Goal: Task Accomplishment & Management: Manage account settings

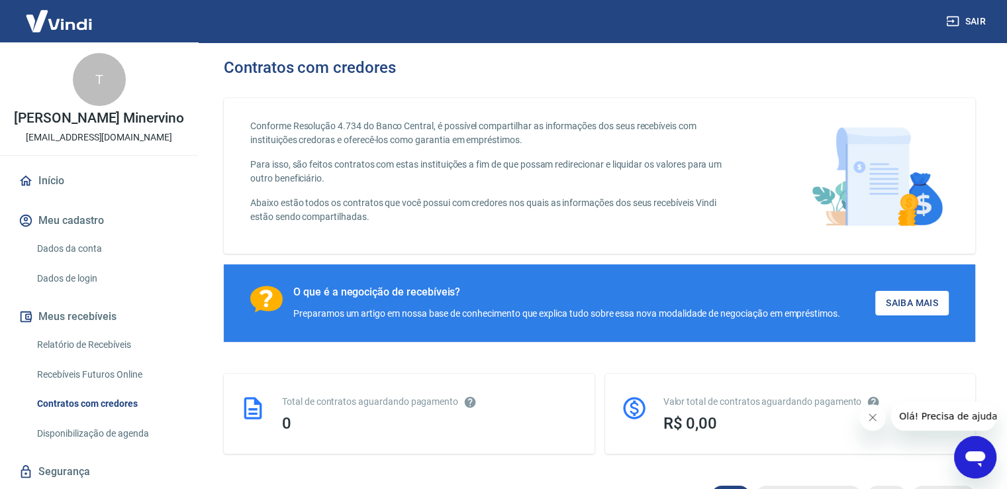
click at [989, 467] on div "Open messaging window" at bounding box center [976, 457] width 40 height 40
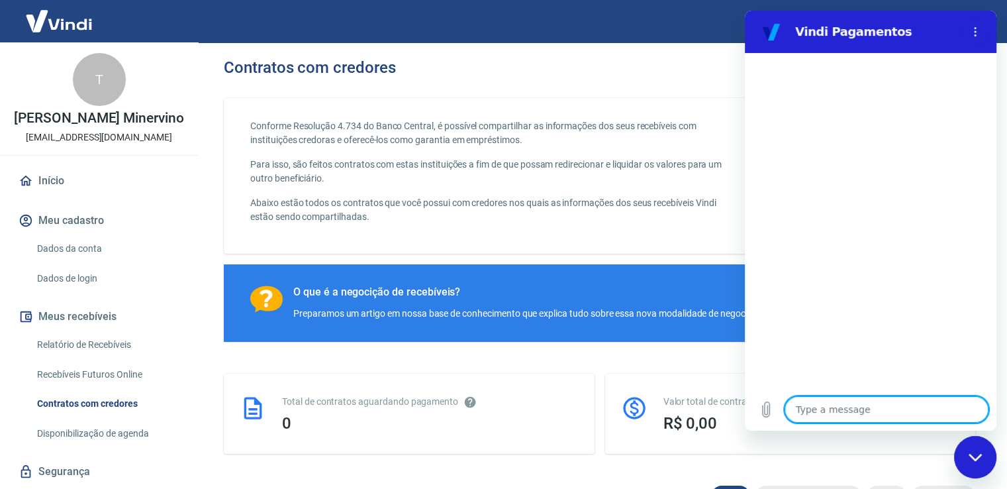
type textarea "o"
type textarea "x"
type textarea "ol"
type textarea "x"
type textarea "olá"
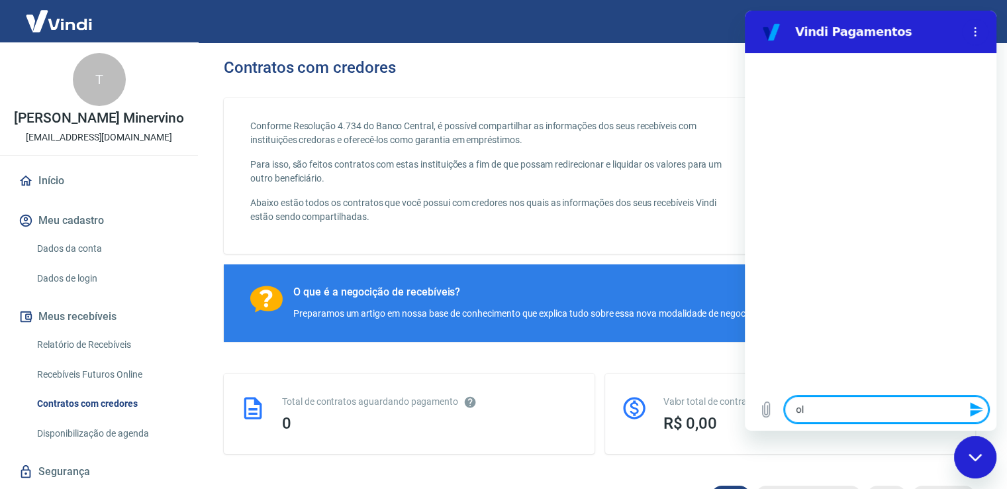
type textarea "x"
type textarea "olá,"
type textarea "x"
type textarea "olá,"
type textarea "x"
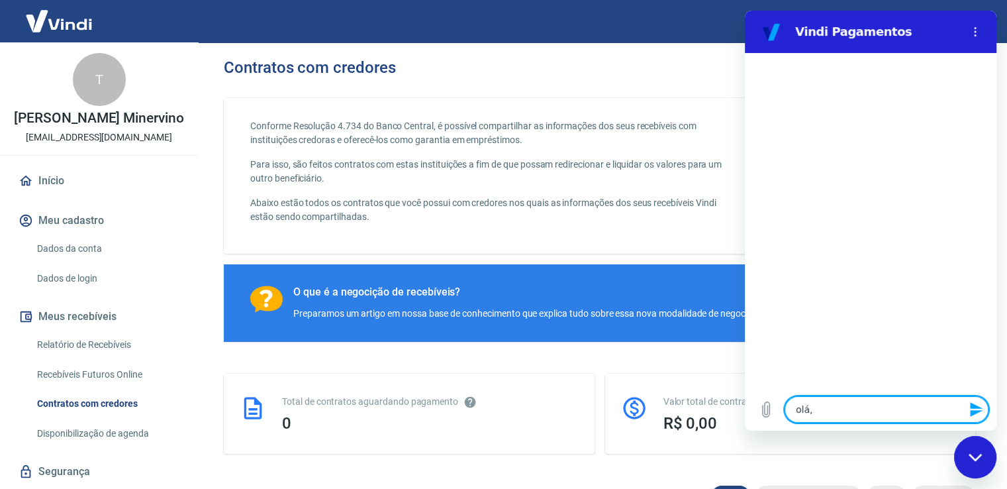
type textarea "olá, m"
type textarea "x"
type textarea "olá, me"
type textarea "x"
type textarea "olá, meu"
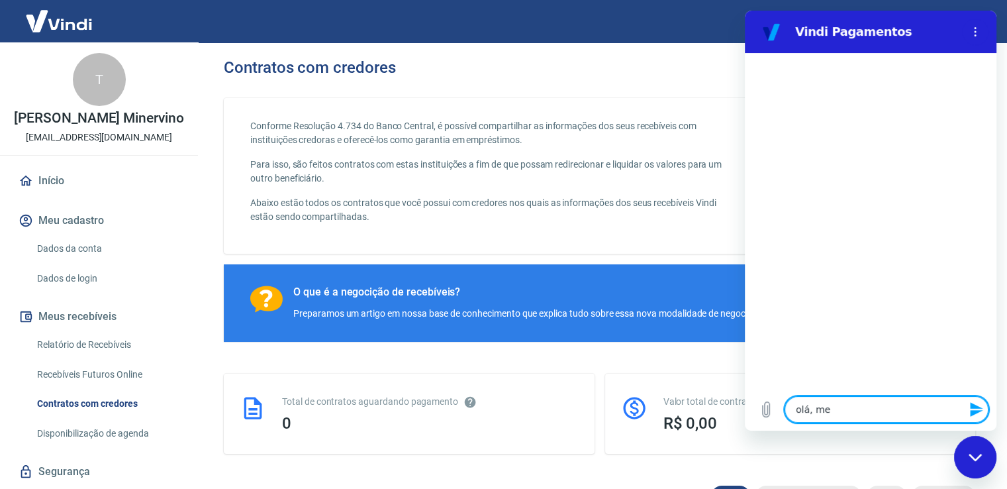
type textarea "x"
type textarea "olá, meu"
type textarea "x"
type textarea "olá, meu d"
type textarea "x"
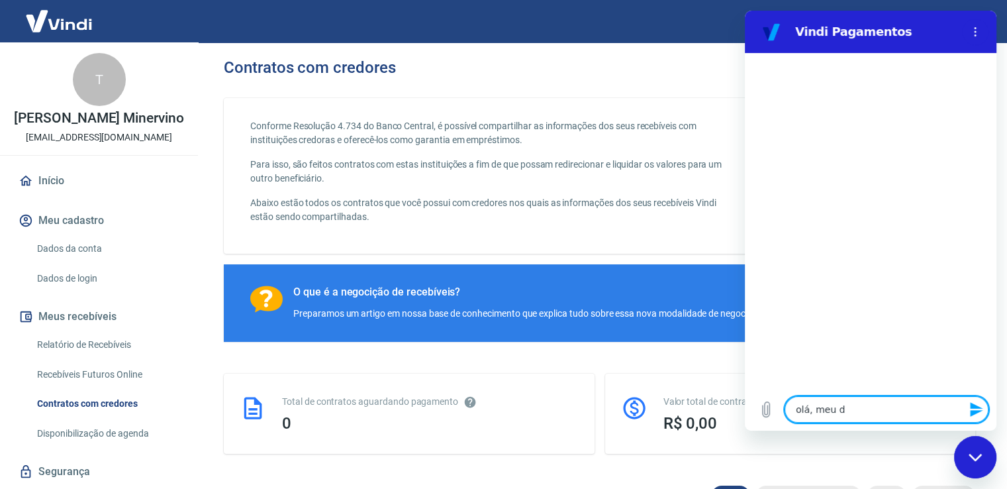
type textarea "olá, meu di"
type textarea "x"
type textarea "olá, meu din"
type textarea "x"
type textarea "olá, meu dinh"
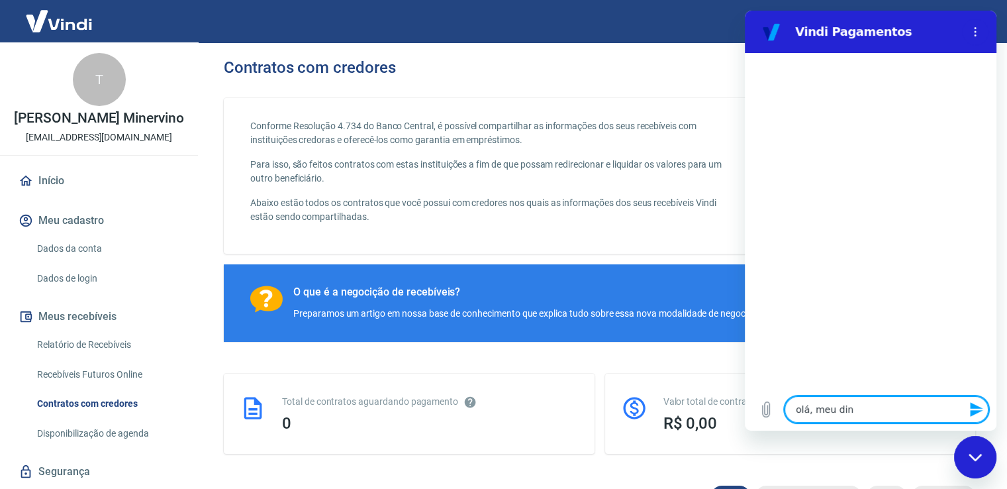
type textarea "x"
type textarea "olá, meu dinhe"
type textarea "x"
type textarea "olá, meu dinhei"
type textarea "x"
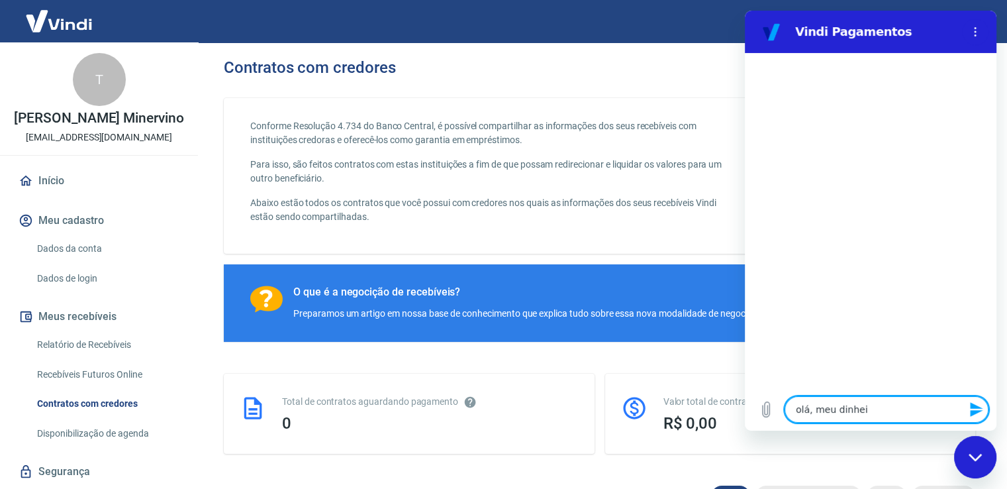
type textarea "olá, meu dinheir"
type textarea "x"
type textarea "olá, meu dinheiro"
type textarea "x"
type textarea "olá, meu dinheiro"
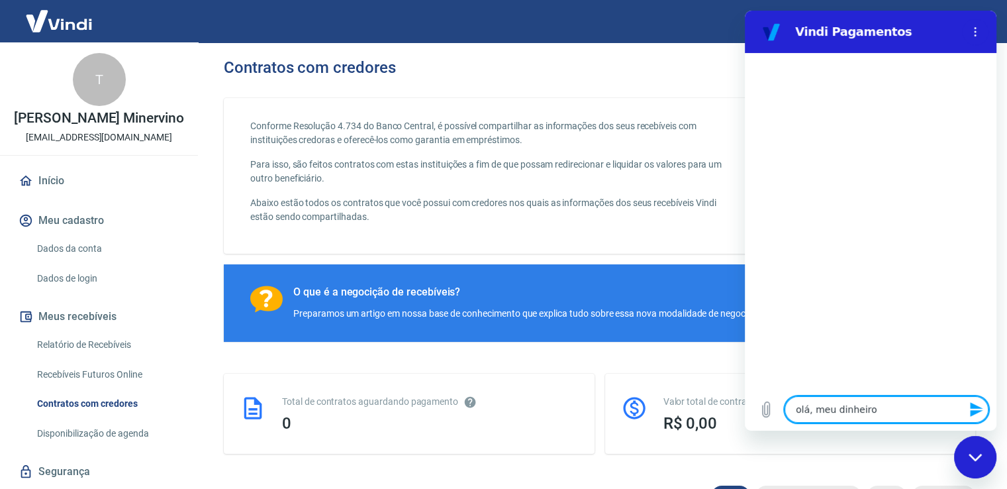
type textarea "x"
type textarea "olá, meu dinheiro e"
type textarea "x"
type textarea "olá, meu dinheiro es"
type textarea "x"
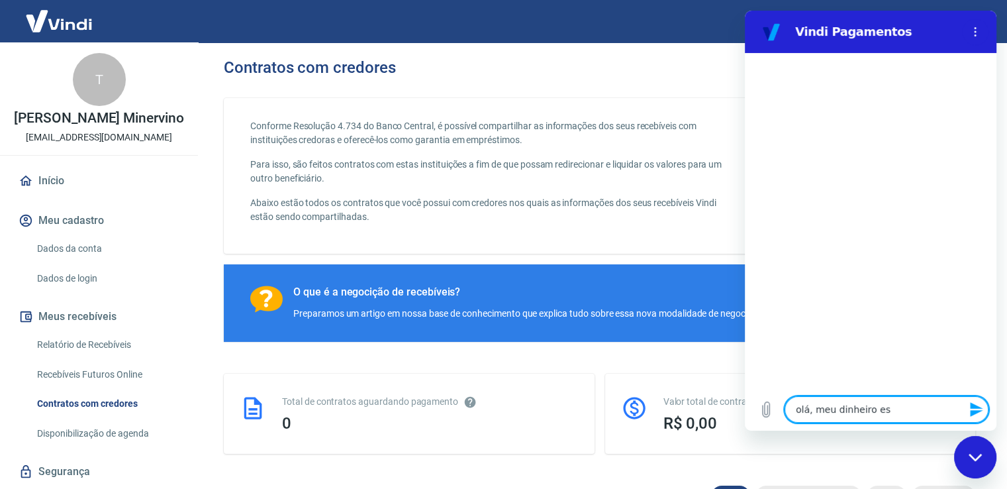
type textarea "olá, meu dinheiro est"
type textarea "x"
type textarea "olá, meu dinheiro está"
type textarea "x"
type textarea "olá, meu dinheiro está"
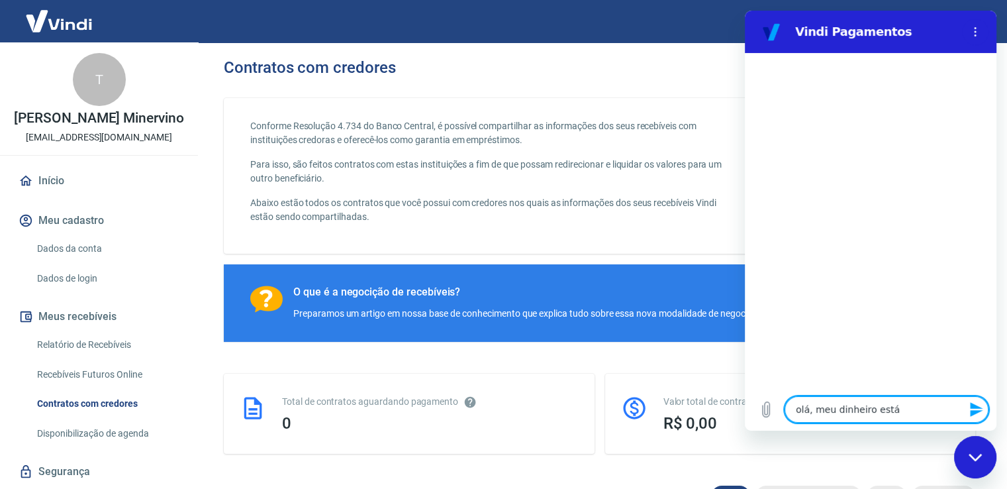
type textarea "x"
type textarea "olá, meu dinheiro está b"
type textarea "x"
type textarea "olá, meu dinheiro está bl"
type textarea "x"
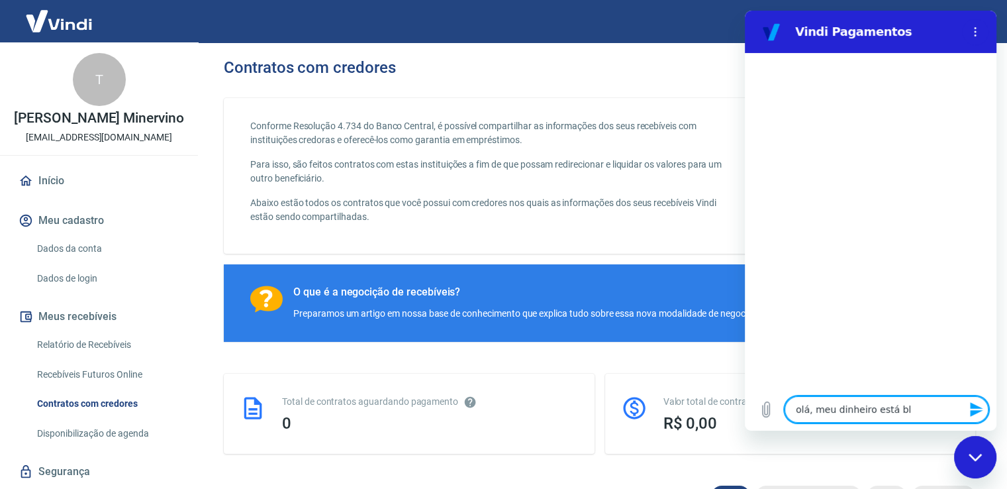
type textarea "olá, meu dinheiro está blo"
type textarea "x"
type textarea "olá, meu dinheiro está bloq"
type textarea "x"
type textarea "olá, meu dinheiro está bloqu"
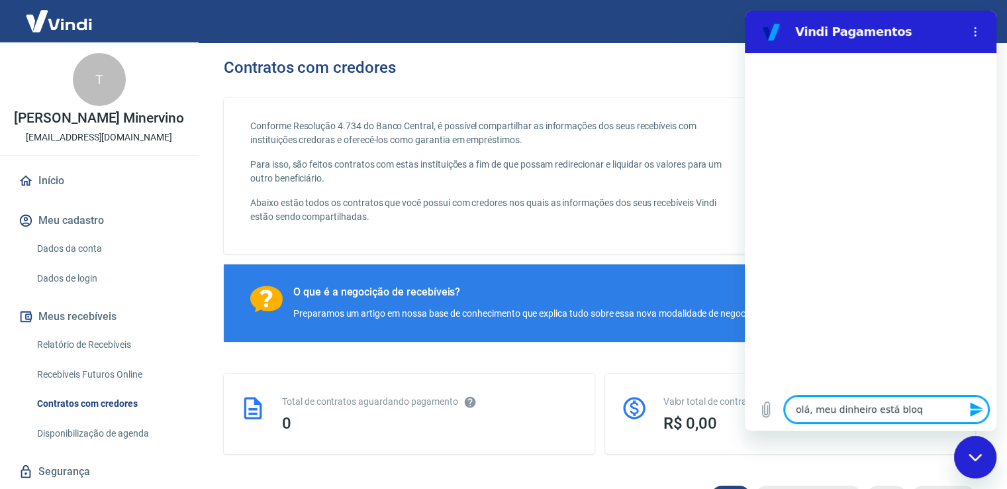
type textarea "x"
type textarea "olá, meu dinheiro está bloque"
type textarea "x"
type textarea "olá, meu dinheiro está bloquea"
type textarea "x"
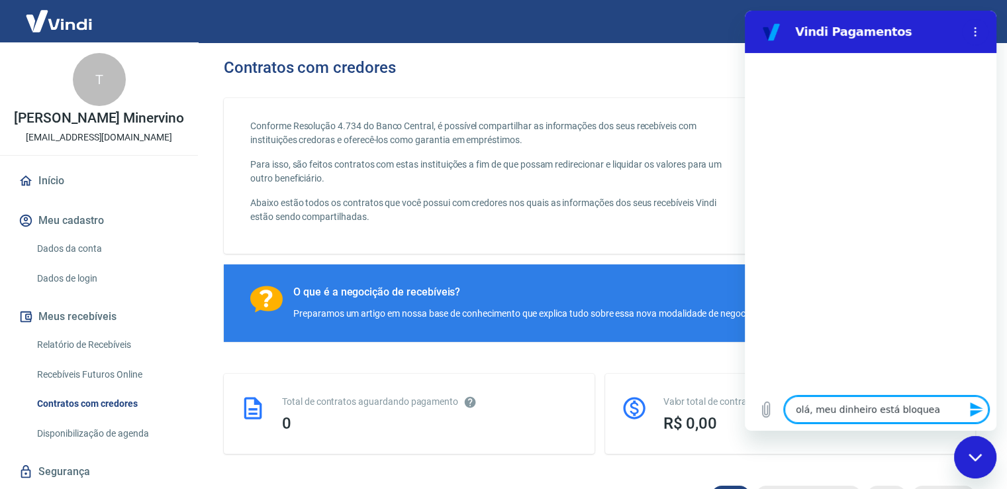
type textarea "olá, meu dinheiro está bloquead"
type textarea "x"
type textarea "olá, meu dinheiro está bloqueado"
type textarea "x"
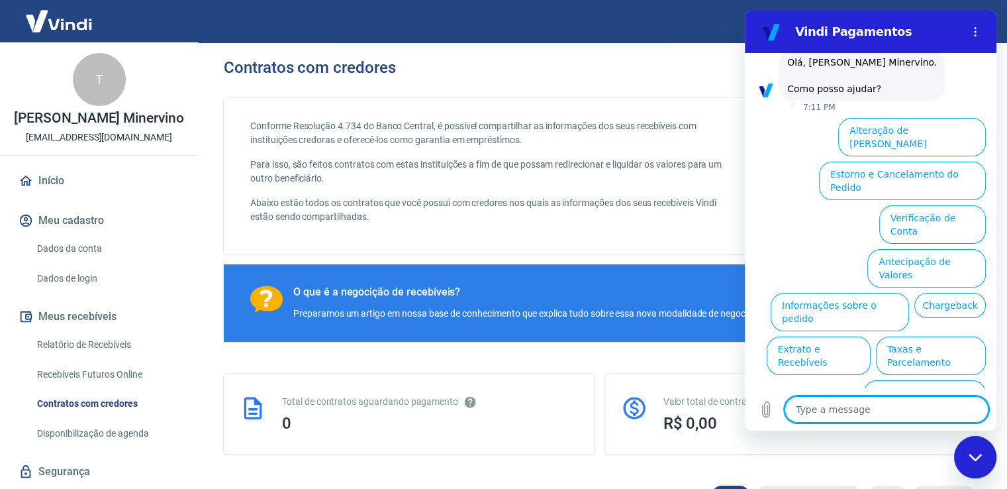
scroll to position [72, 0]
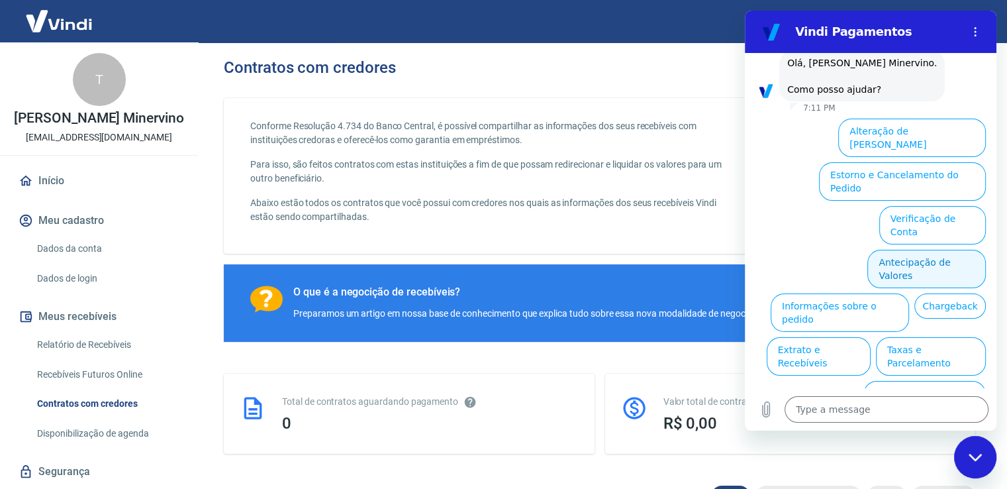
click at [917, 250] on button "Antecipação de Valores" at bounding box center [926, 269] width 119 height 38
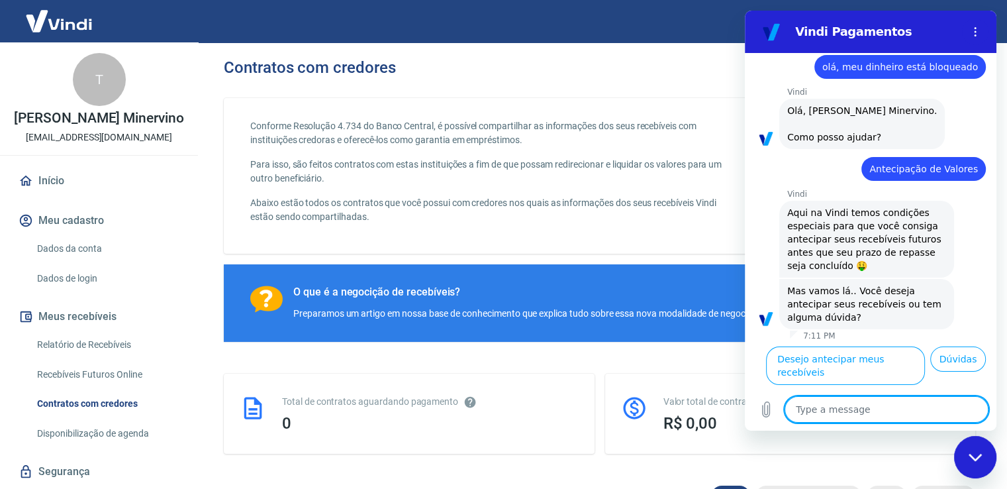
scroll to position [41, 0]
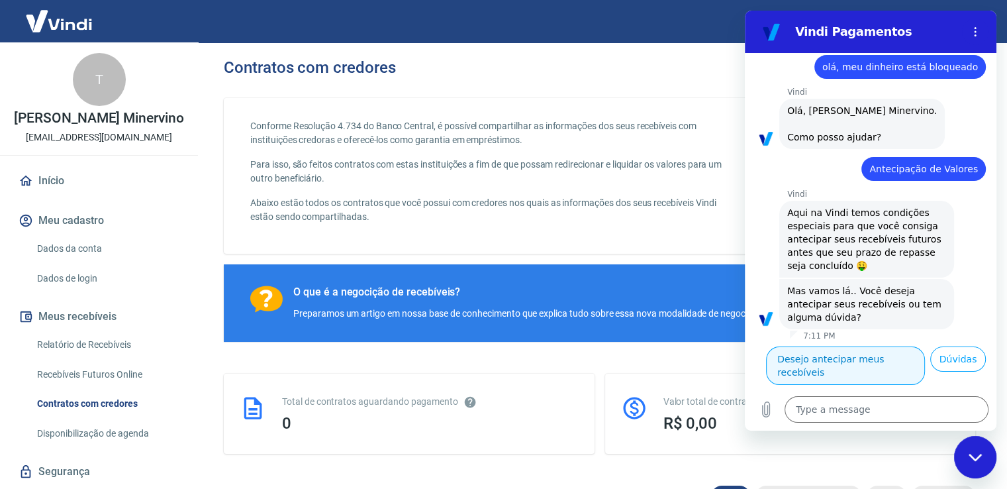
click at [925, 346] on button "Desejo antecipar meus recebíveis" at bounding box center [845, 365] width 159 height 38
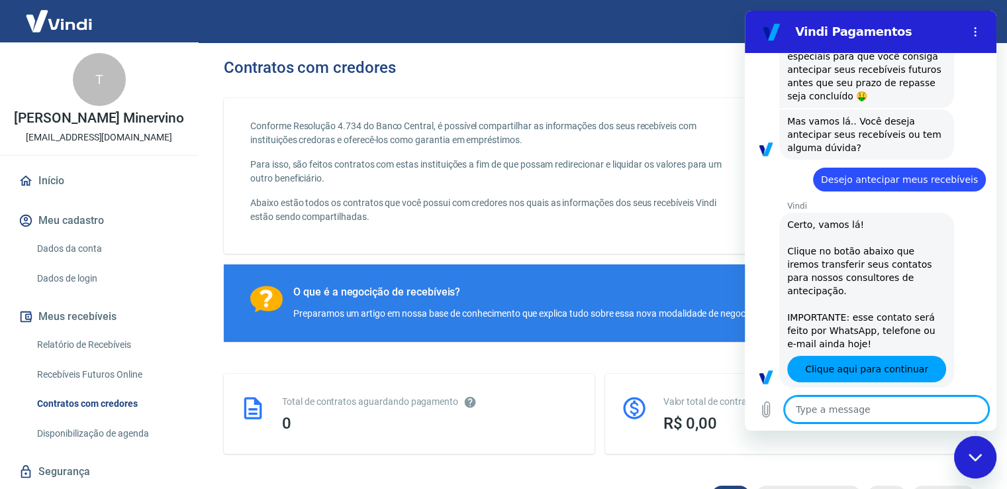
type textarea "x"
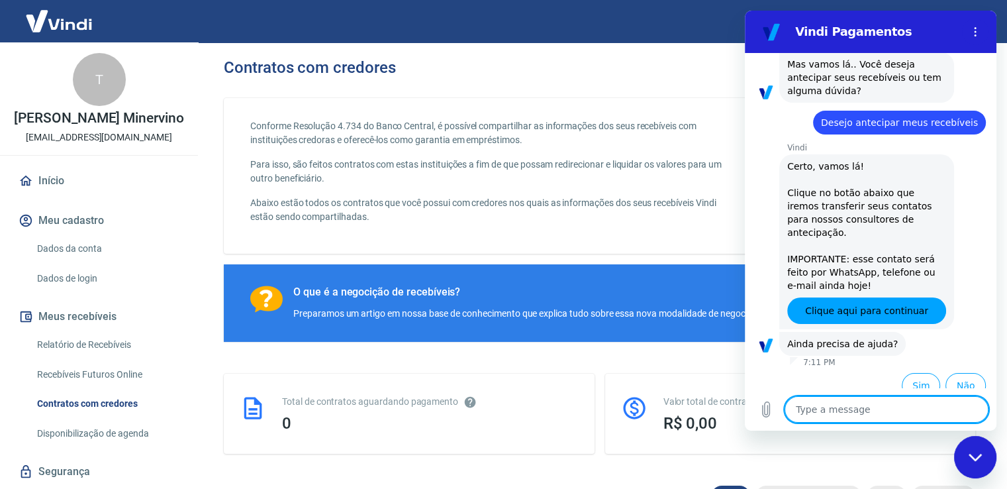
scroll to position [249, 0]
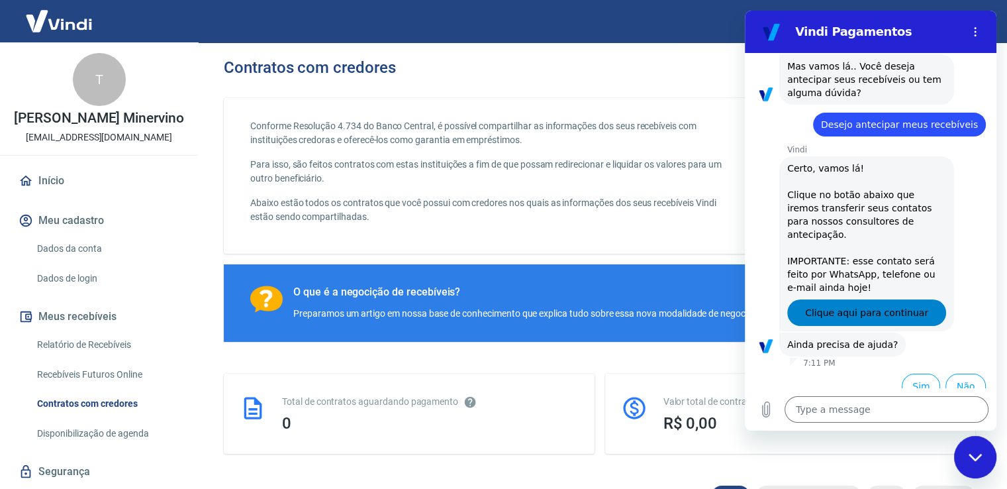
click at [857, 305] on span "Clique aqui para continuar" at bounding box center [866, 313] width 123 height 16
click at [101, 250] on link "Dados da conta" at bounding box center [107, 248] width 150 height 27
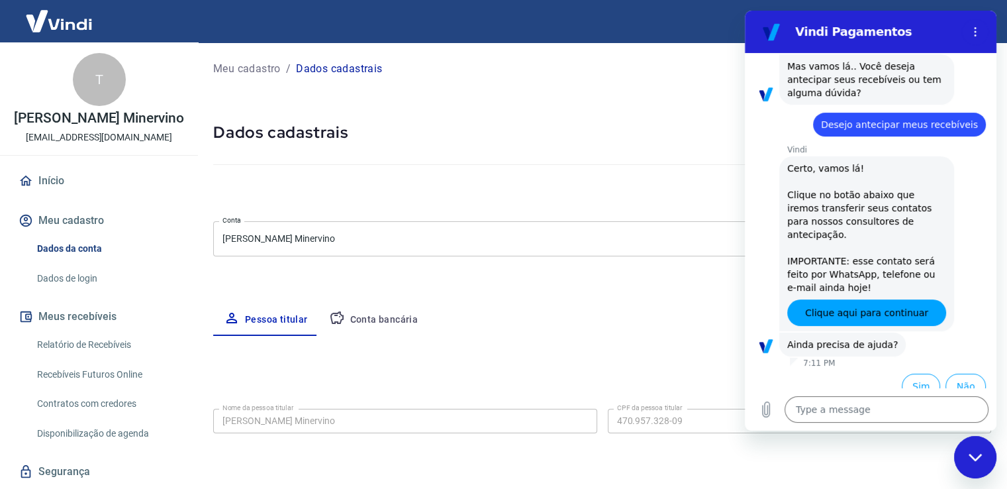
select select "SP"
select select "business"
click at [527, 126] on h5 "Dados cadastrais" at bounding box center [602, 132] width 778 height 21
click at [916, 379] on button "Sim" at bounding box center [921, 385] width 38 height 25
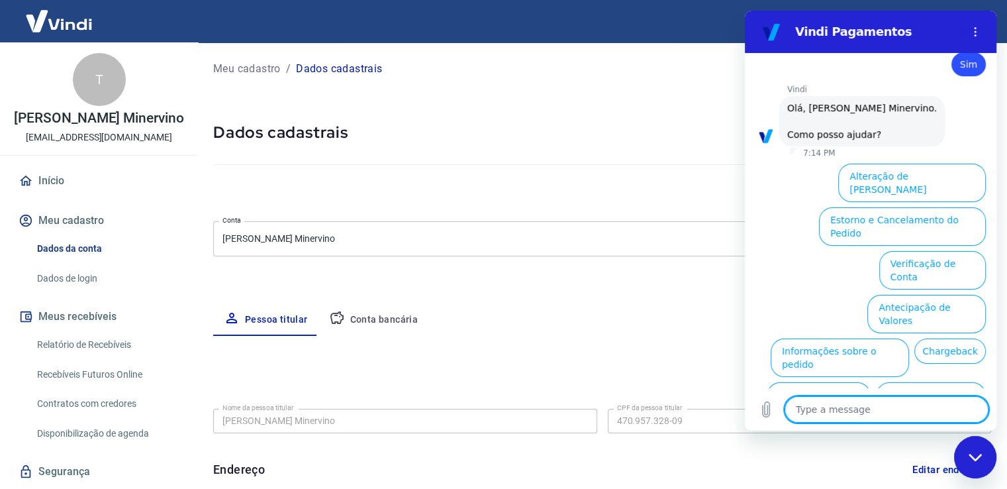
scroll to position [593, 0]
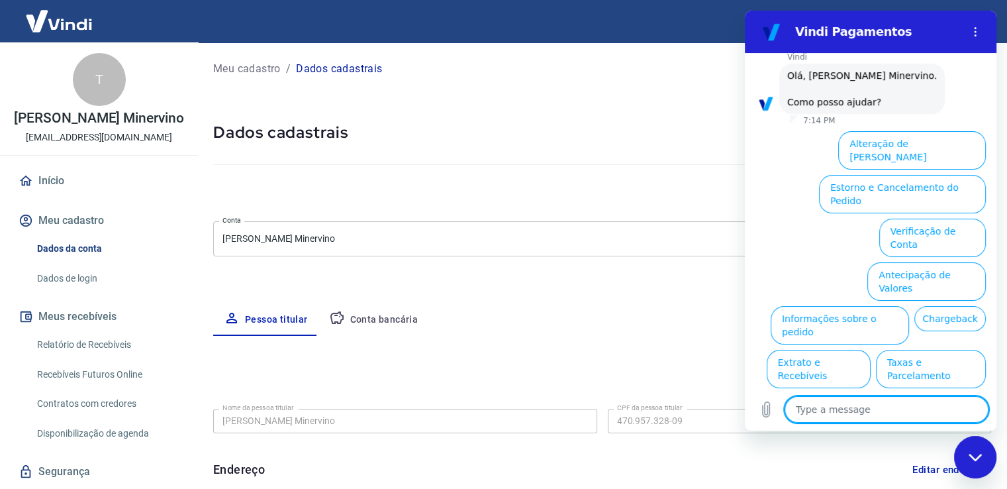
click at [896, 393] on button "Alterar celular verificado" at bounding box center [924, 412] width 123 height 38
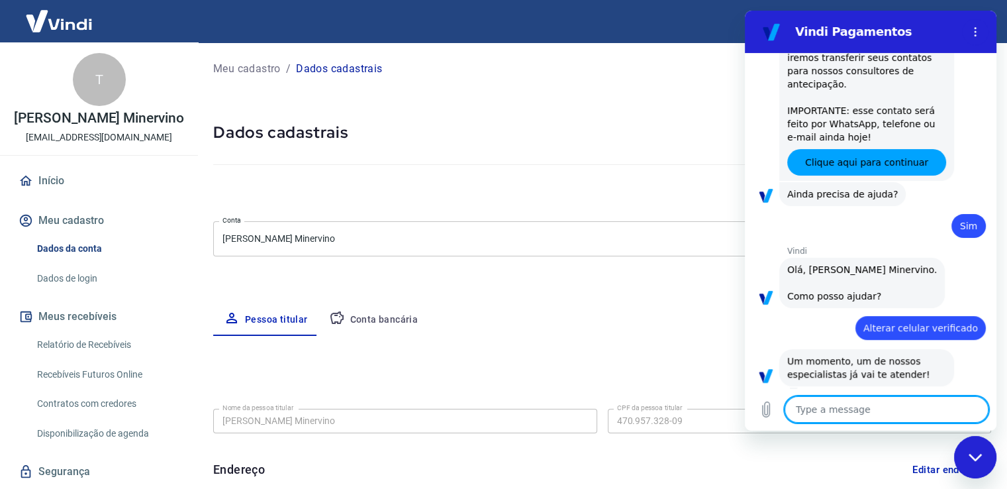
scroll to position [445, 0]
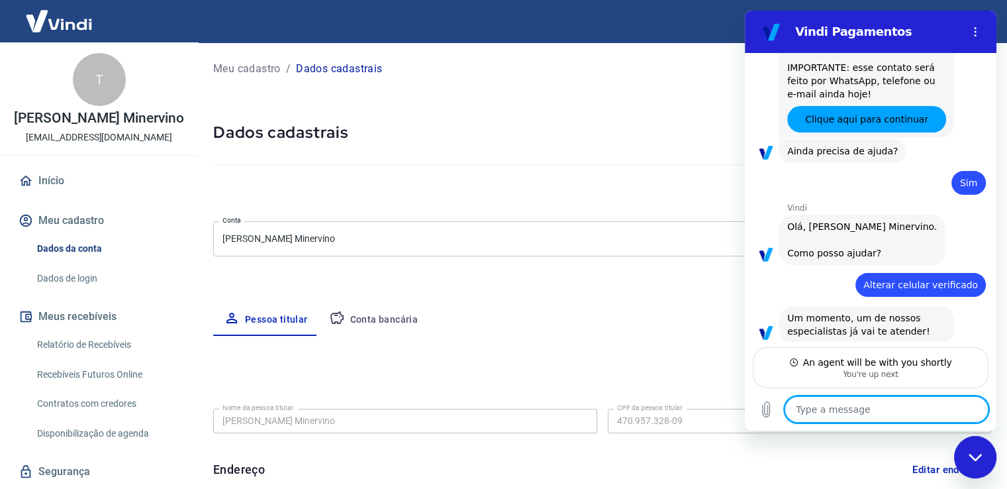
type textarea "x"
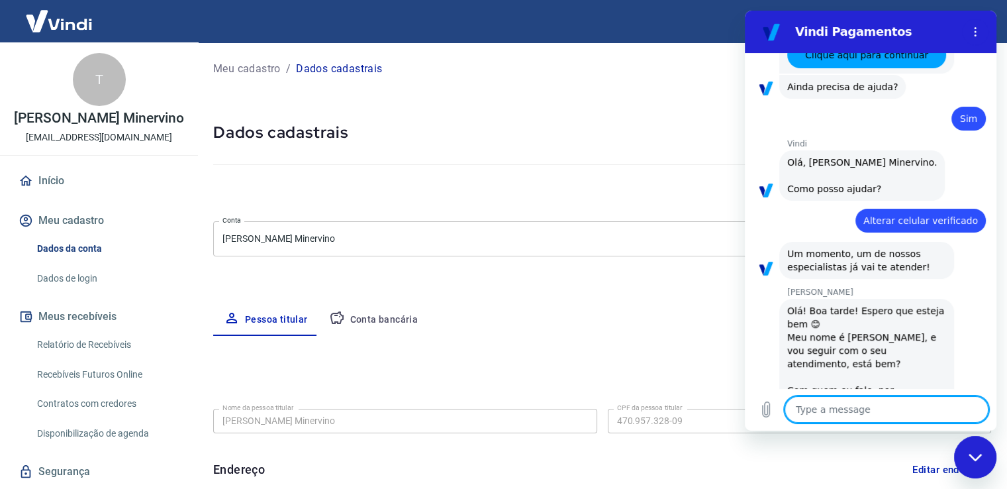
scroll to position [509, 0]
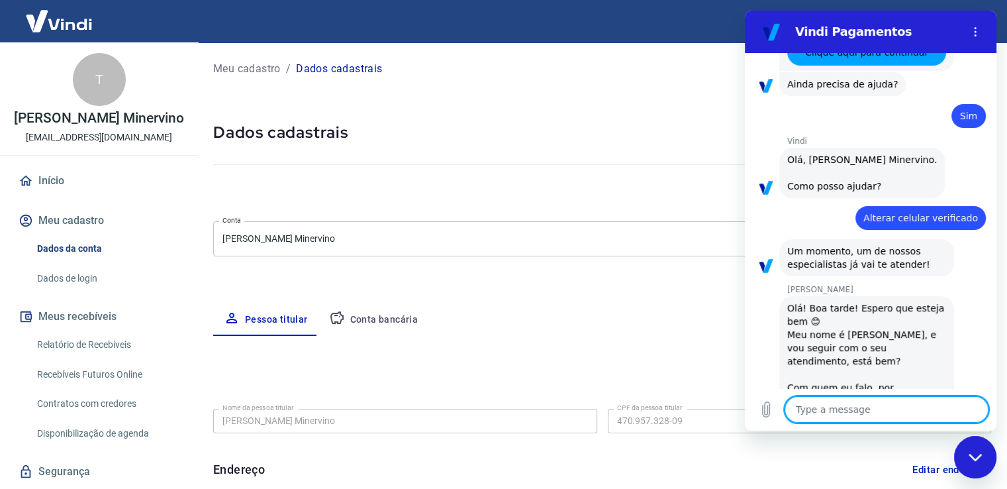
type textarea "o"
type textarea "x"
type textarea "ol"
type textarea "x"
type textarea "olá"
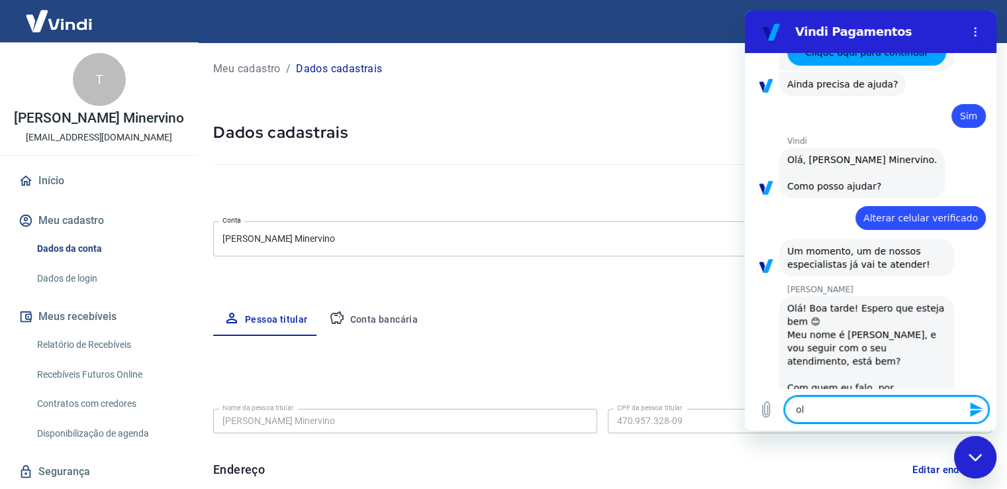
type textarea "x"
type textarea "olá"
type textarea "x"
type textarea "olá M"
type textarea "x"
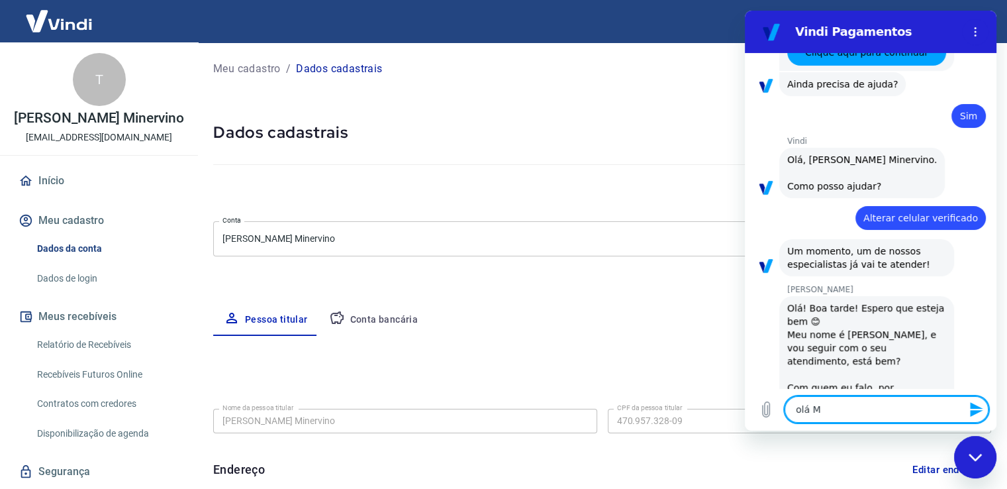
type textarea "olá Ma"
type textarea "x"
type textarea "olá Mar"
type textarea "x"
type textarea "olá Marc"
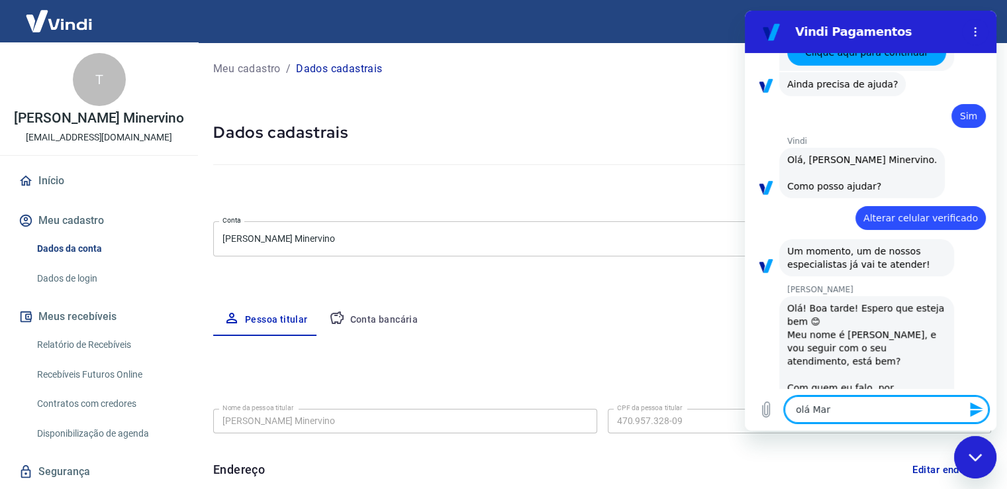
type textarea "x"
type textarea "olá Marce"
type textarea "x"
type textarea "olá Marcel"
type textarea "x"
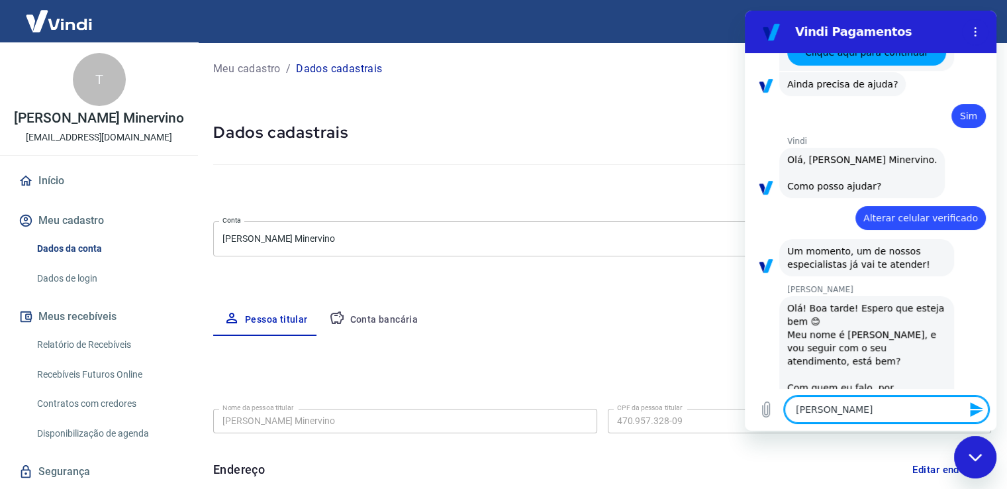
type textarea "olá Marcele"
type textarea "x"
type textarea "olá Marcele,"
type textarea "x"
type textarea "olá Marcele,"
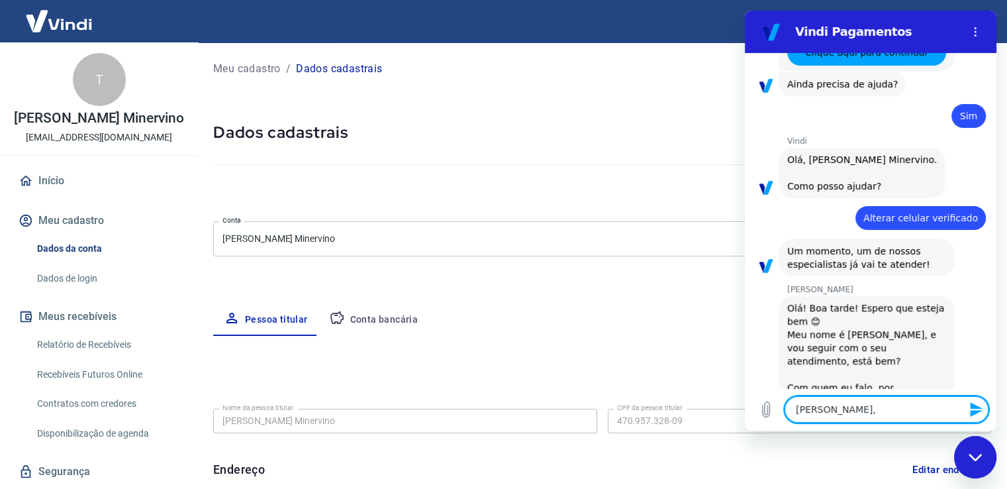
type textarea "x"
type textarea "olá Marcele, m"
type textarea "x"
type textarea "olá Marcele, me"
type textarea "x"
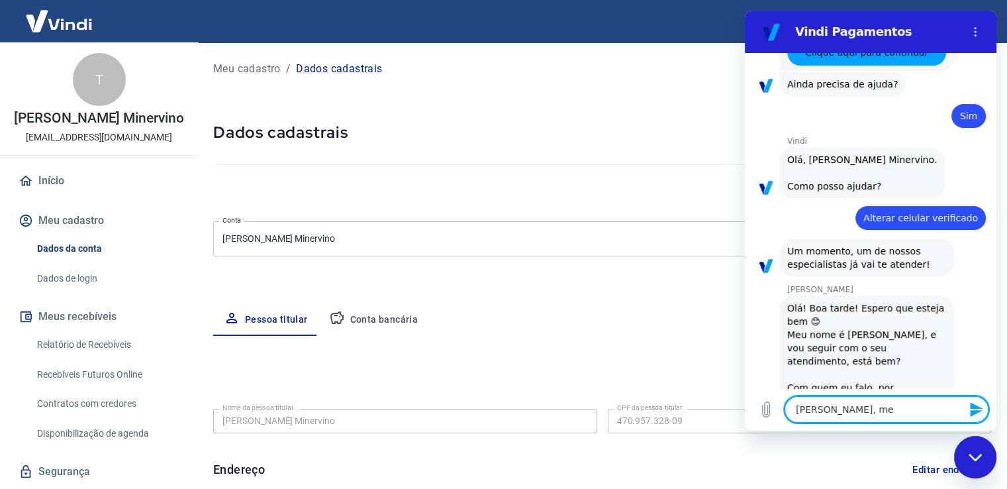
type textarea "olá Marcele, meu"
type textarea "x"
type textarea "olá Marcele, meu"
type textarea "x"
type textarea "olá Marcele, meu n"
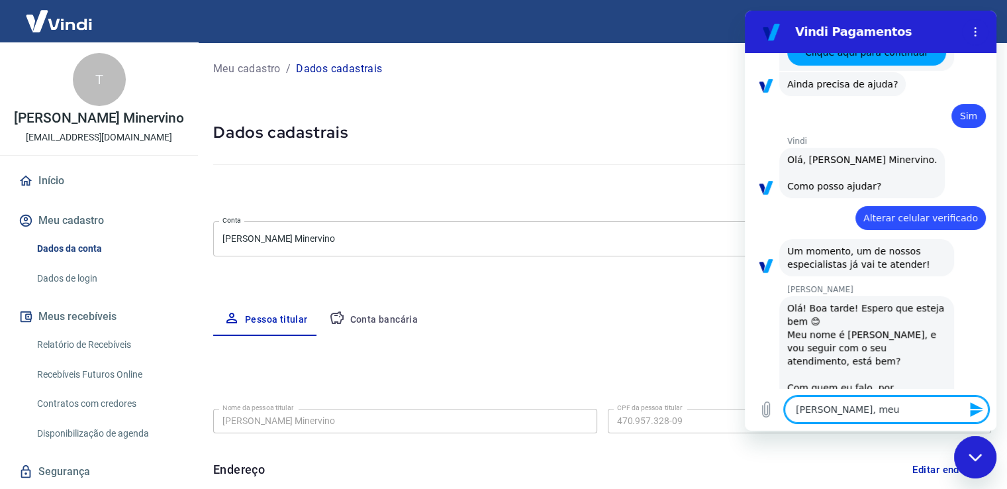
type textarea "x"
type textarea "olá Marcele, meu no"
type textarea "x"
type textarea "olá Marcele, meu nom"
type textarea "x"
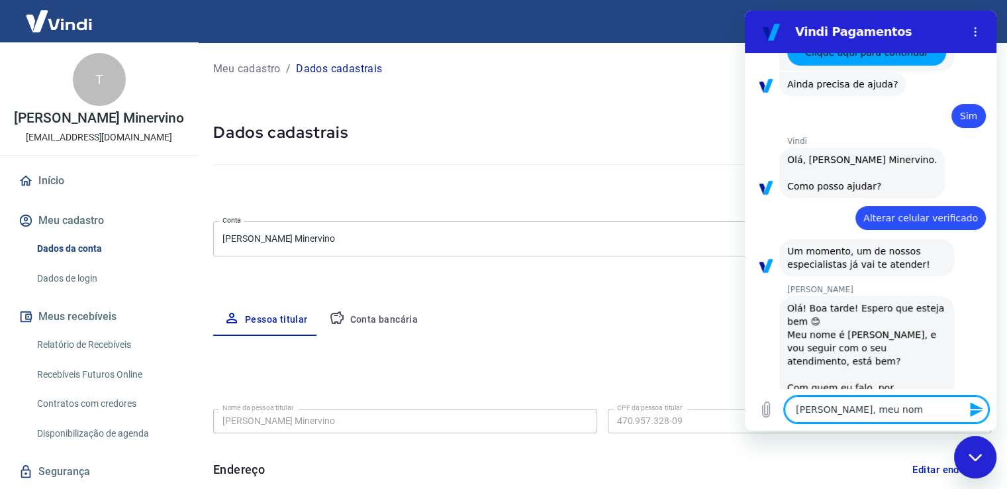
type textarea "olá Marcele, meu nome"
type textarea "x"
type textarea "olá Marcele, meu nome"
type textarea "x"
type textarea "olá Marcele, meu nome é"
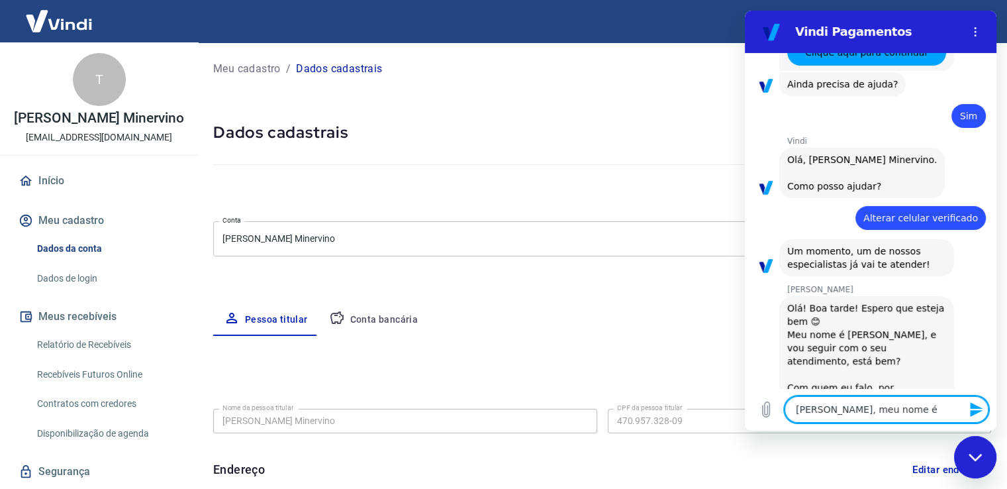
type textarea "x"
type textarea "olá Marcele, meu nome é"
type textarea "x"
type textarea "olá Marcele, meu nome é T"
type textarea "x"
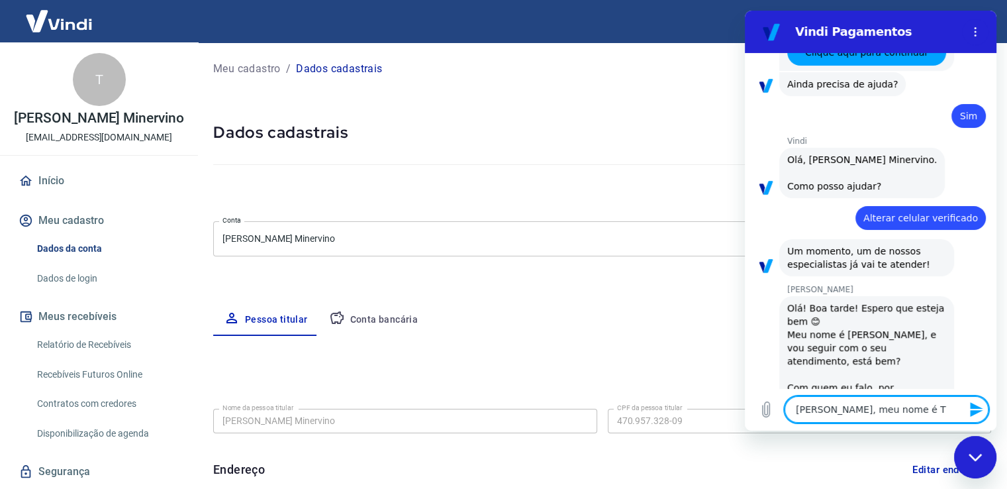
type textarea "olá Marcele, meu nome é Th"
type textarea "x"
type textarea "olá Marcele, meu nome é Tho"
type textarea "x"
type textarea "olá Marcele, meu nome é Thom"
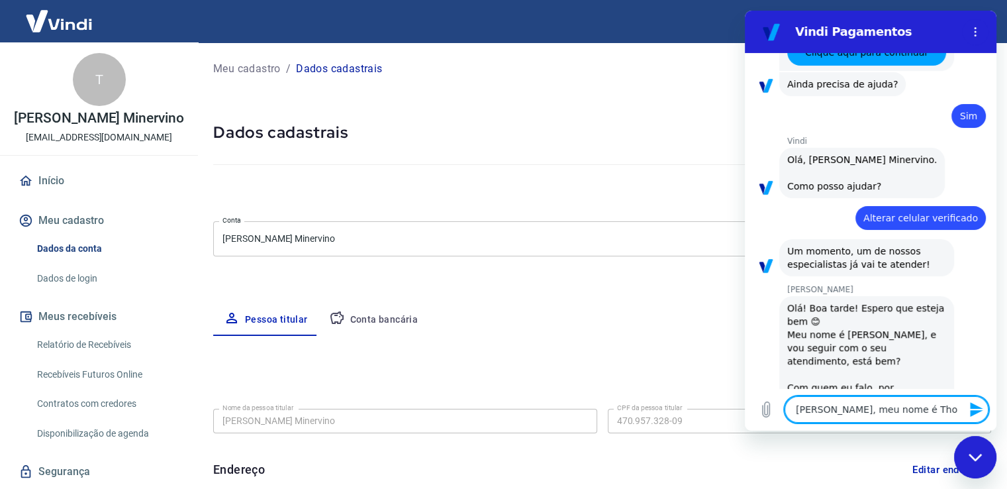
type textarea "x"
type textarea "olá Marcele, meu nome é Thomà"
type textarea "x"
type textarea "olá Marcele, meu nome é Thomàz"
type textarea "x"
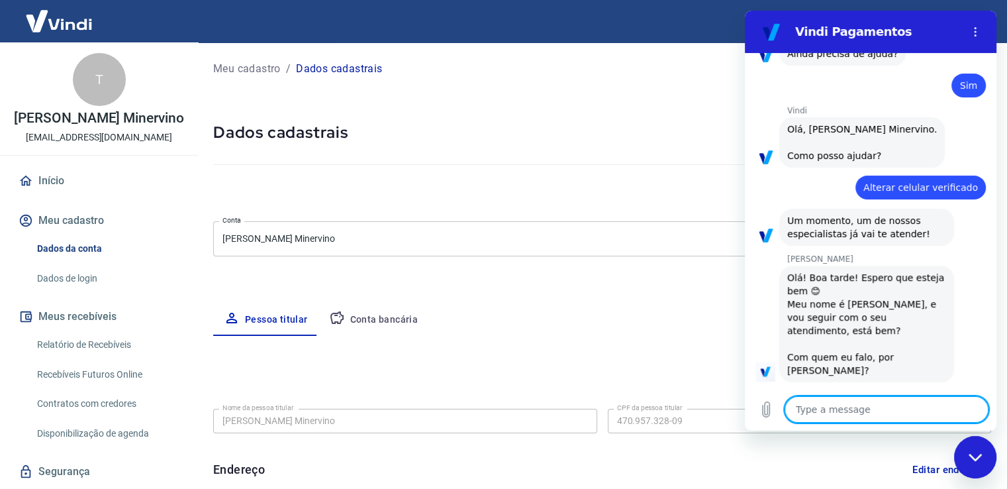
type textarea "x"
click at [851, 411] on textarea at bounding box center [887, 409] width 204 height 26
type textarea "?"
type textarea "x"
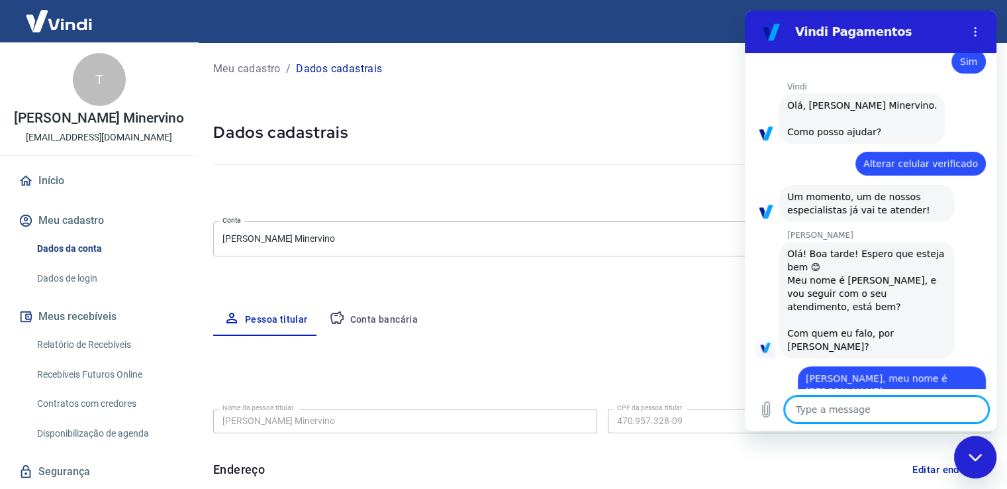
scroll to position [566, 0]
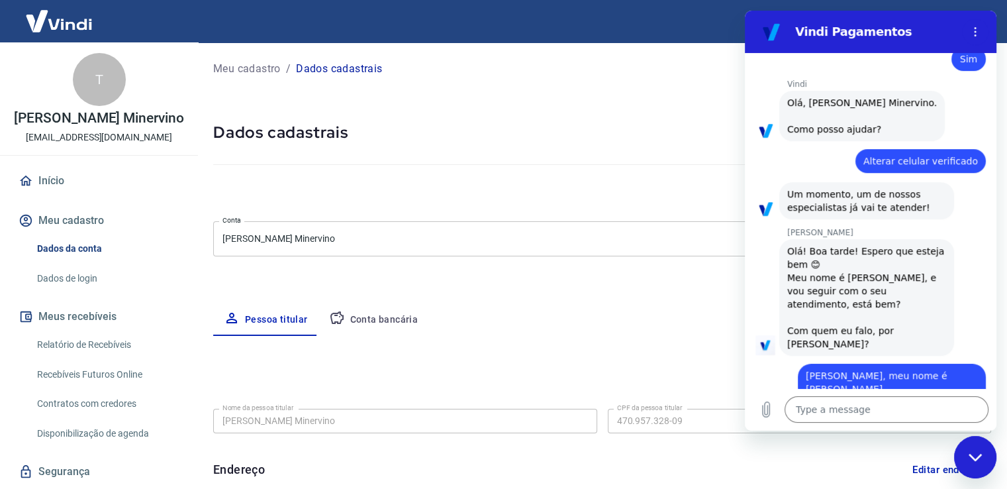
type textarea "x"
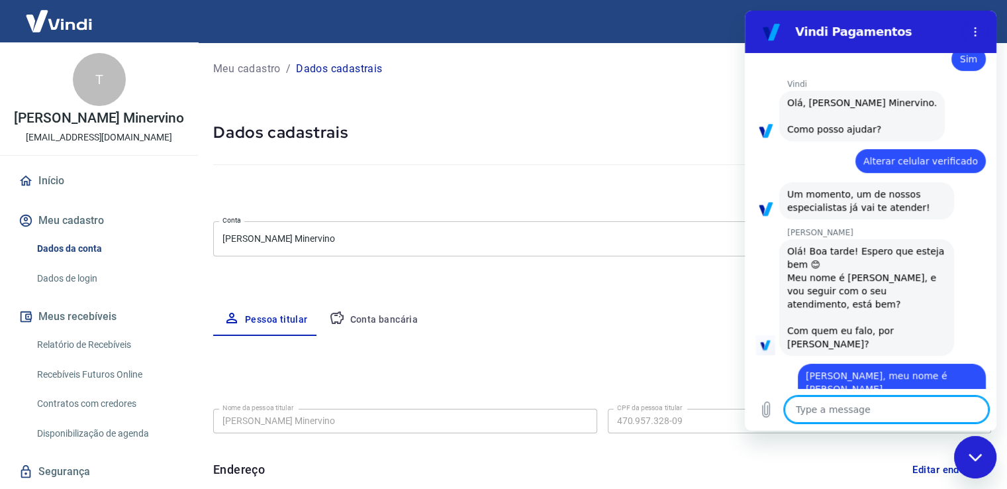
scroll to position [623, 0]
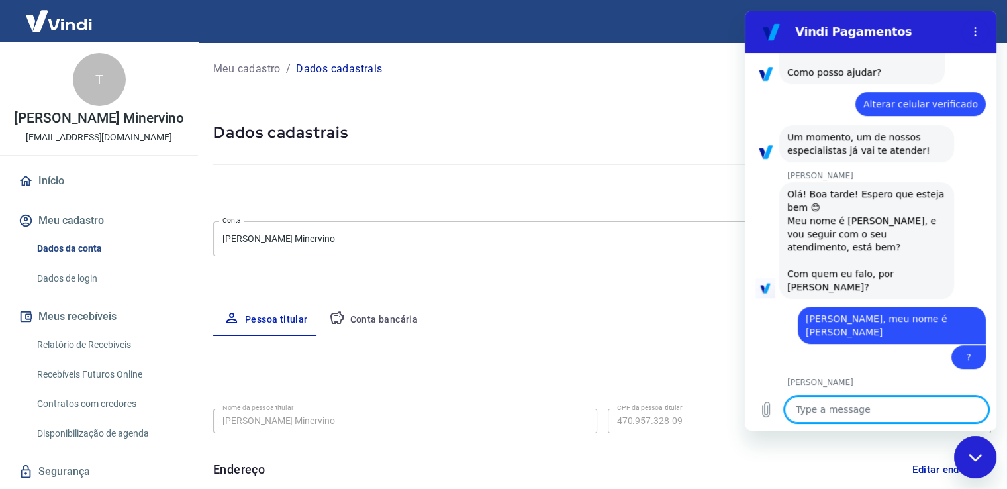
click at [843, 417] on textarea at bounding box center [887, 409] width 204 height 26
type textarea "p"
type textarea "x"
type textarea "pr"
type textarea "x"
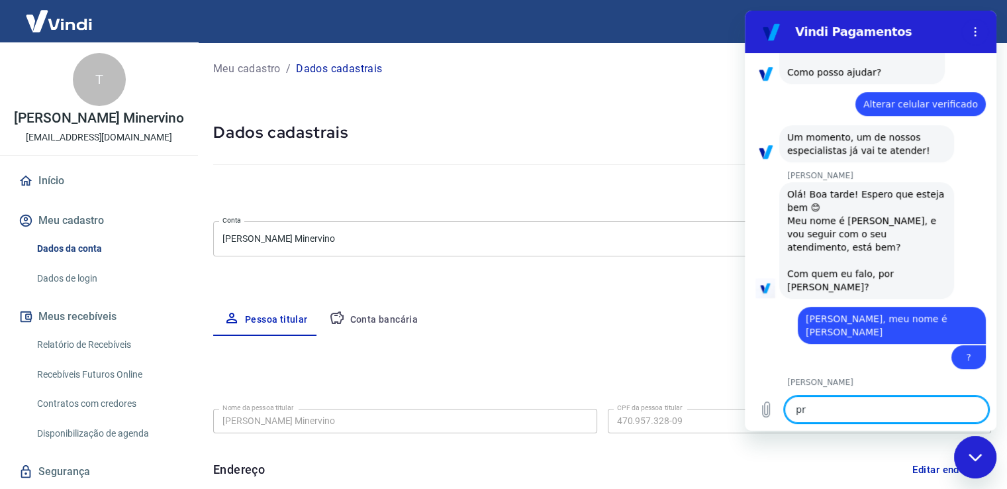
type textarea "pre"
type textarea "x"
type textarea "prec"
type textarea "x"
type textarea "preci"
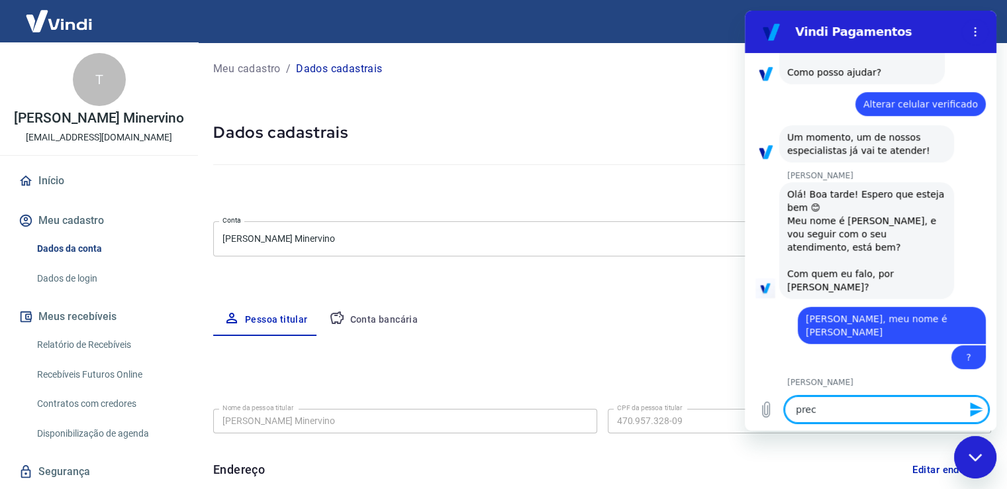
type textarea "x"
type textarea "precis"
type textarea "x"
type textarea "preciso"
type textarea "x"
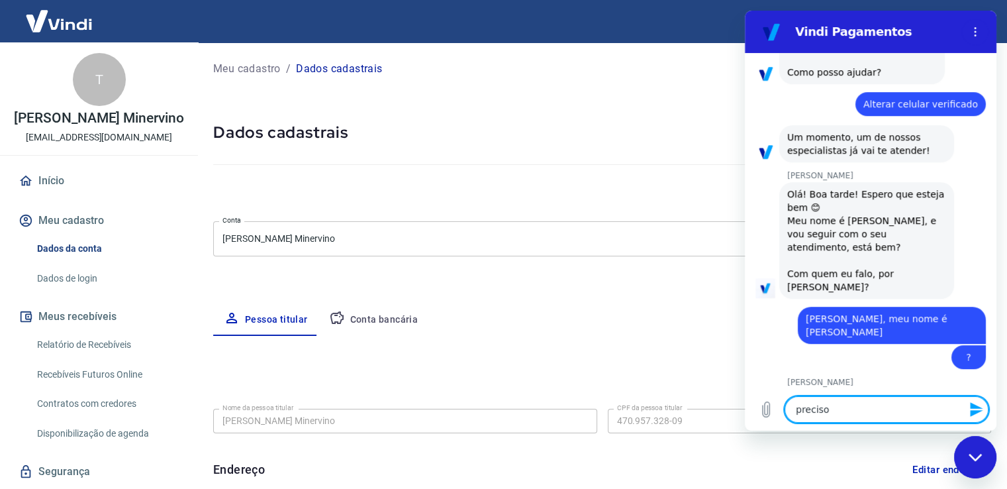
type textarea "preciso"
type textarea "x"
type textarea "preciso v"
type textarea "x"
type textarea "preciso ve"
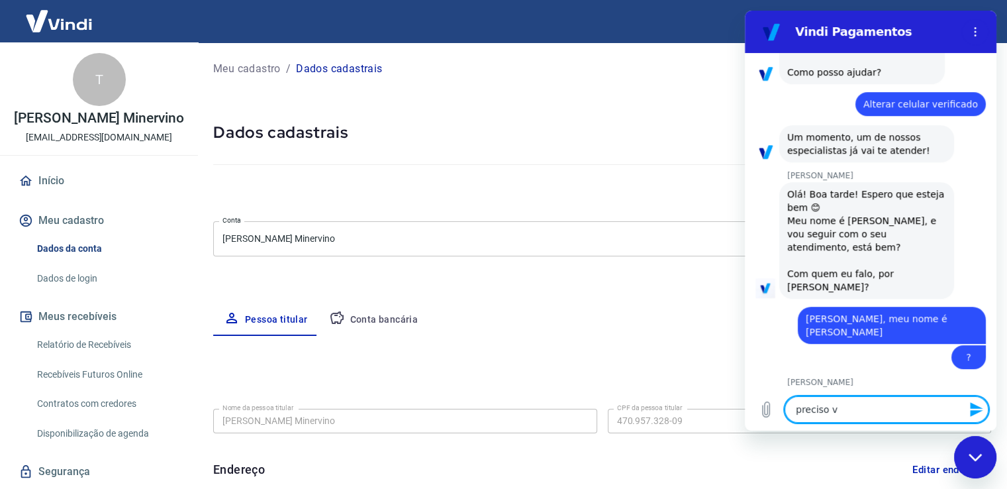
type textarea "x"
type textarea "preciso ver"
type textarea "x"
type textarea "preciso ve"
type textarea "x"
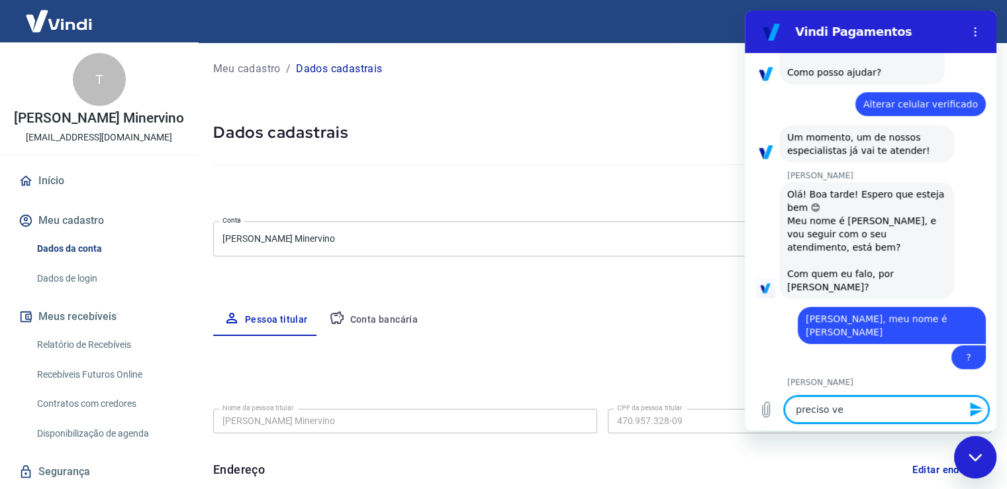
type textarea "preciso v"
type textarea "x"
type textarea "preciso"
type textarea "x"
type textarea "preciso a"
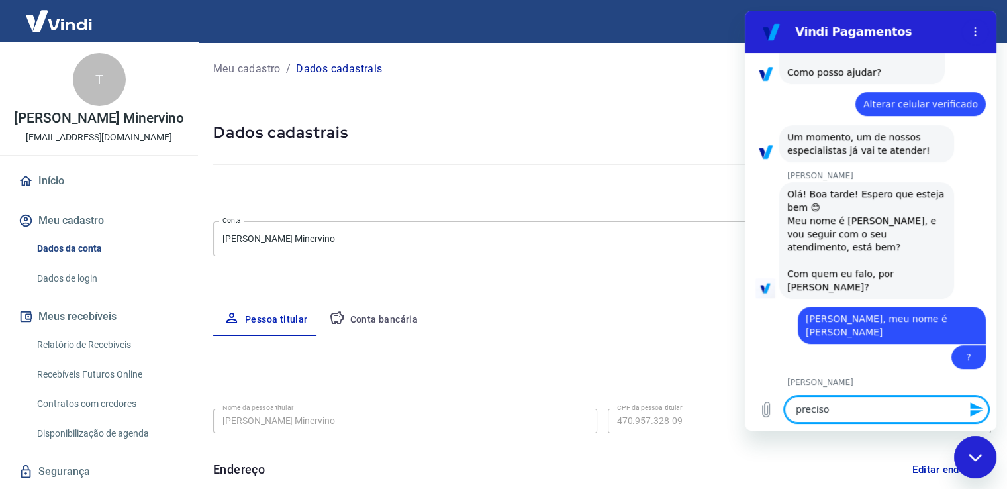
type textarea "x"
type textarea "preciso ad"
type textarea "x"
type textarea "preciso adi"
type textarea "x"
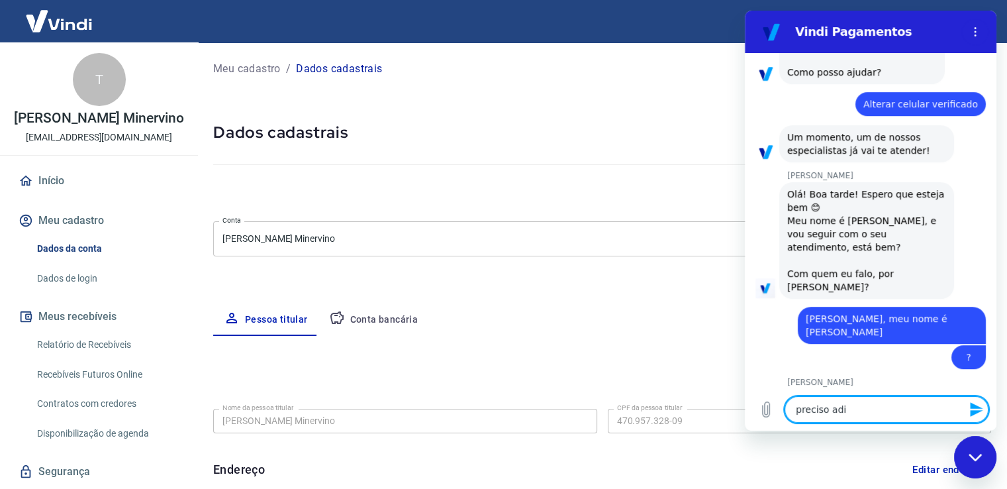
type textarea "preciso adic"
type textarea "x"
type textarea "preciso adici"
type textarea "x"
type textarea "preciso adicio"
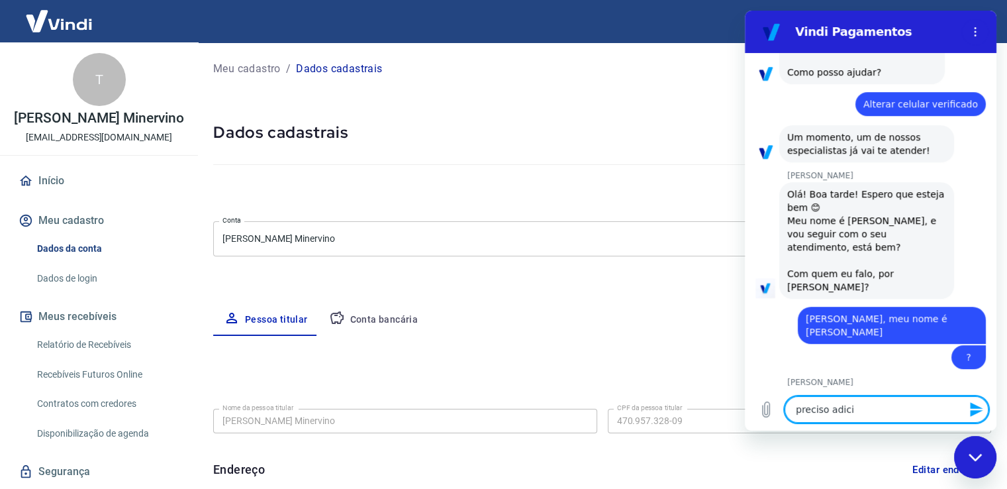
type textarea "x"
type textarea "preciso adicion"
type textarea "x"
type textarea "preciso adiciona"
type textarea "x"
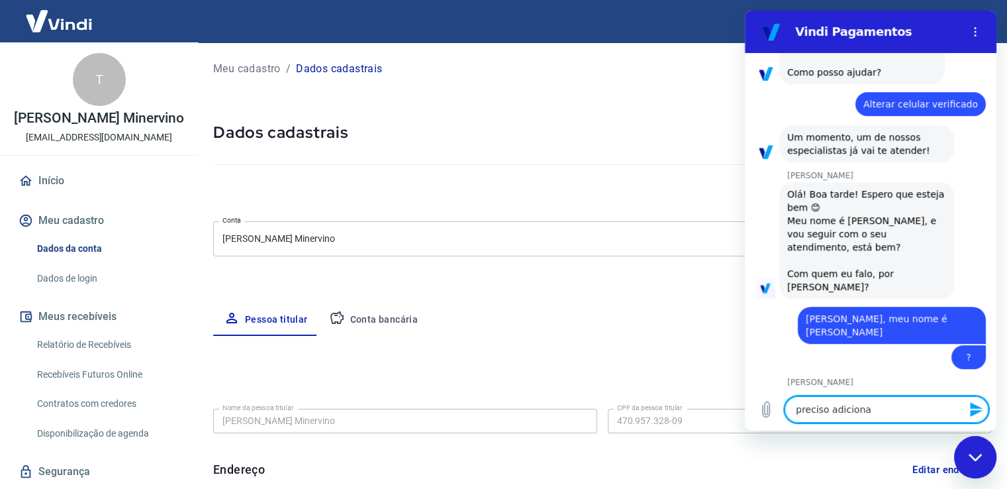
type textarea "preciso adicionar"
type textarea "x"
type textarea "preciso adicionar"
type textarea "x"
type textarea "preciso adicionar o"
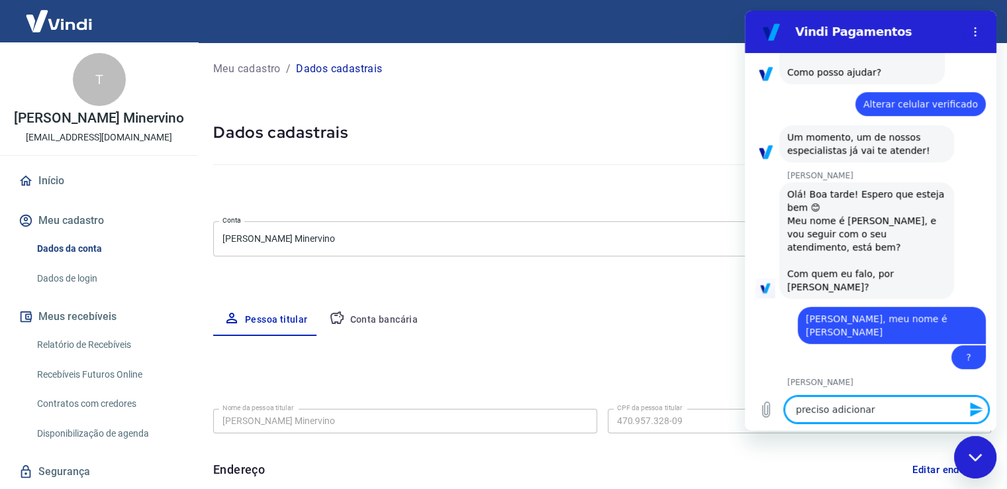
type textarea "x"
type textarea "preciso adicionar ou"
type textarea "x"
type textarea "preciso adicionar out"
type textarea "x"
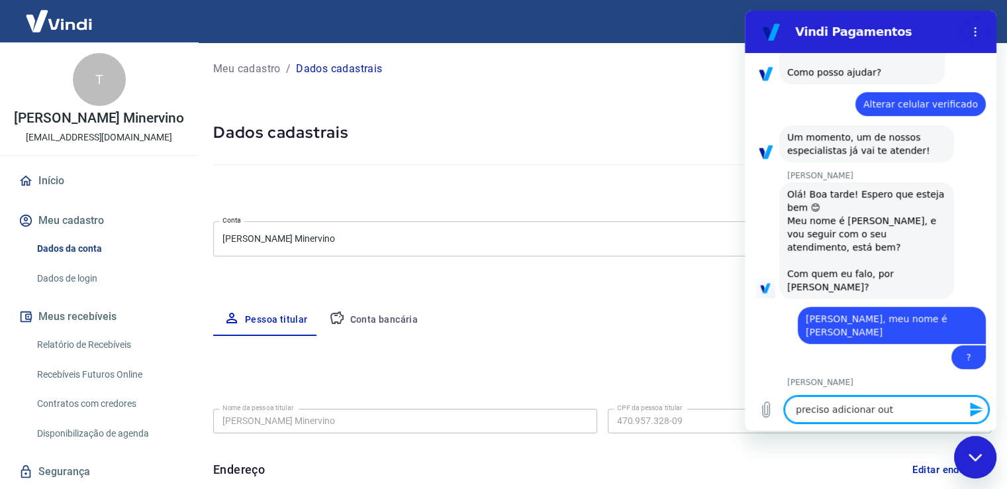
type textarea "preciso adicionar outr"
type textarea "x"
type textarea "preciso adicionar outro"
type textarea "x"
type textarea "preciso adicionar outro"
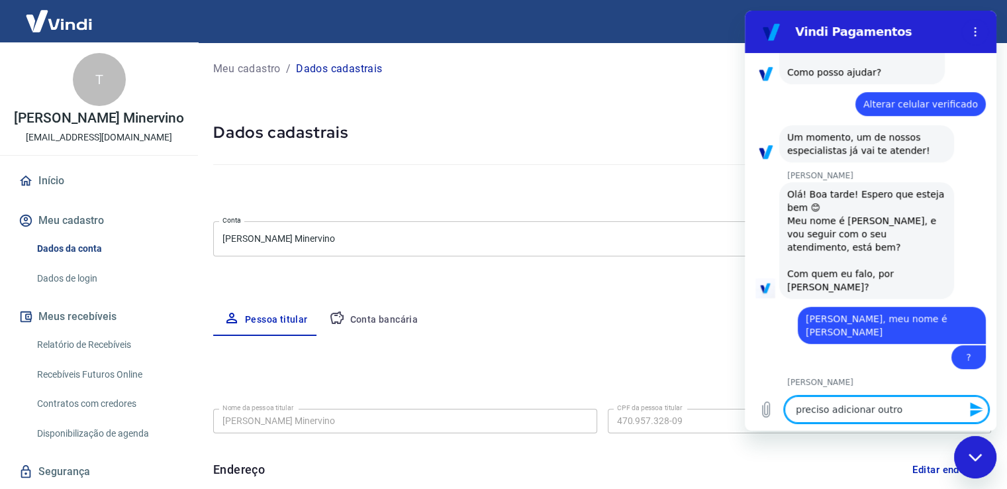
type textarea "x"
type textarea "preciso adicionar outro n"
type textarea "x"
type textarea "preciso adicionar outro nu"
type textarea "x"
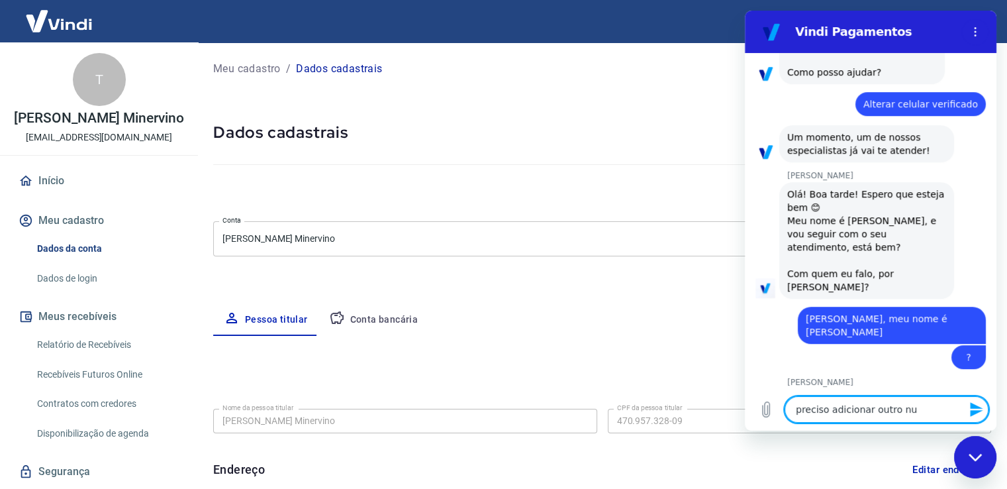
type textarea "preciso adicionar outro num"
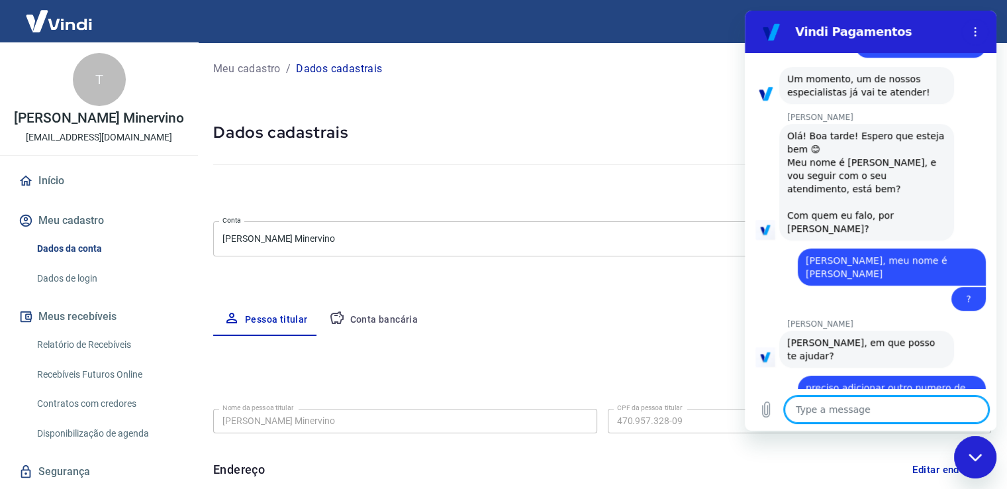
scroll to position [725, 0]
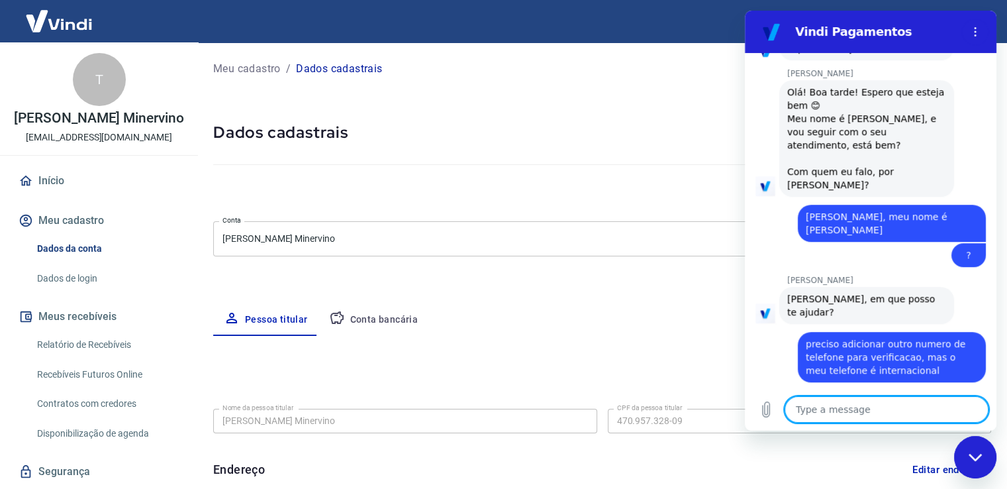
click at [848, 415] on textarea at bounding box center [887, 409] width 204 height 26
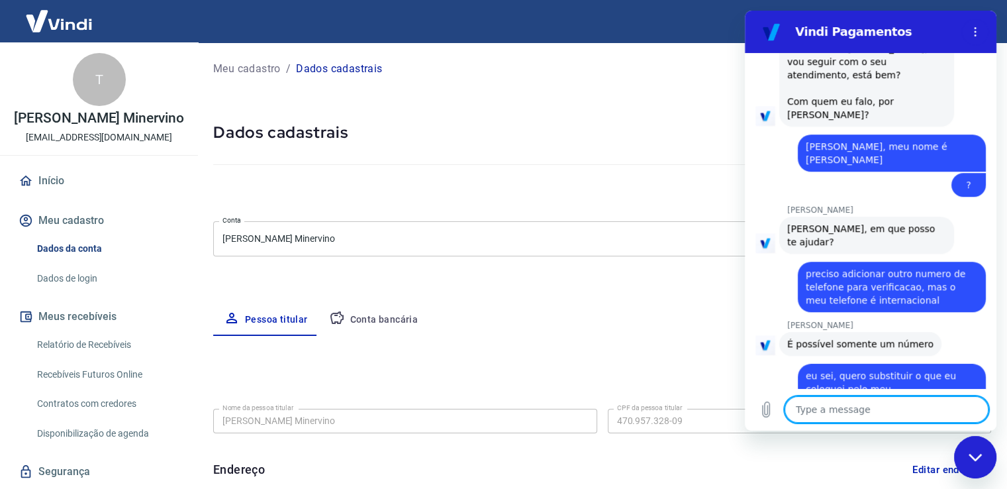
scroll to position [839, 0]
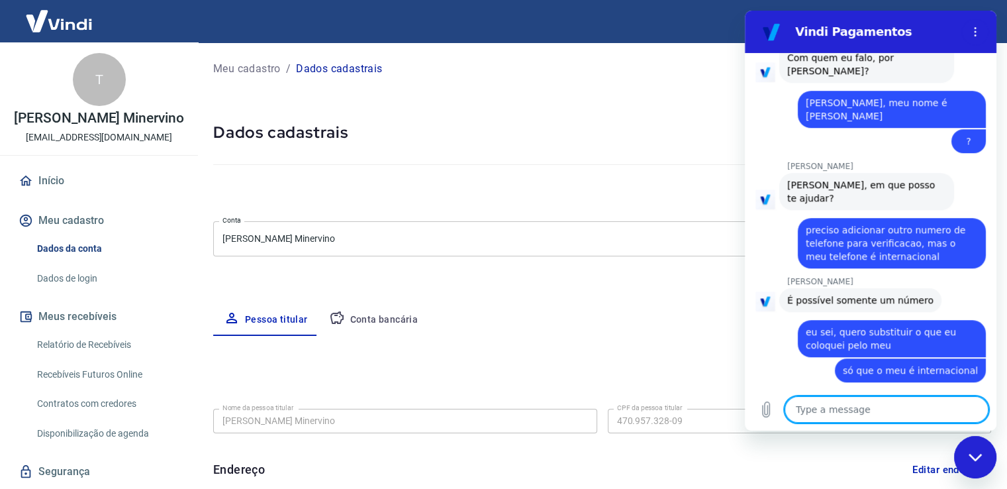
click at [867, 407] on textarea at bounding box center [887, 409] width 204 height 26
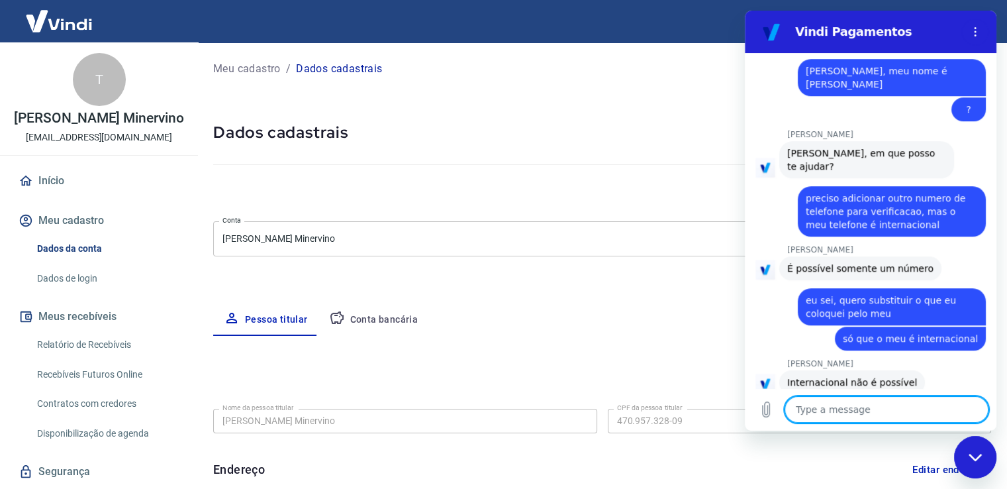
scroll to position [914, 0]
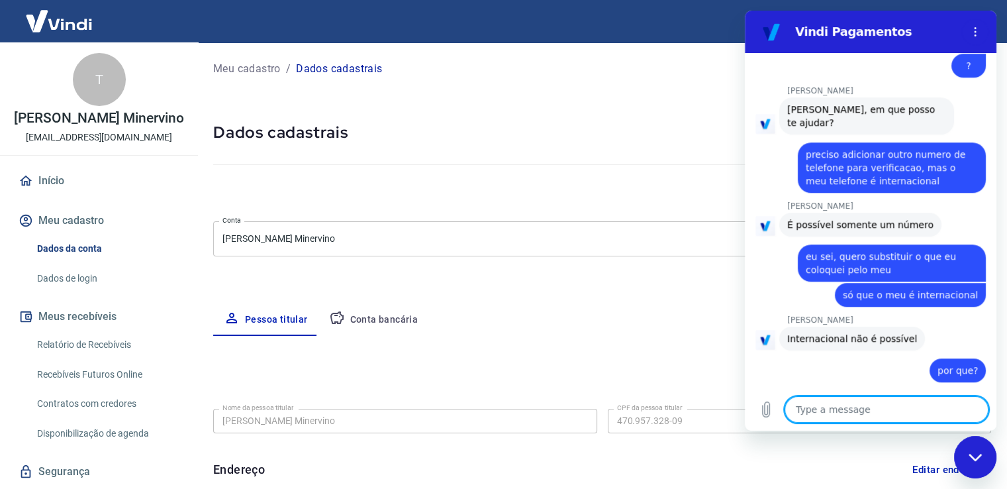
click at [899, 405] on textarea at bounding box center [887, 409] width 204 height 26
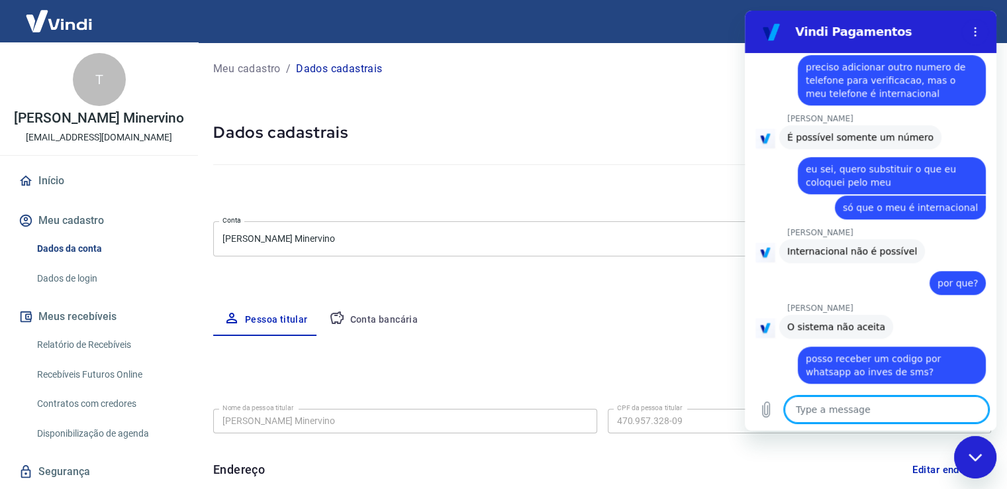
scroll to position [1003, 0]
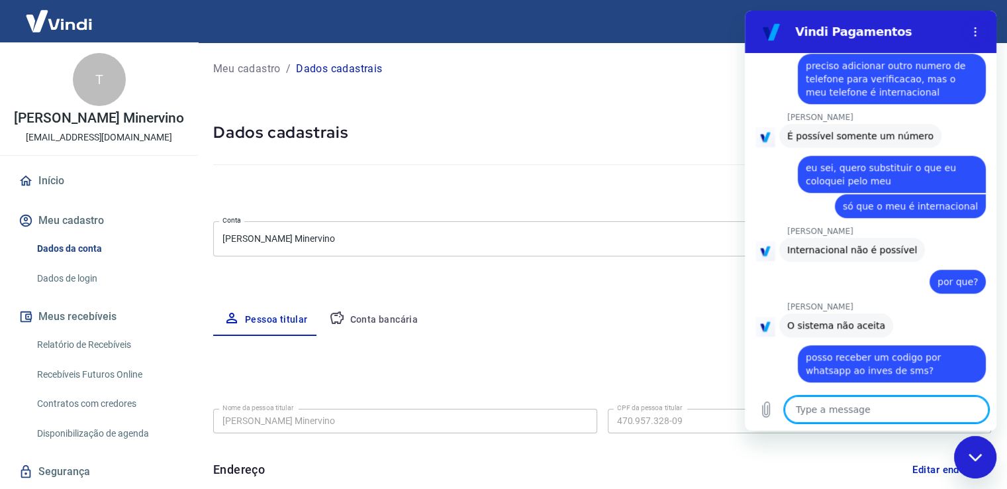
click at [846, 406] on textarea at bounding box center [887, 409] width 204 height 26
click at [852, 405] on textarea at bounding box center [887, 409] width 204 height 26
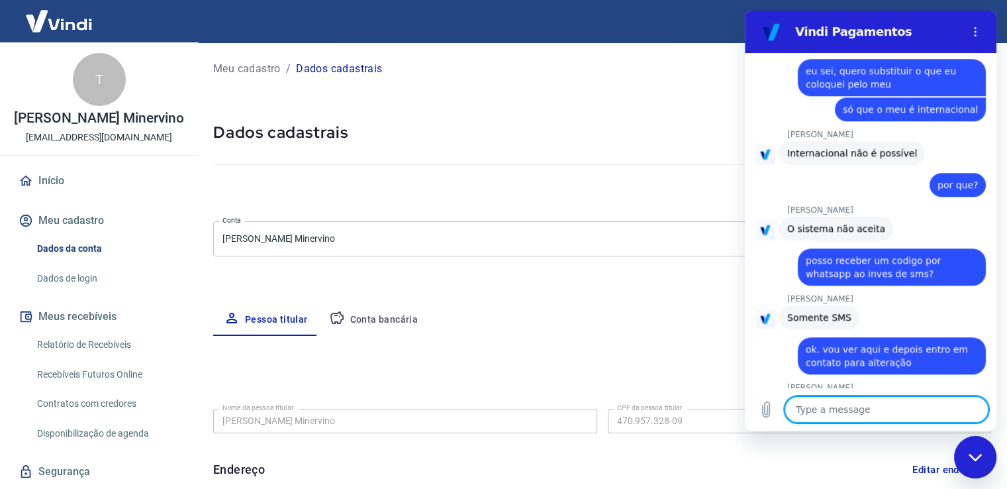
scroll to position [1105, 0]
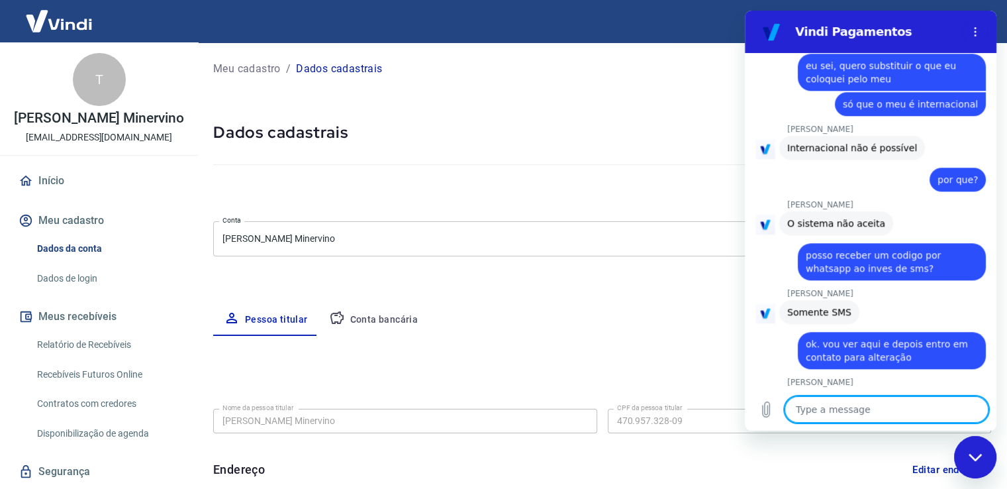
click at [877, 413] on textarea at bounding box center [887, 409] width 204 height 26
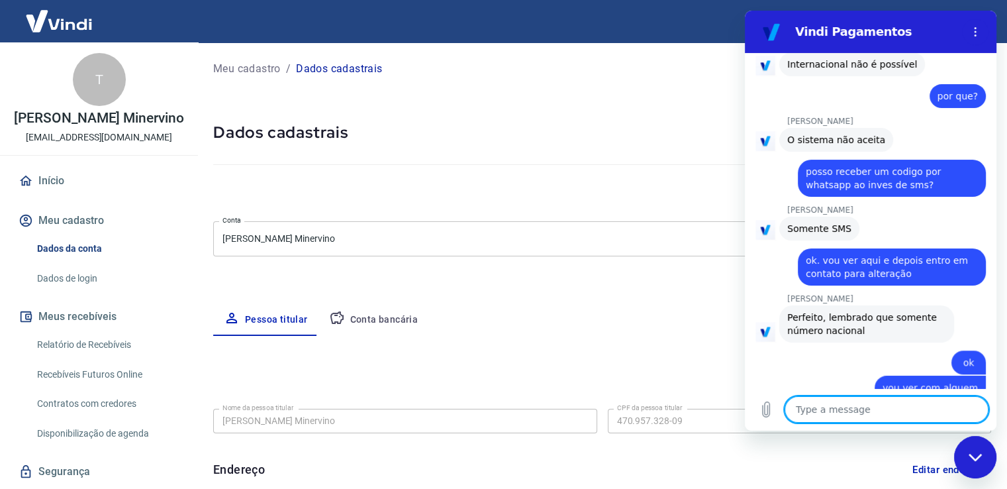
scroll to position [1187, 0]
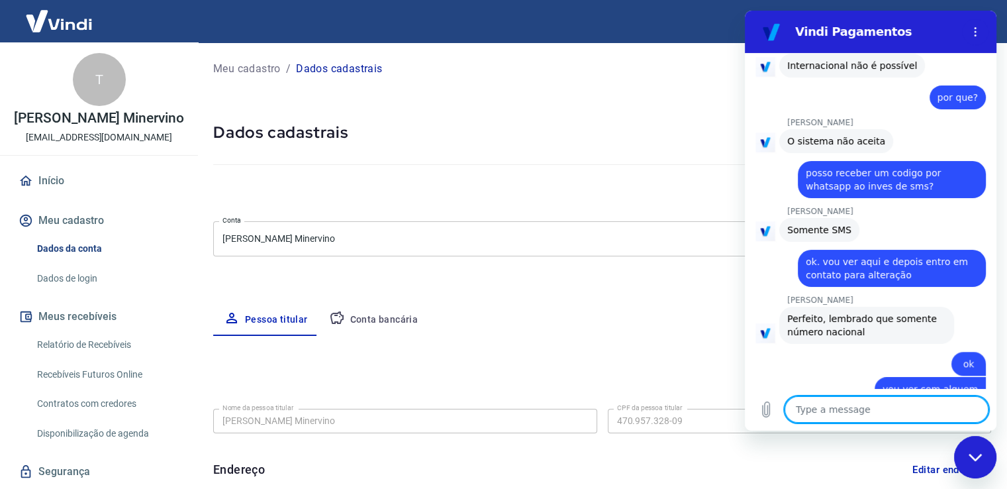
click at [902, 416] on textarea at bounding box center [887, 409] width 204 height 26
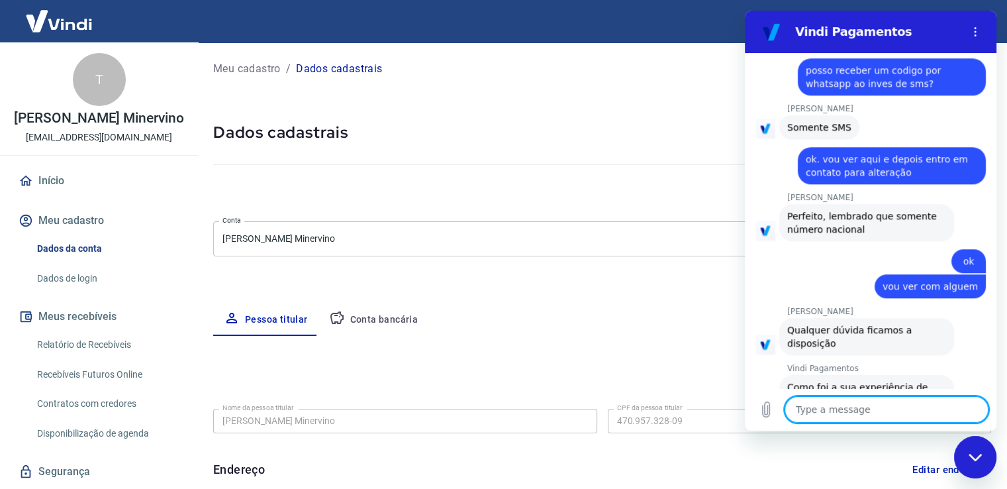
scroll to position [1293, 0]
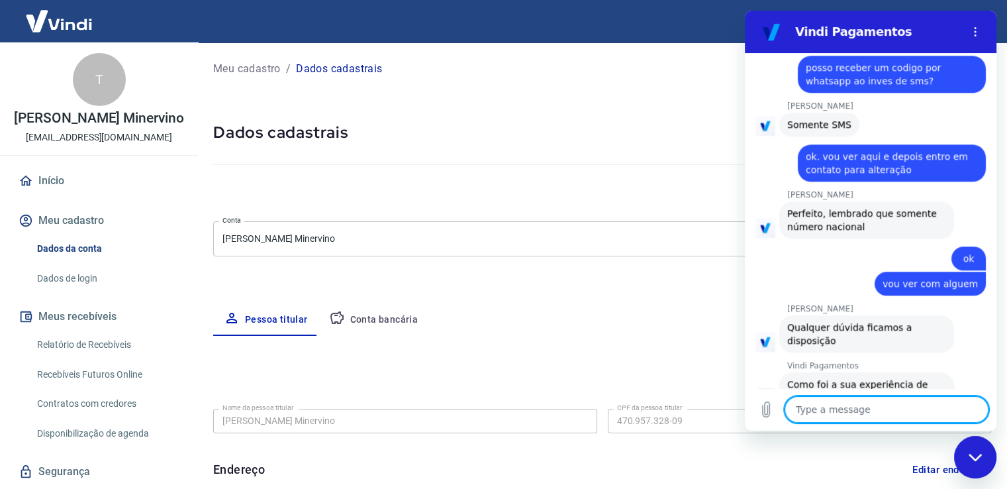
click at [940, 426] on button "Ruim 👎" at bounding box center [957, 445] width 58 height 38
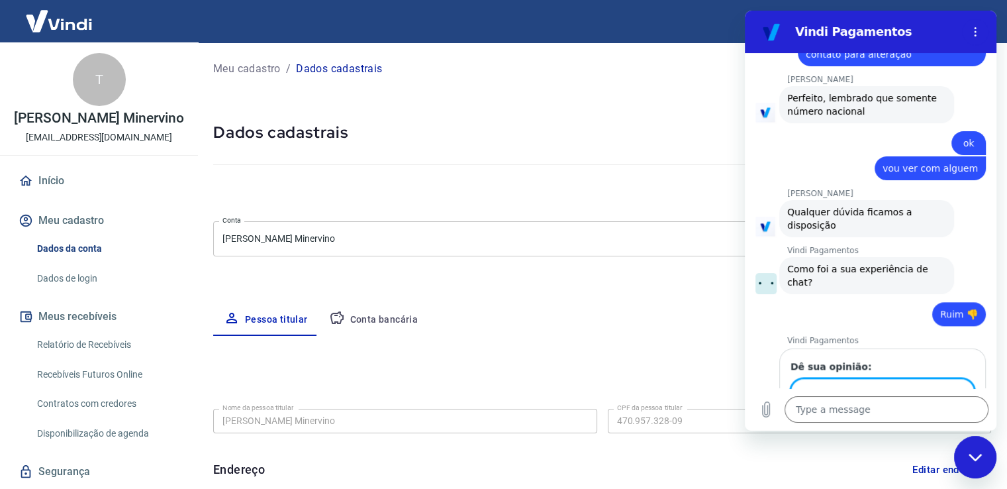
scroll to position [1406, 0]
click at [944, 422] on span "Send" at bounding box center [951, 430] width 23 height 16
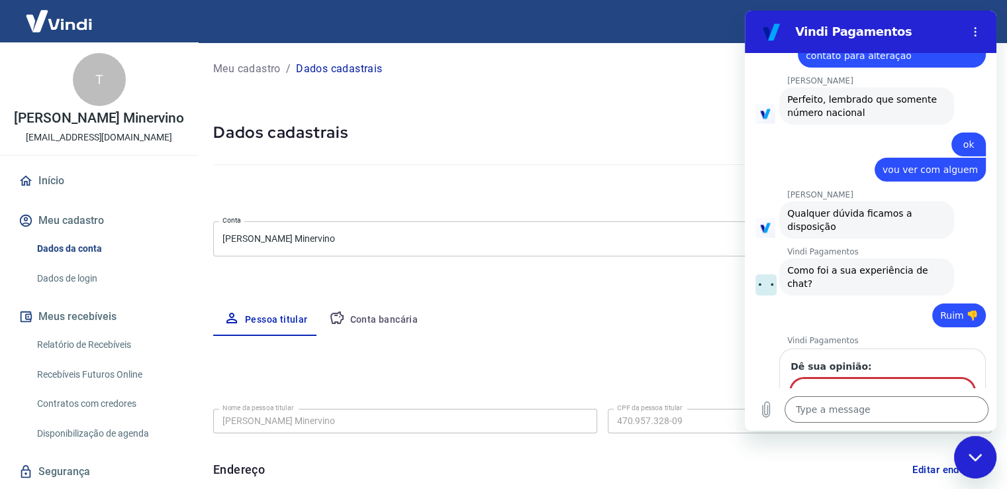
scroll to position [1422, 0]
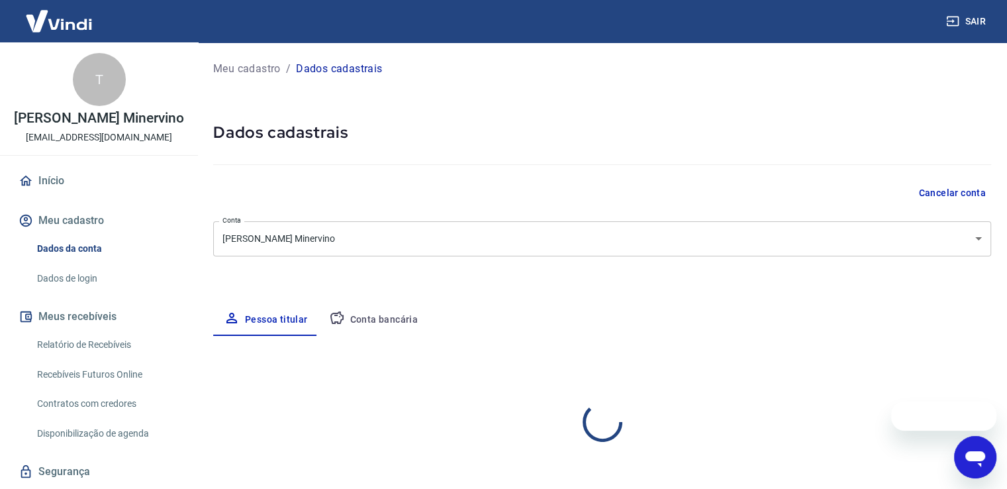
select select "SP"
select select "business"
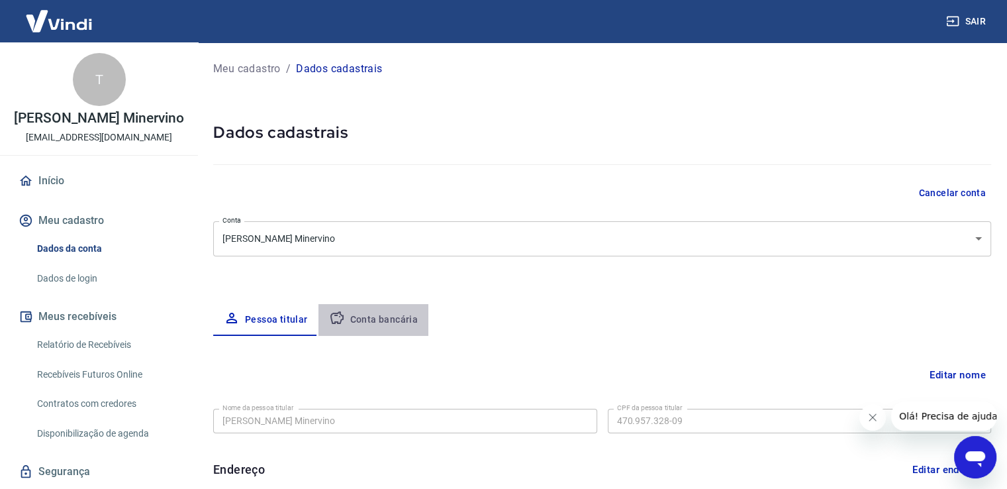
click at [395, 312] on button "Conta bancária" at bounding box center [374, 320] width 111 height 32
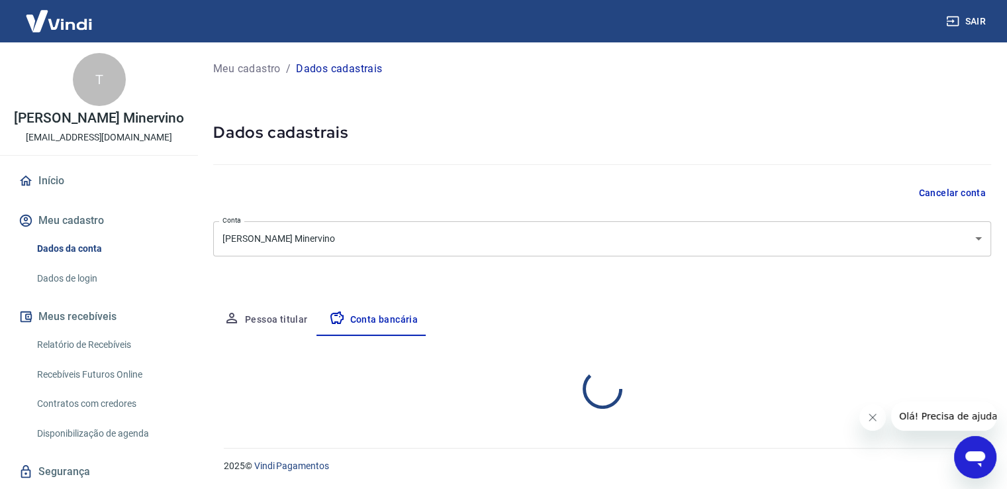
select select "1"
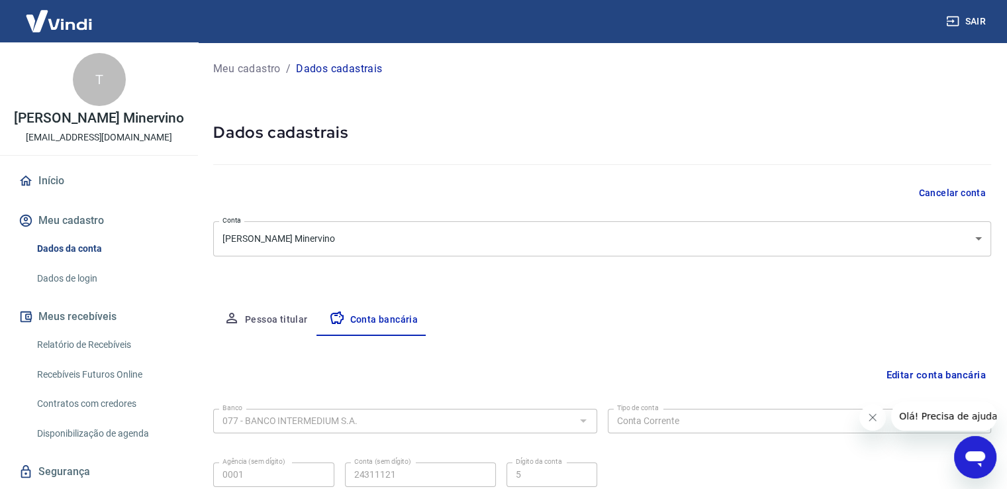
scroll to position [114, 0]
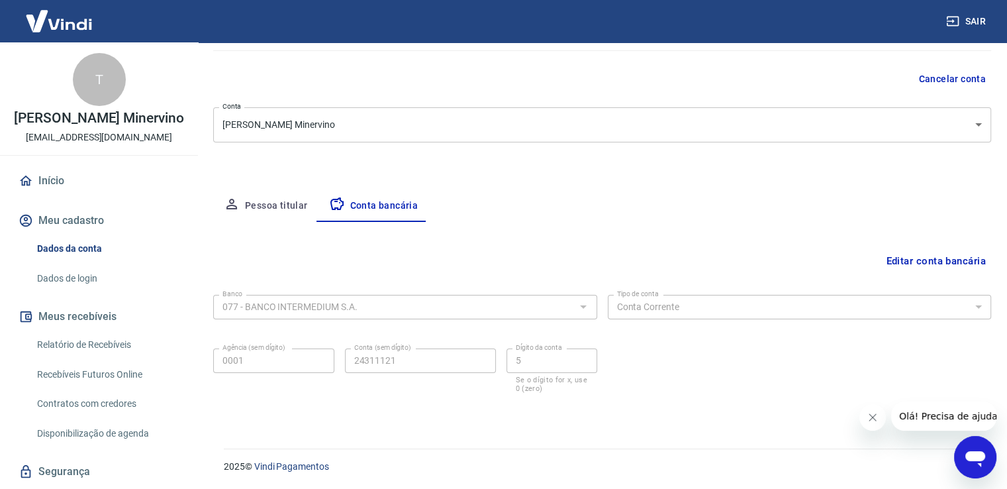
click at [977, 452] on icon "Open messaging window" at bounding box center [975, 459] width 20 height 16
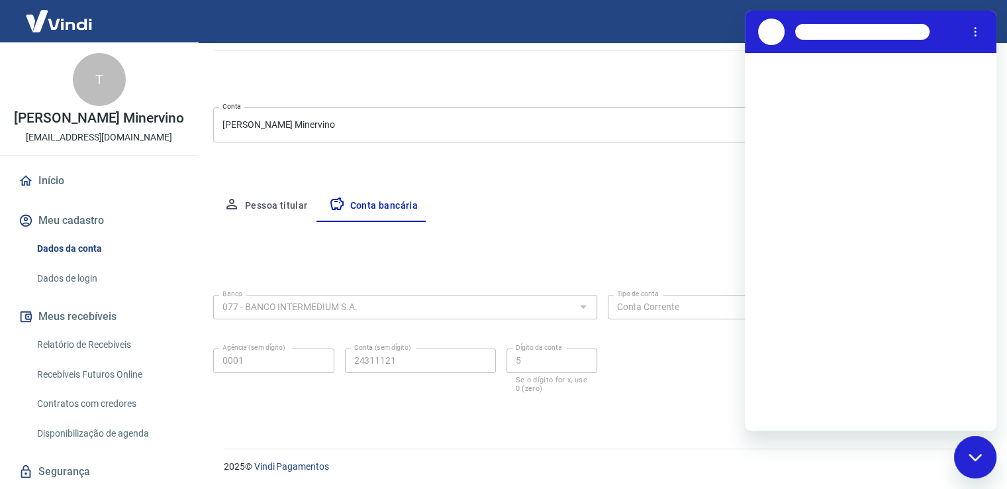
scroll to position [0, 0]
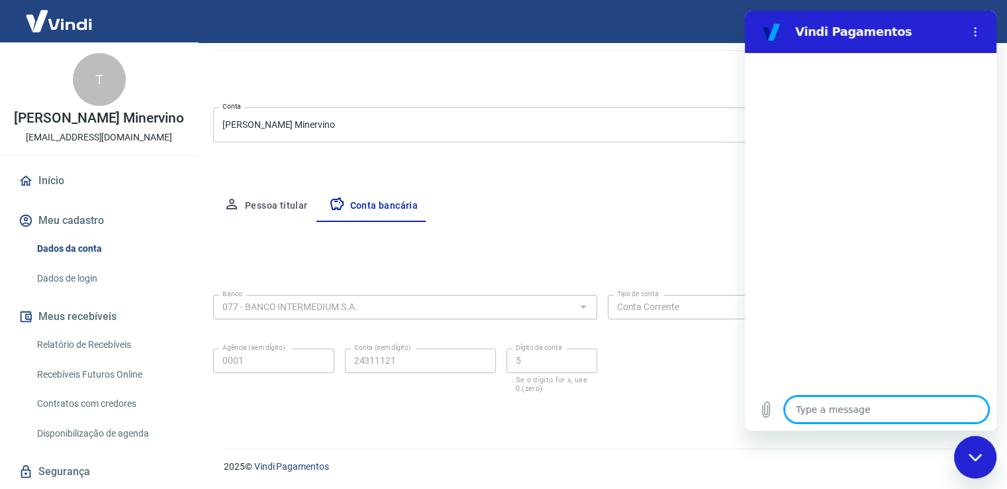
click at [854, 411] on textarea at bounding box center [887, 409] width 204 height 26
type textarea "a"
type textarea "x"
type textarea "al"
type textarea "x"
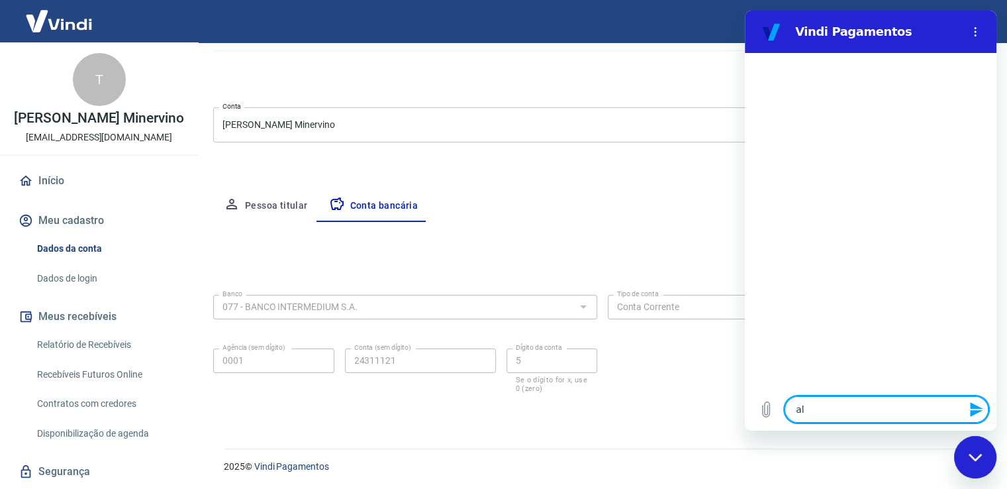
type textarea "alt"
type textarea "x"
type textarea "alte"
type textarea "x"
type textarea "alter"
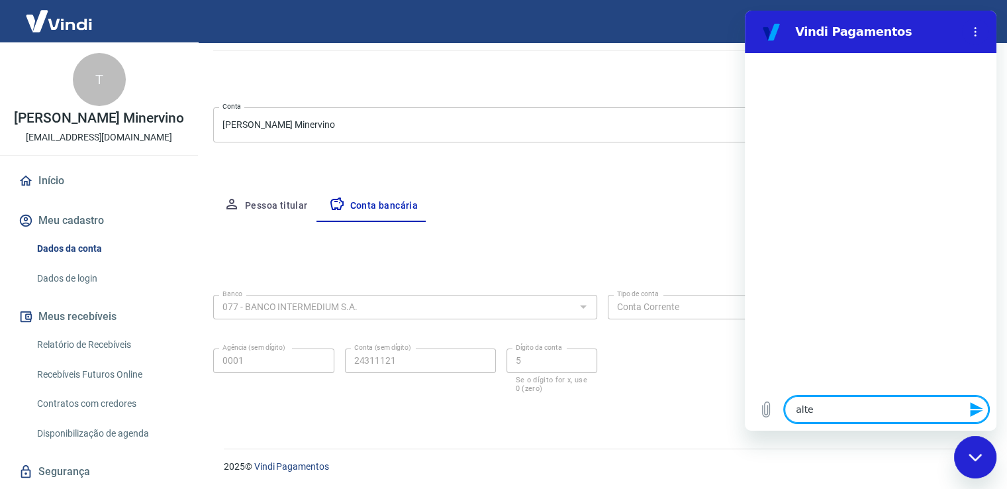
type textarea "x"
type textarea "altera"
type textarea "x"
type textarea "alterar"
type textarea "x"
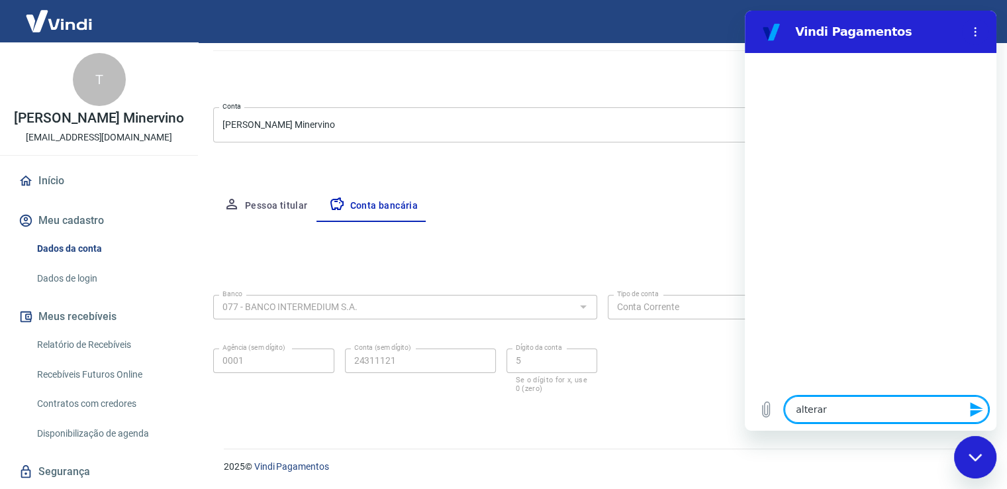
type textarea "alterar"
type textarea "x"
type textarea "alterar n"
type textarea "x"
type textarea "alterar nú"
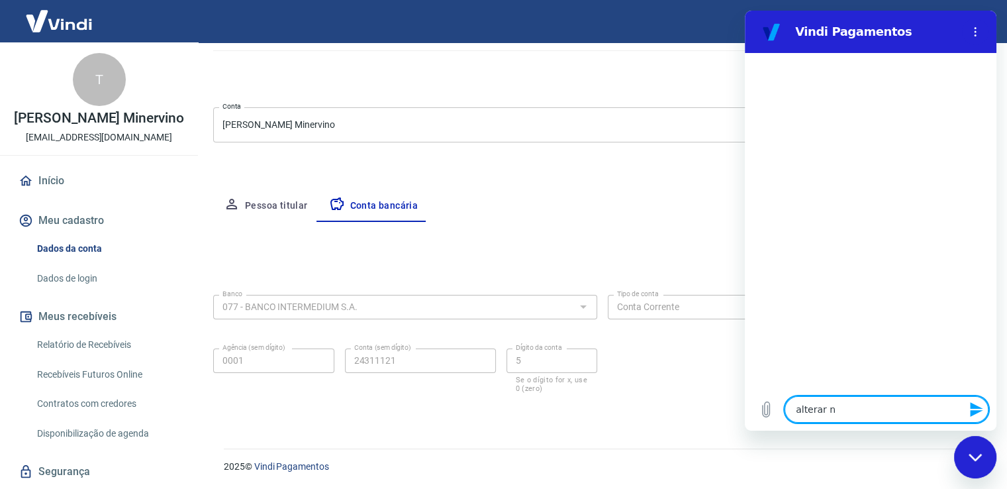
type textarea "x"
type textarea "alterar núm"
type textarea "x"
type textarea "alterar núme"
type textarea "x"
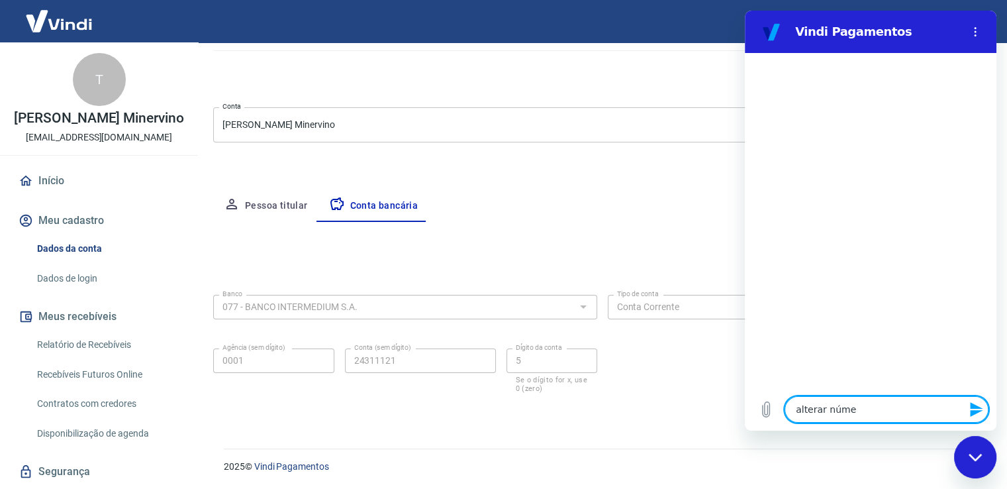
type textarea "alterar númer"
type textarea "x"
type textarea "alterar número"
type textarea "x"
type textarea "alterar número"
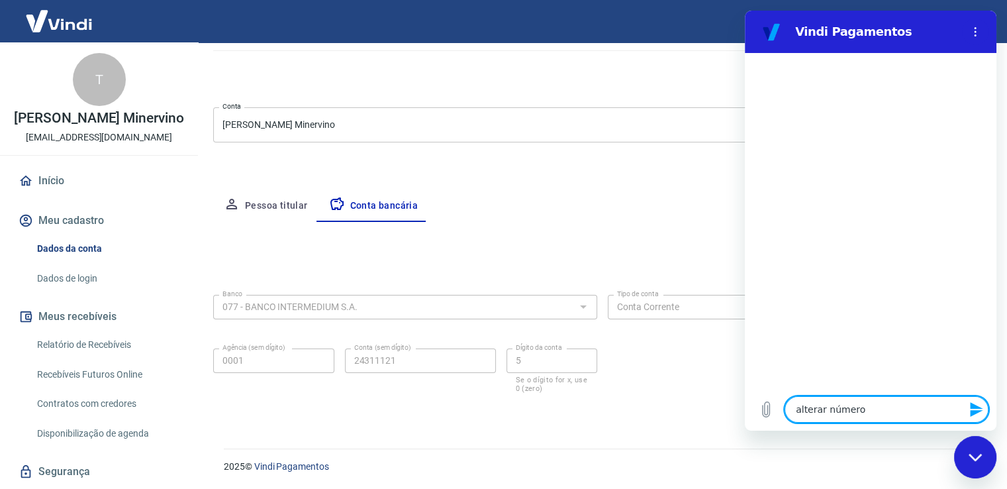
type textarea "x"
type textarea "alterar número d"
type textarea "x"
type textarea "alterar número de"
type textarea "x"
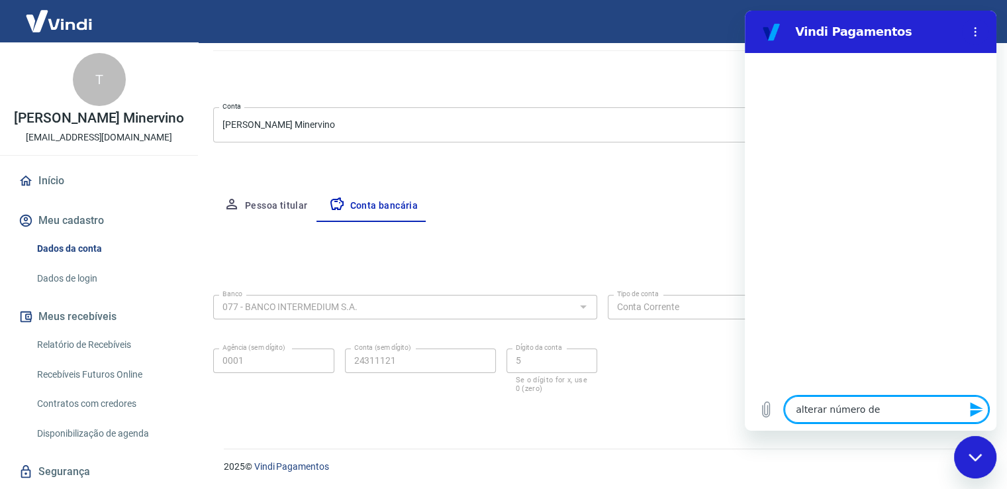
type textarea "alterar número de"
type textarea "x"
type textarea "alterar número de t"
type textarea "x"
type textarea "alterar número de te"
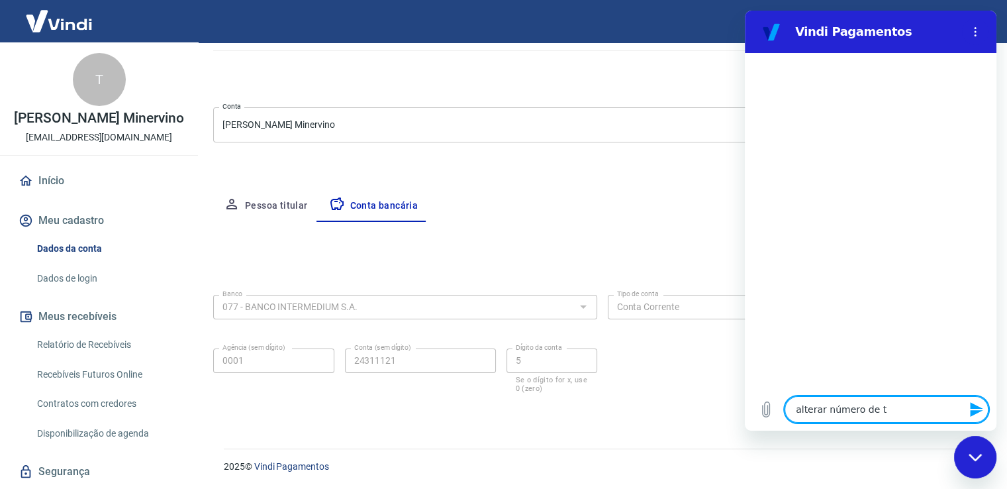
type textarea "x"
type textarea "alterar número de tel"
type textarea "x"
type textarea "alterar número de tele"
type textarea "x"
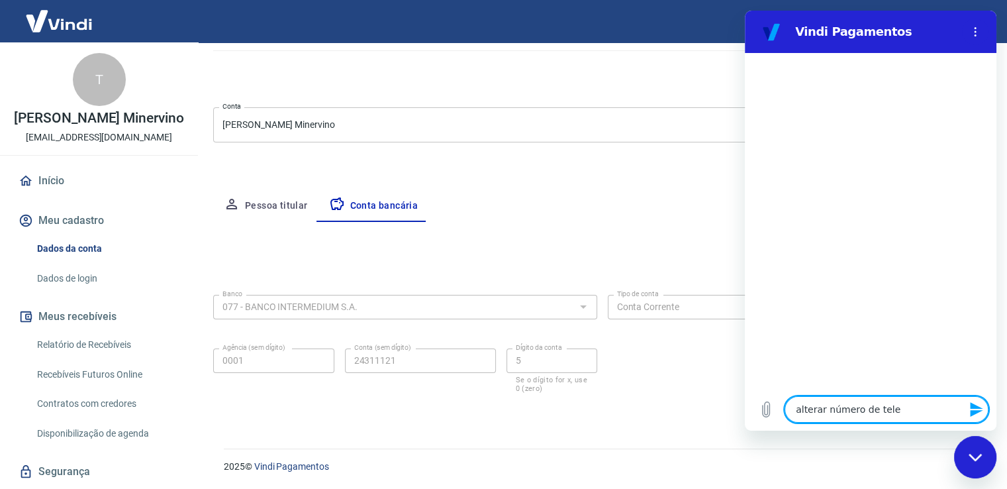
type textarea "alterar número de telef"
type textarea "x"
type textarea "alterar número de telefo"
type textarea "x"
type textarea "alterar número de telefon"
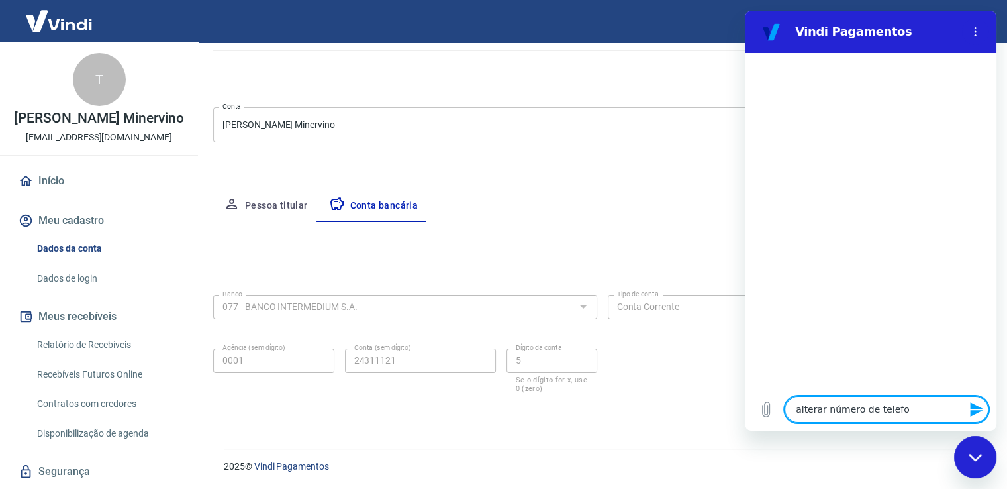
type textarea "x"
type textarea "alterar número de telefone"
type textarea "x"
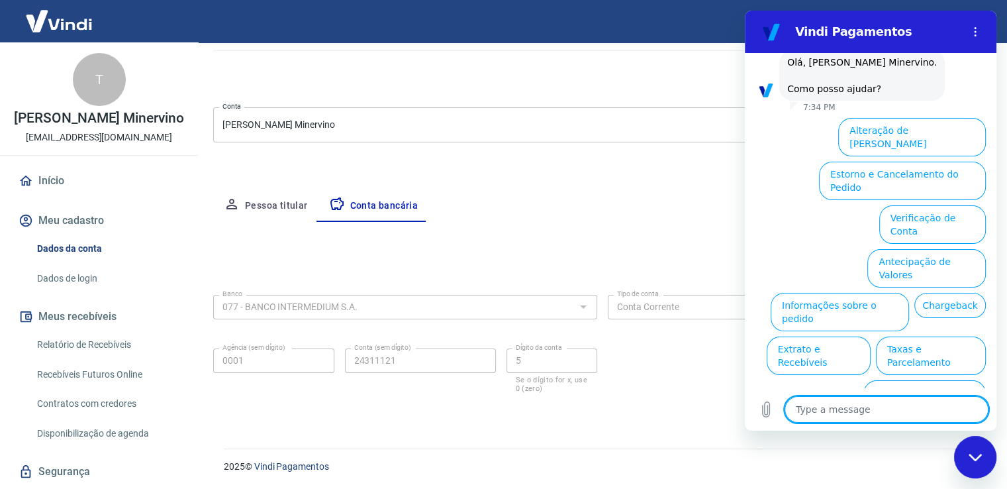
scroll to position [72, 0]
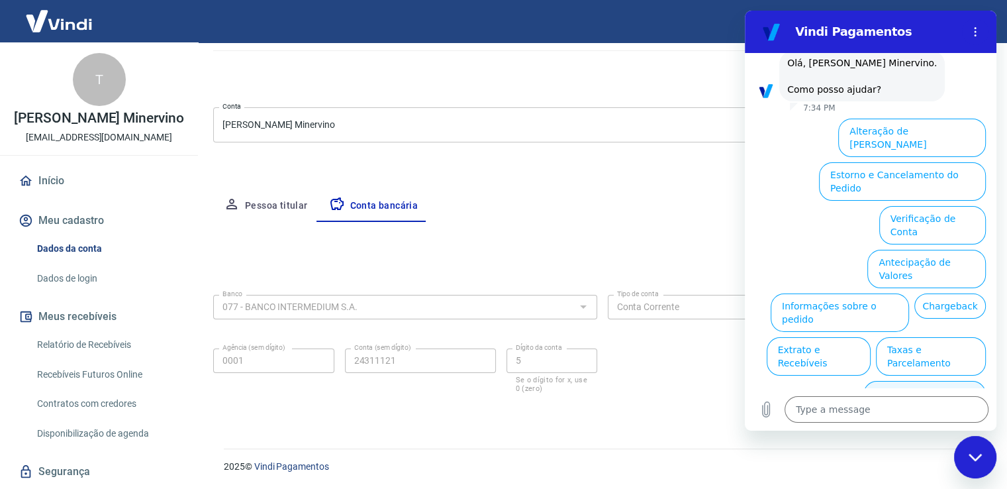
click at [893, 381] on button "Alterar celular verificado" at bounding box center [924, 400] width 123 height 38
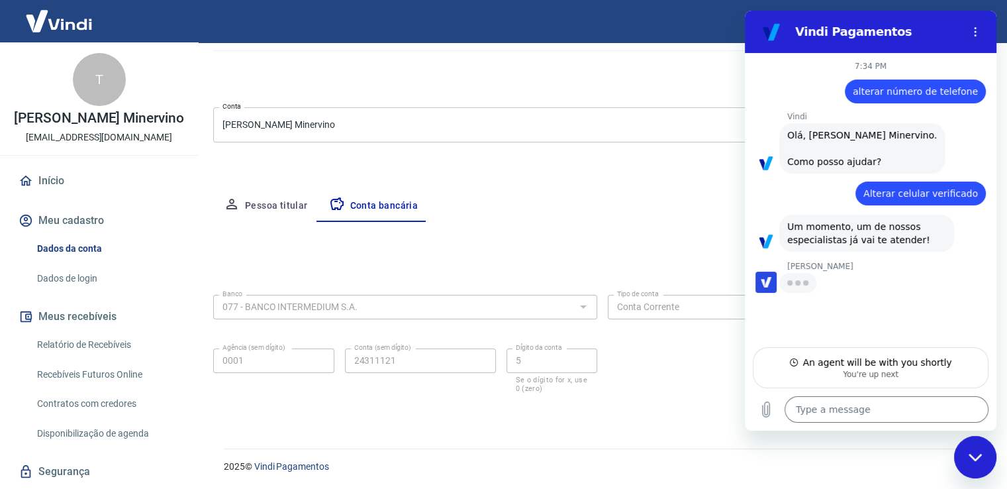
type textarea "x"
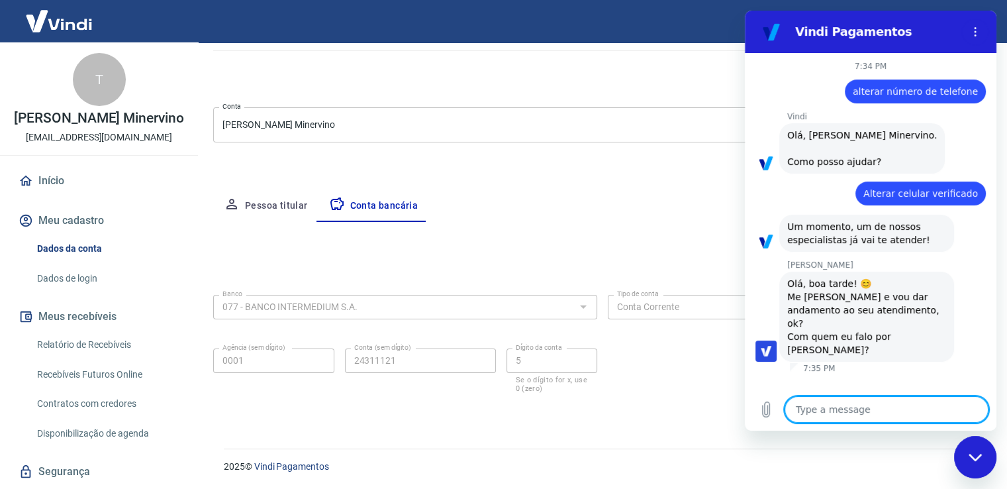
click at [899, 409] on textarea at bounding box center [887, 409] width 204 height 26
type textarea "O"
type textarea "x"
type textarea "OL"
type textarea "x"
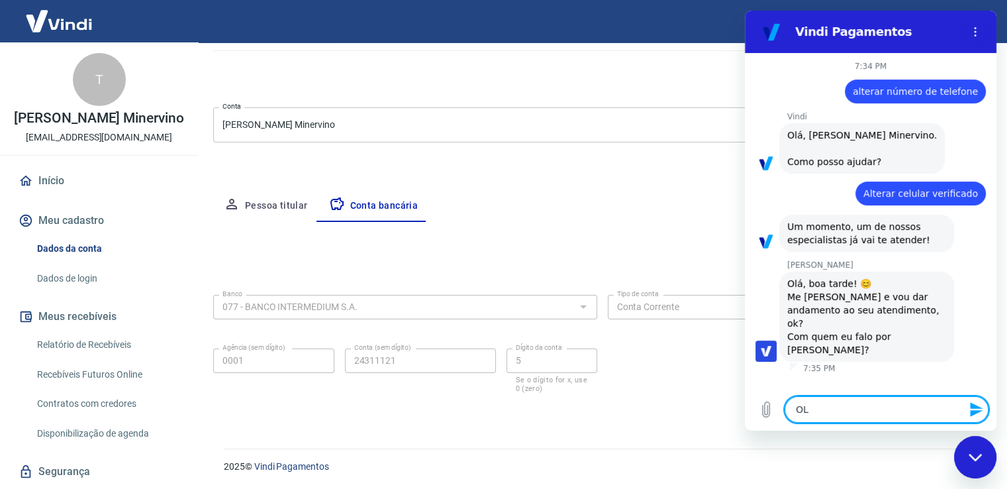
type textarea "OLA"
type textarea "x"
type textarea "OL"
type textarea "x"
type textarea "O"
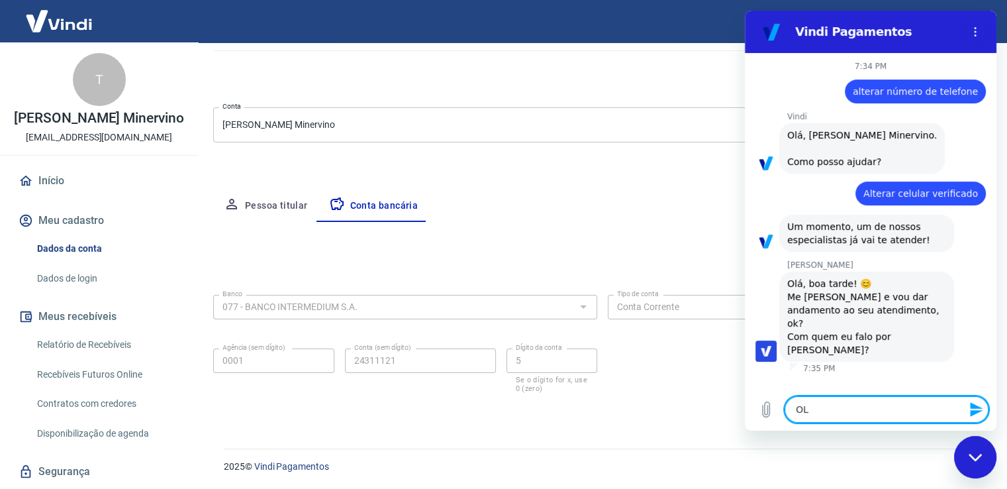
type textarea "x"
type textarea "t"
type textarea "x"
type textarea "th"
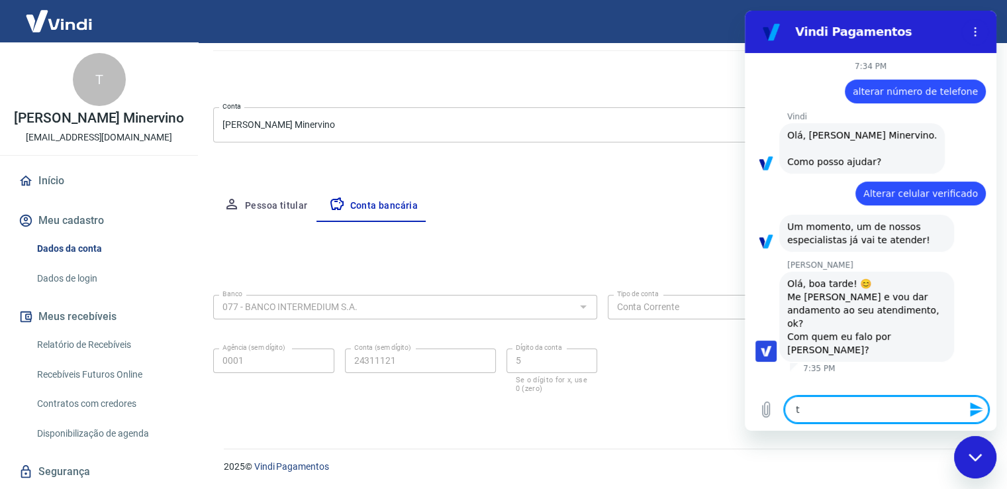
type textarea "x"
type textarea "tho"
type textarea "x"
type textarea "thom"
type textarea "x"
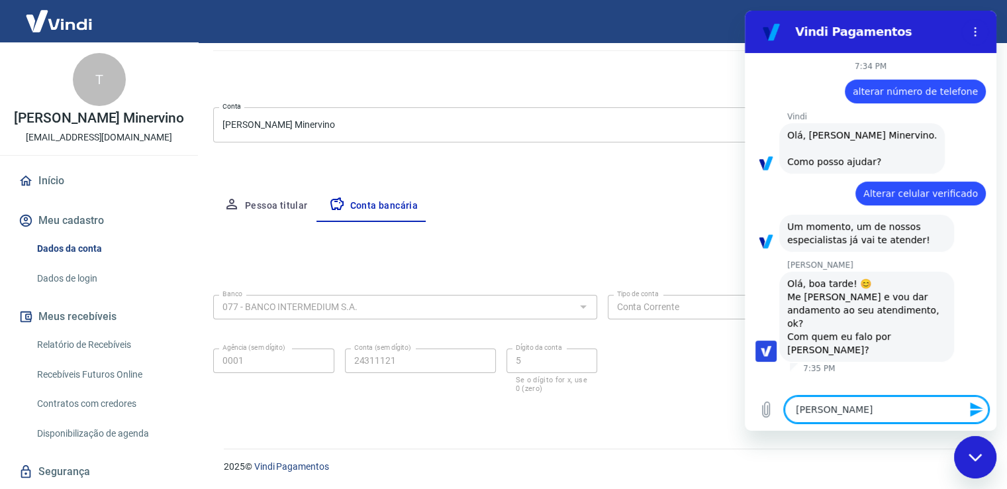
type textarea "thoma"
type textarea "x"
type textarea "thomaz"
type textarea "x"
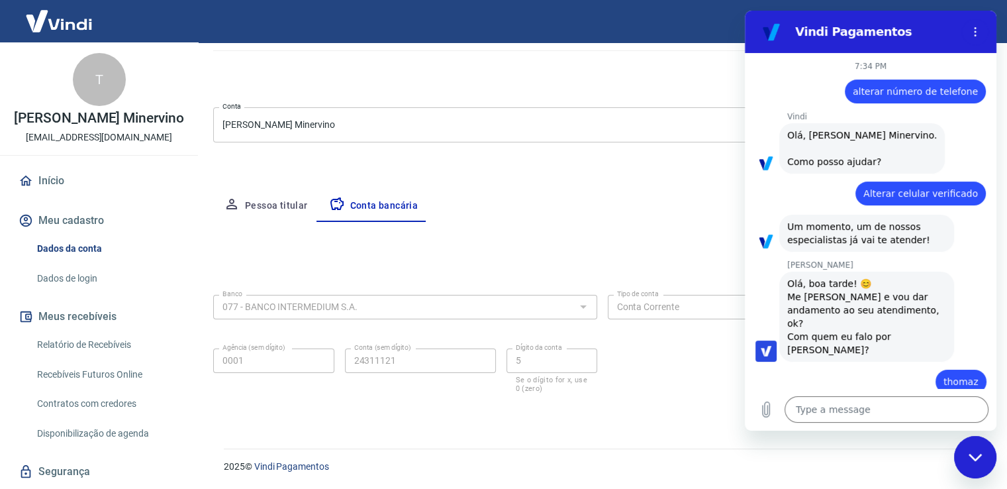
type textarea "x"
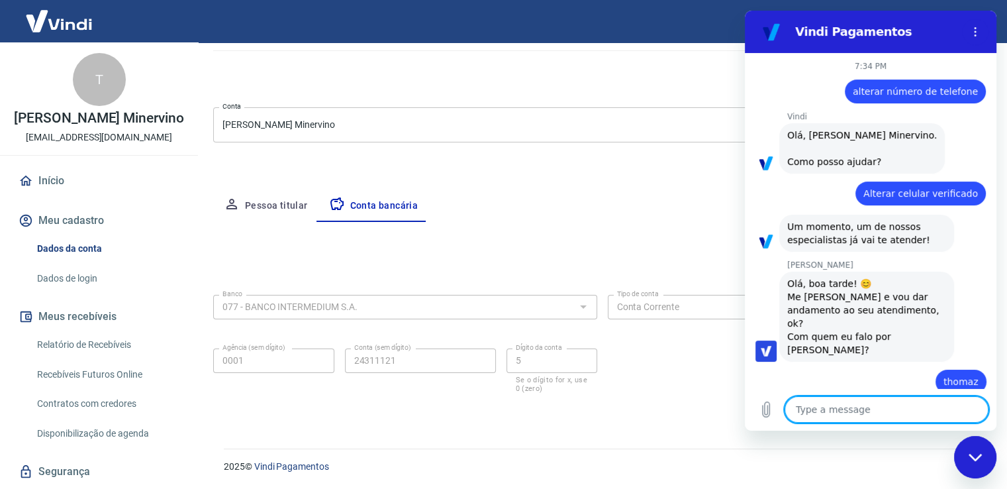
scroll to position [51, 0]
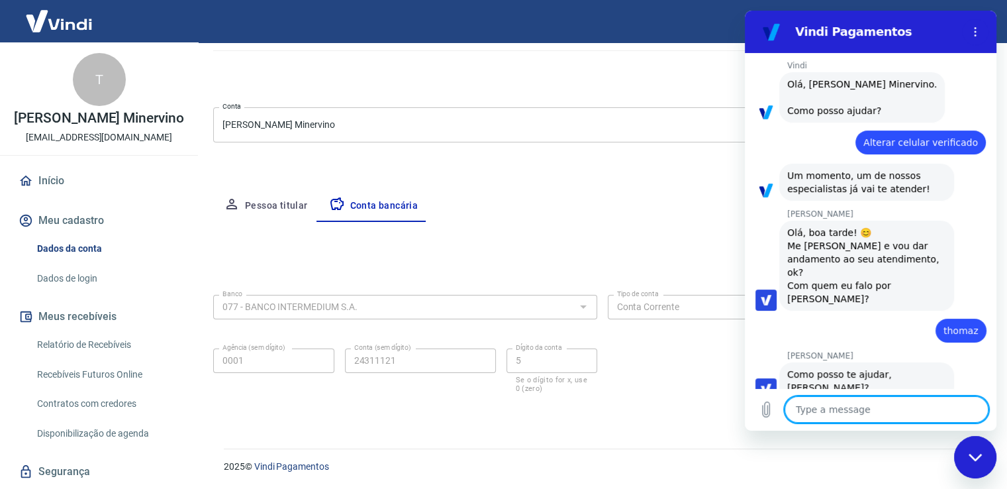
click at [844, 409] on textarea at bounding box center [887, 409] width 204 height 26
type textarea "p"
type textarea "x"
type textarea "pr"
type textarea "x"
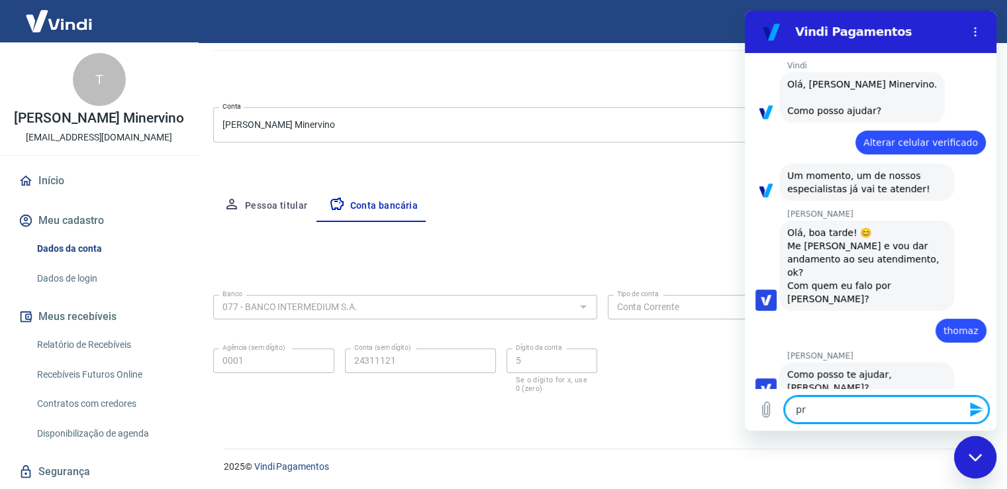
type textarea "pre"
type textarea "x"
type textarea "prec"
type textarea "x"
type textarea "preci"
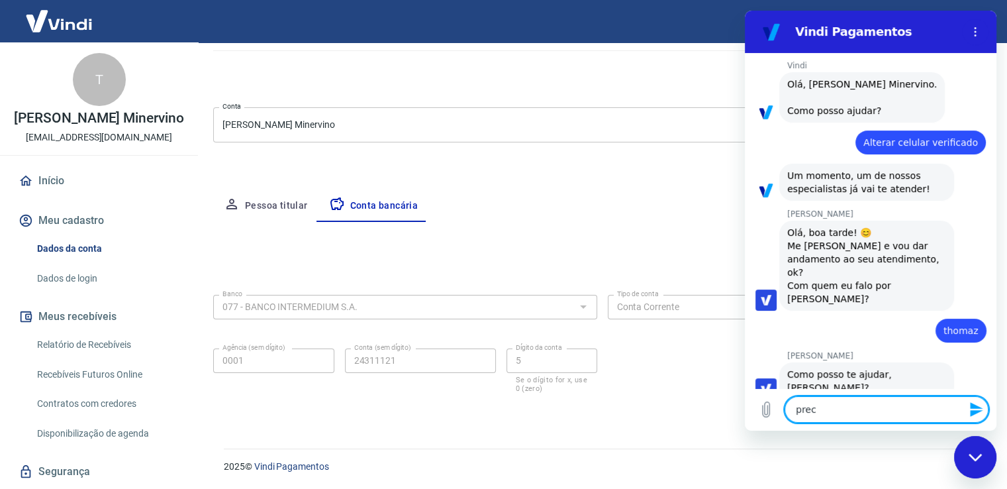
type textarea "x"
type textarea "precis"
type textarea "x"
type textarea "preciso"
type textarea "x"
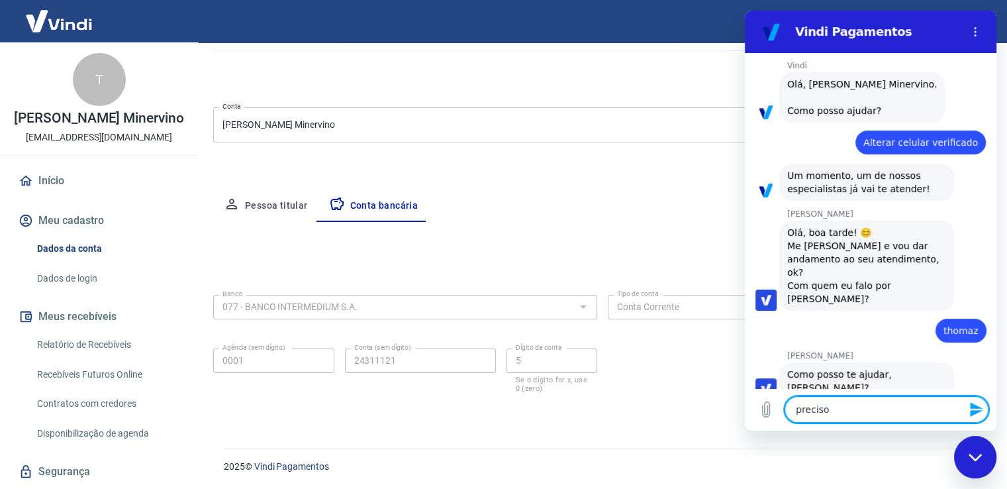
type textarea "preciso"
type textarea "x"
type textarea "preciso a"
type textarea "x"
type textarea "preciso al"
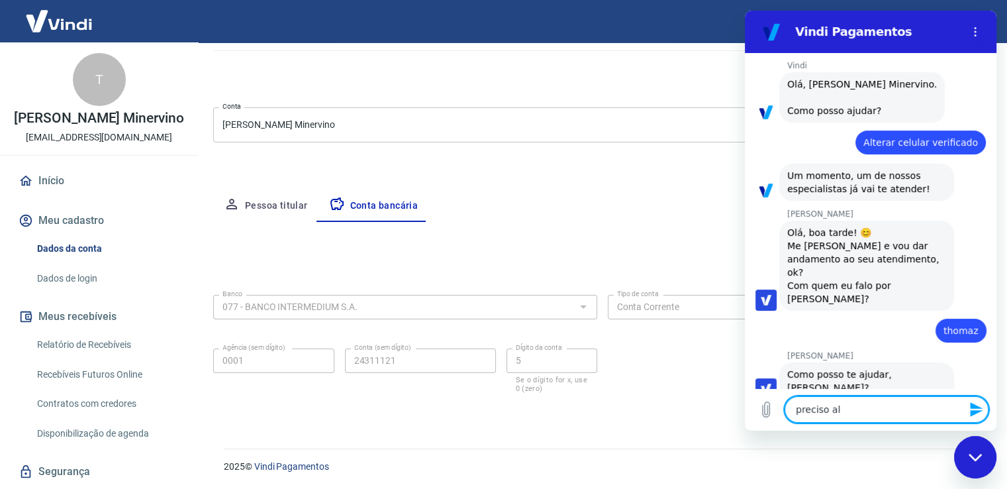
type textarea "x"
type textarea "preciso alt"
type textarea "x"
type textarea "preciso alte"
type textarea "x"
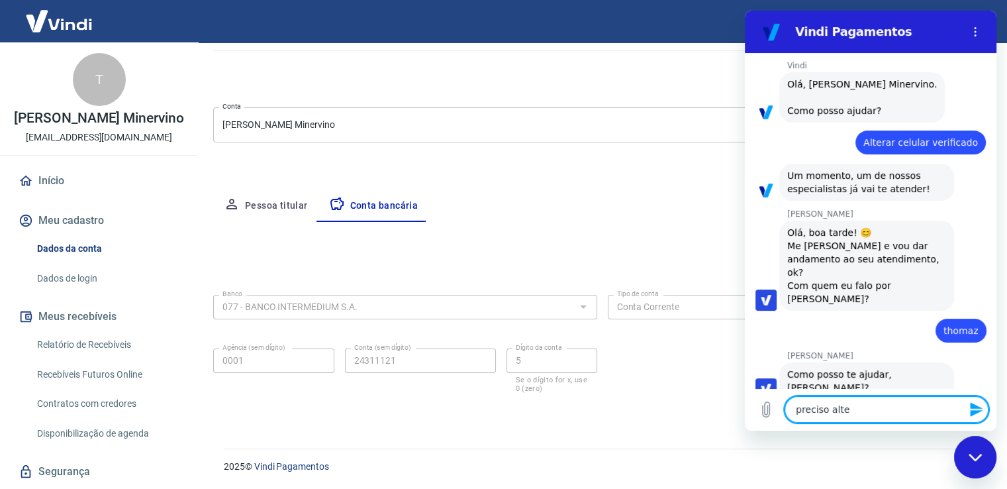
type textarea "preciso alter"
type textarea "x"
type textarea "preciso altera"
type textarea "x"
type textarea "preciso alterar"
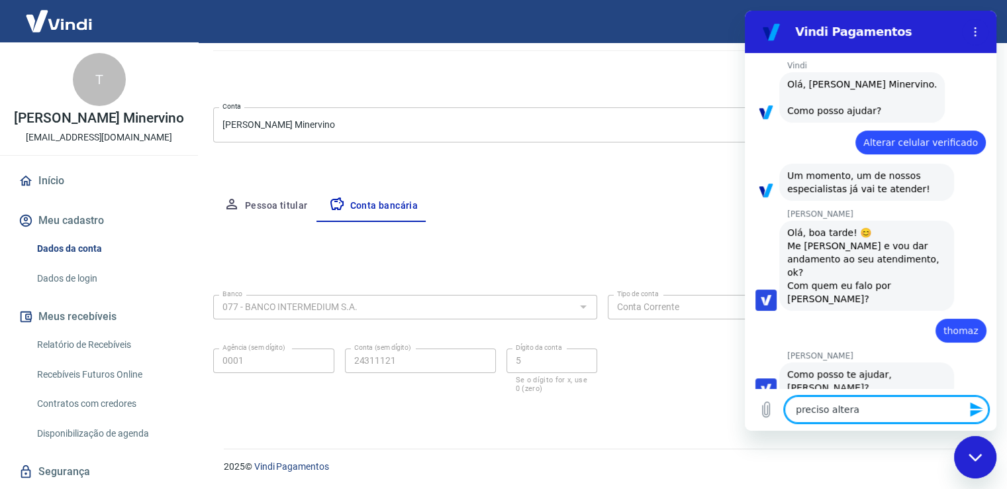
type textarea "x"
type textarea "preciso alterar"
type textarea "x"
type textarea "preciso alterar o"
type textarea "x"
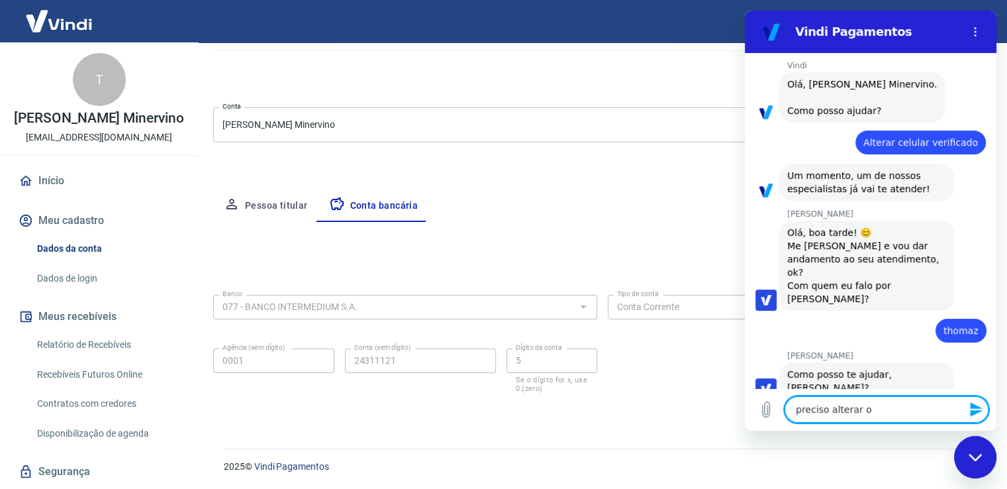
type textarea "preciso alterar o"
type textarea "x"
type textarea "preciso alterar o n"
type textarea "x"
type textarea "preciso alterar o nu"
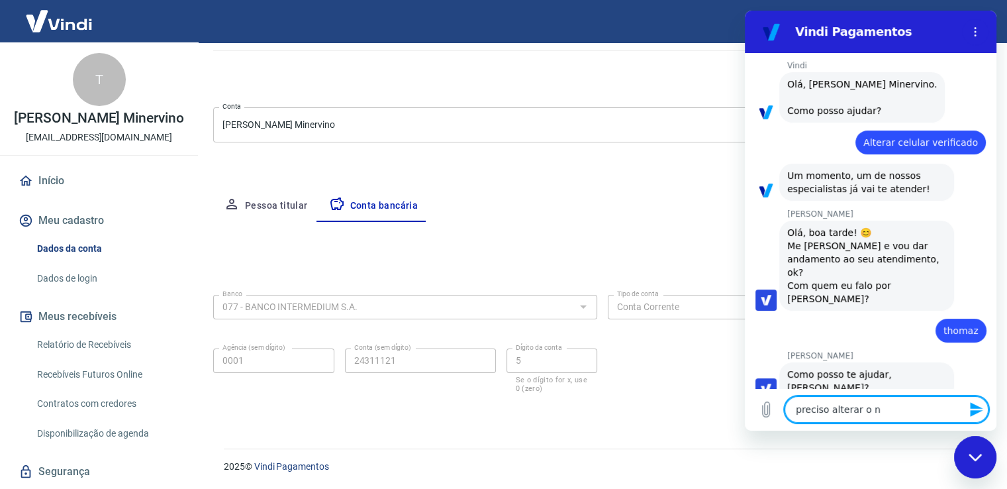
type textarea "x"
type textarea "preciso alterar o num"
type textarea "x"
type textarea "preciso alterar o nume"
type textarea "x"
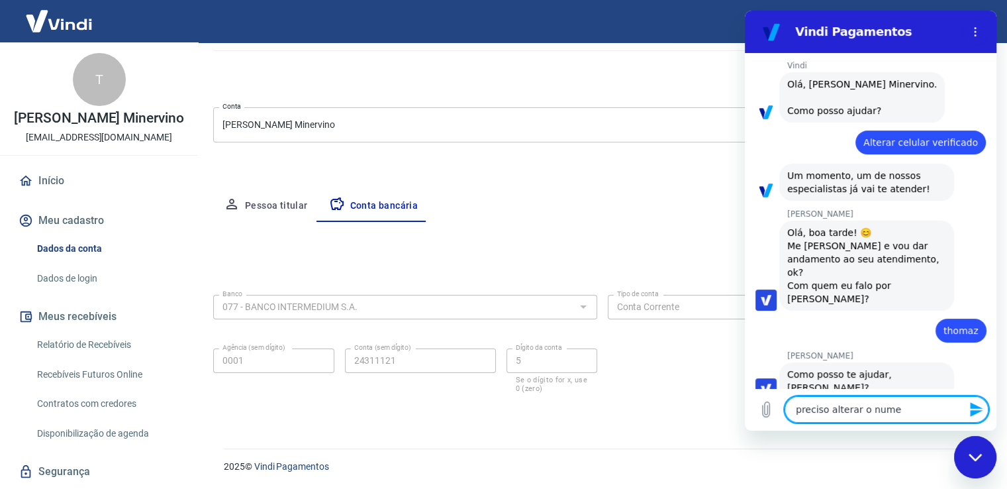
type textarea "preciso alterar o numer"
type textarea "x"
type textarea "preciso alterar o numero"
type textarea "x"
type textarea "preciso alterar o numero"
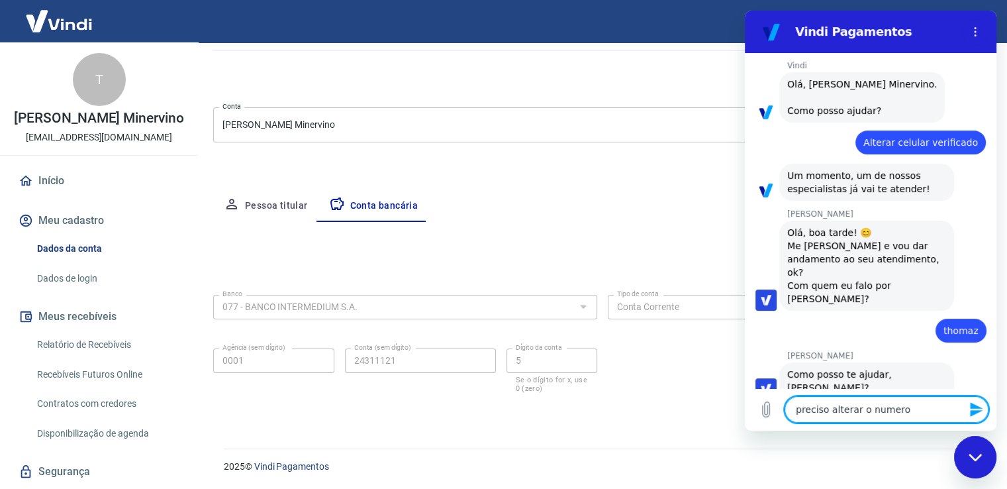
type textarea "x"
type textarea "preciso alterar o numero d"
type textarea "x"
type textarea "preciso alterar o numero de"
type textarea "x"
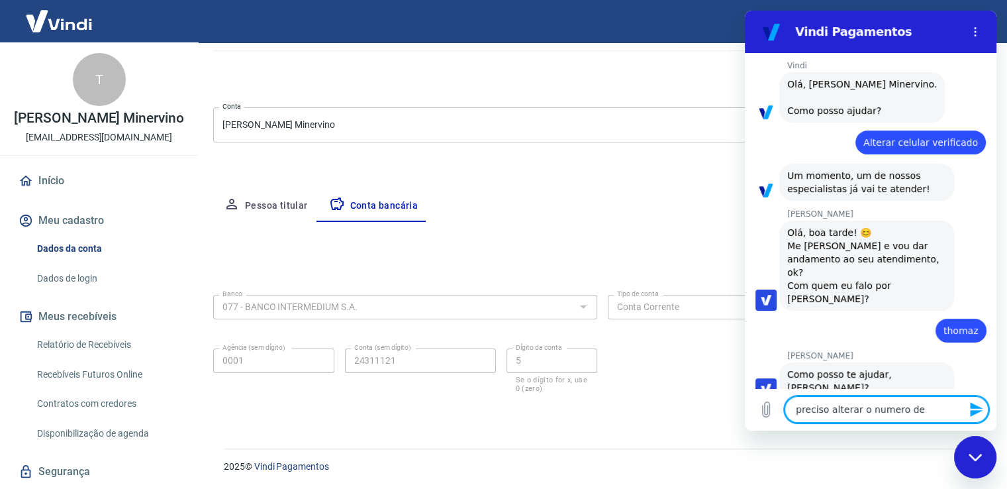
type textarea "preciso alterar o numero de"
type textarea "x"
type textarea "preciso alterar o numero de t"
type textarea "x"
type textarea "preciso alterar o numero de"
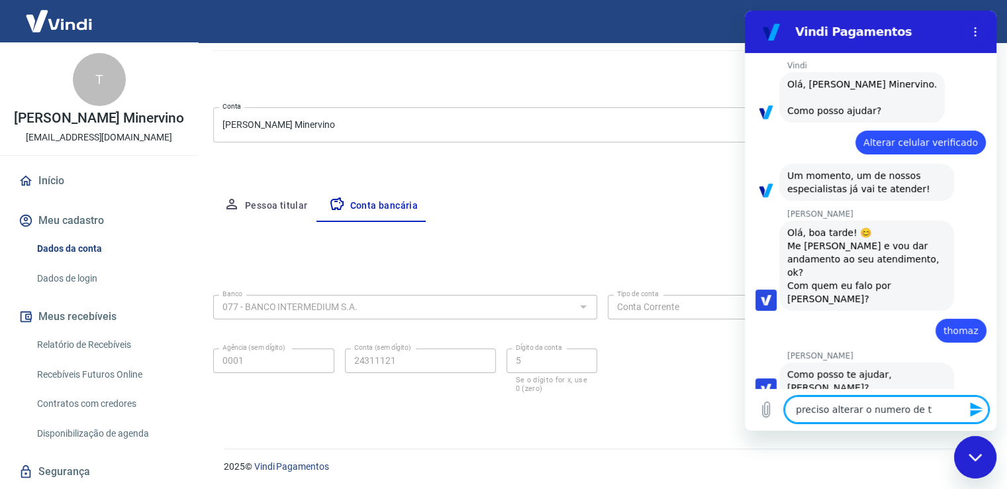
type textarea "x"
type textarea "preciso alterar o numero de c"
type textarea "x"
type textarea "preciso alterar o numero de ce"
type textarea "x"
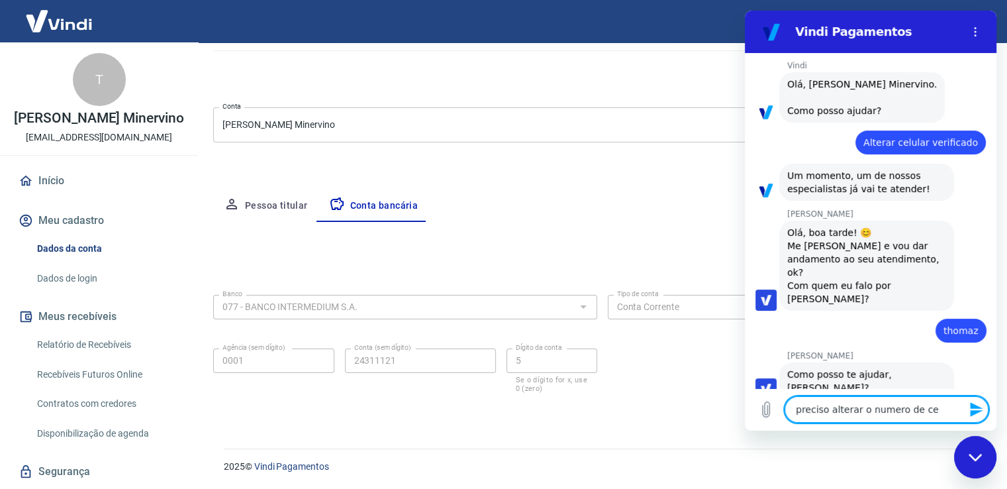
type textarea "preciso alterar o numero de cel"
type textarea "x"
type textarea "preciso alterar o numero de cel"
type textarea "x"
type textarea "preciso alterar o numero de cel v"
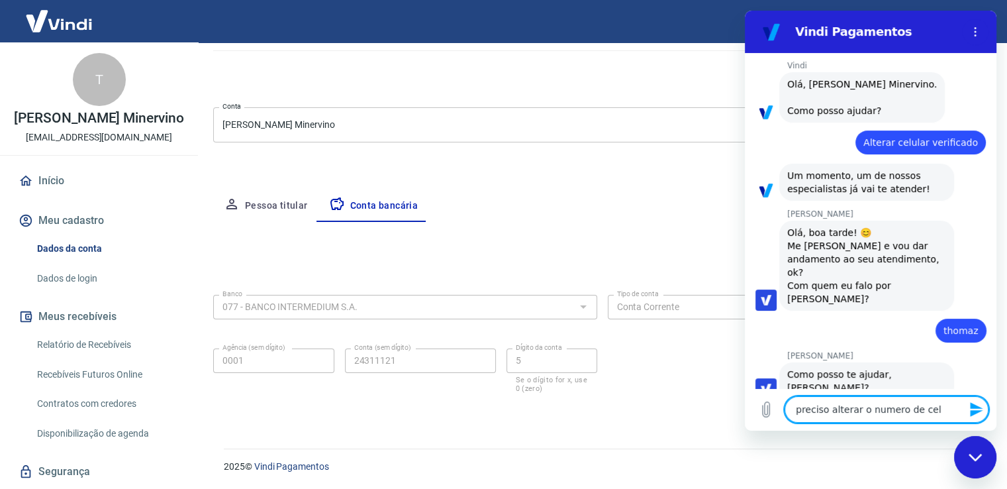
type textarea "x"
type textarea "preciso alterar o numero de cel ve"
type textarea "x"
type textarea "preciso alterar o numero de cel ver"
type textarea "x"
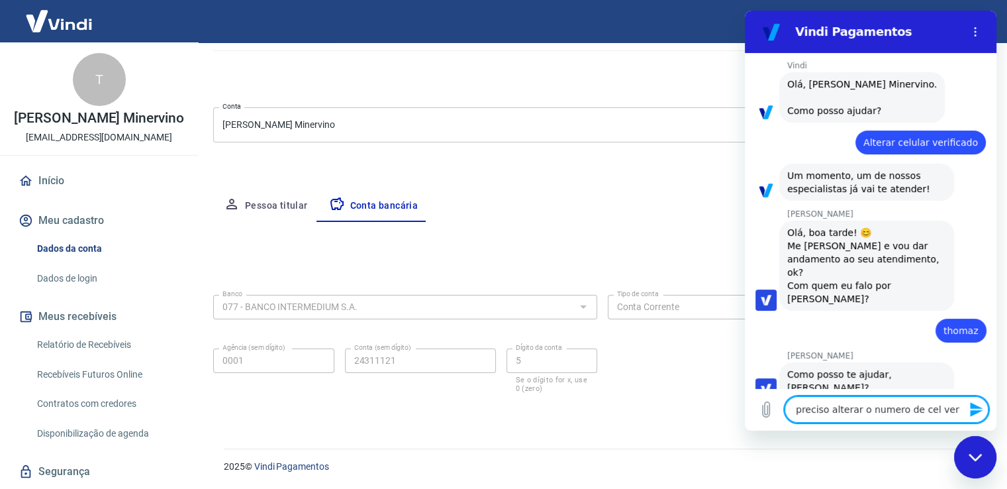
type textarea "preciso alterar o numero de cel veri"
type textarea "x"
type textarea "preciso alterar o numero de cel verif"
type textarea "x"
type textarea "preciso alterar o numero de cel verifi"
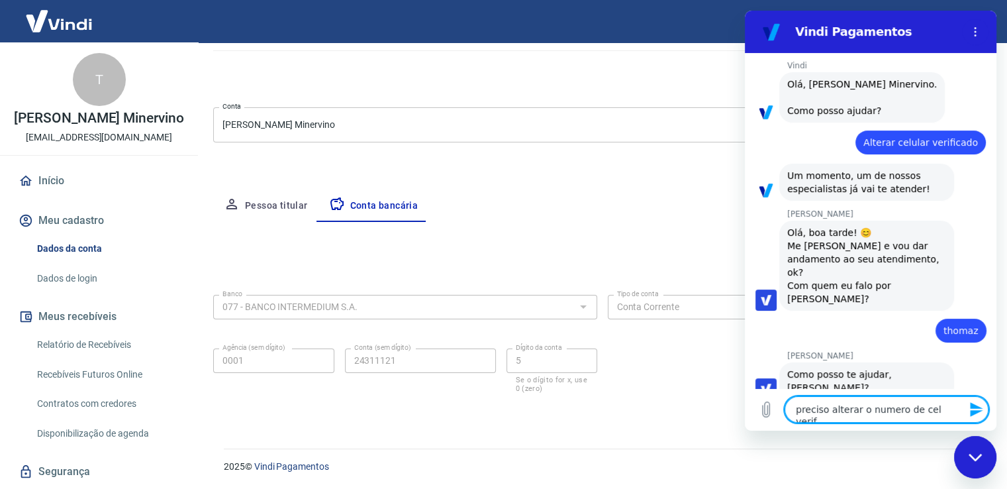
type textarea "x"
type textarea "preciso alterar o numero de cel verific"
type textarea "x"
type textarea "preciso alterar o numero de cel verifica"
type textarea "x"
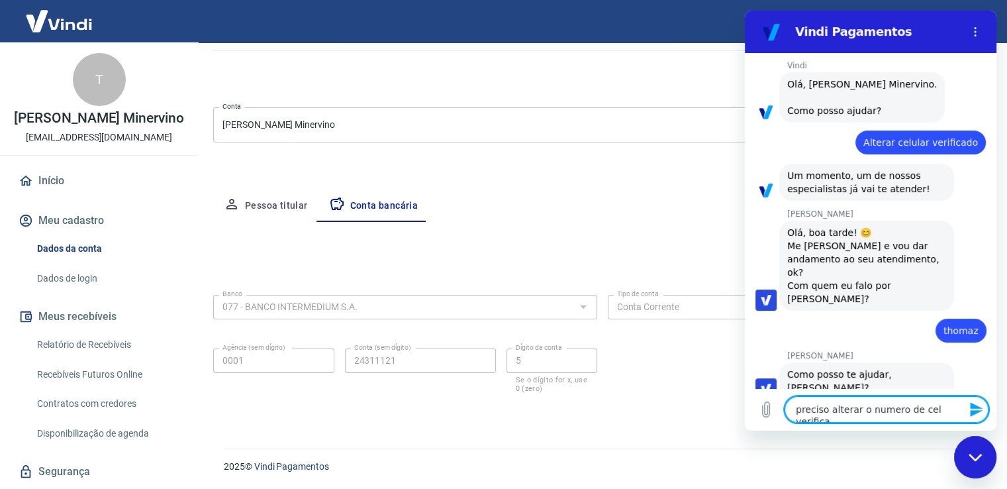
type textarea "preciso alterar o numero de cel verificad"
type textarea "x"
type textarea "preciso alterar o numero de cel verificado"
type textarea "x"
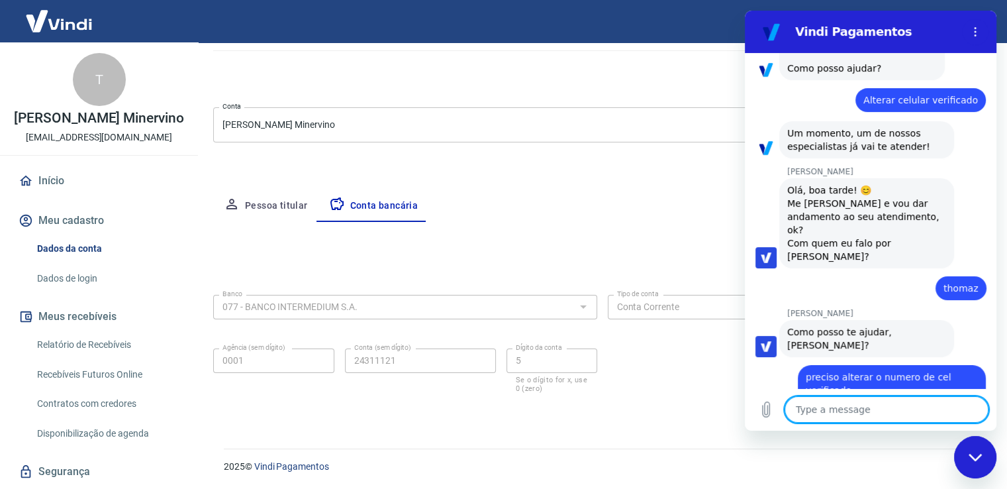
scroll to position [96, 0]
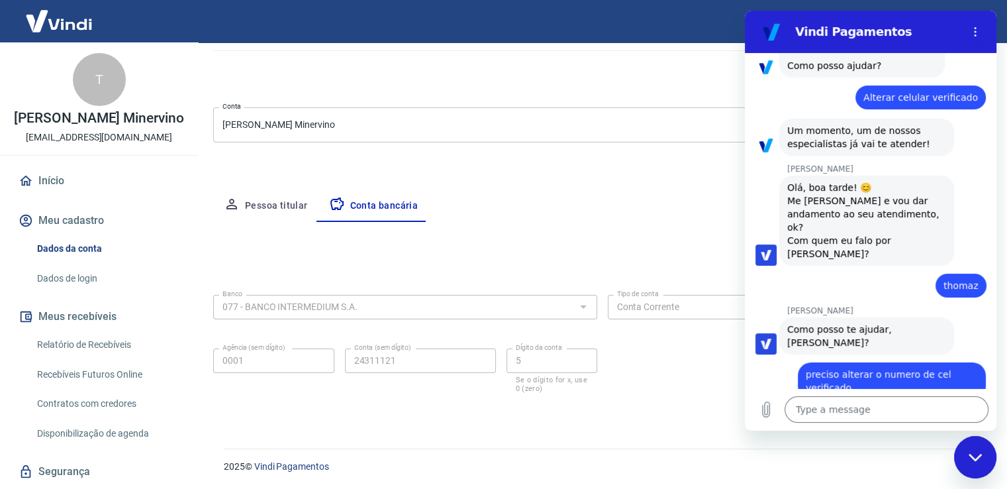
type textarea "x"
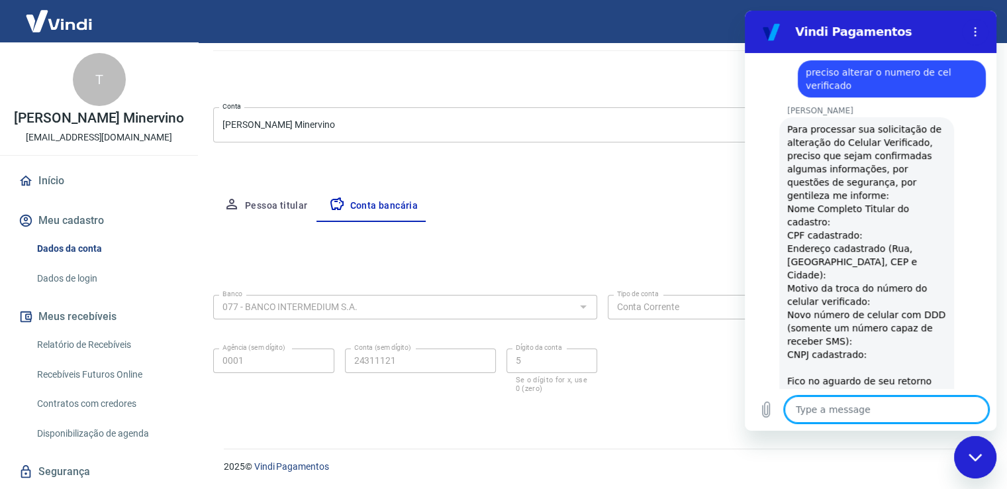
scroll to position [405, 0]
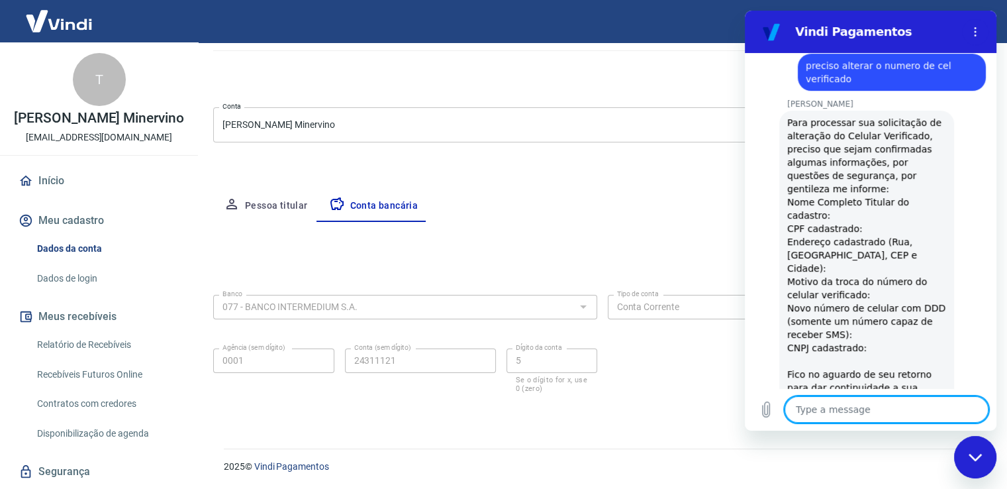
type textarea "T"
type textarea "x"
type textarea "Th"
type textarea "x"
type textarea "Tho"
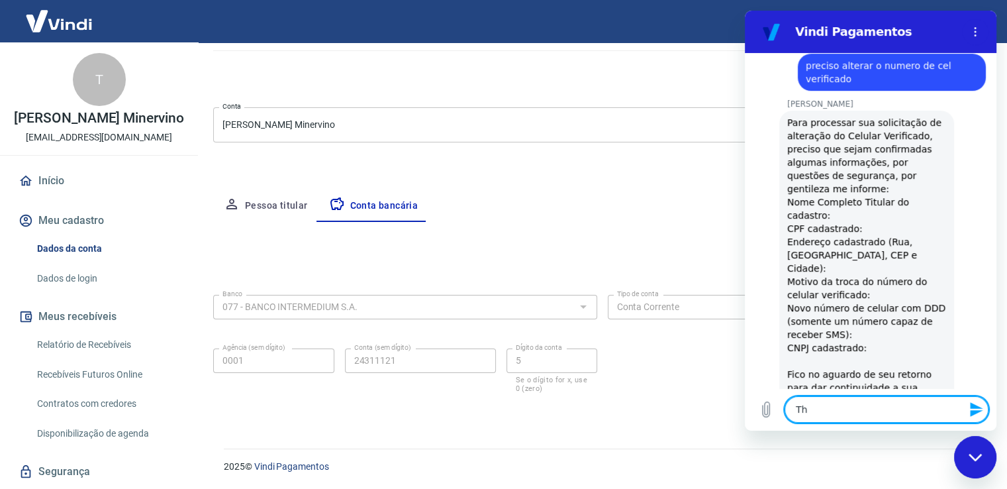
type textarea "x"
type textarea "Thom"
type textarea "x"
type textarea "Thoma"
type textarea "x"
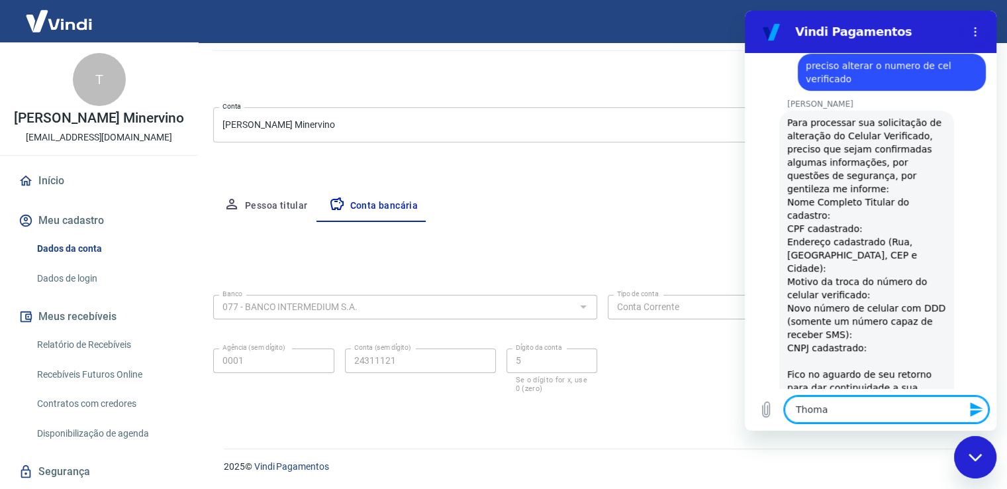
type textarea "Thomaz"
type textarea "x"
type textarea "Thomaz"
type textarea "x"
type textarea "Thomaz M"
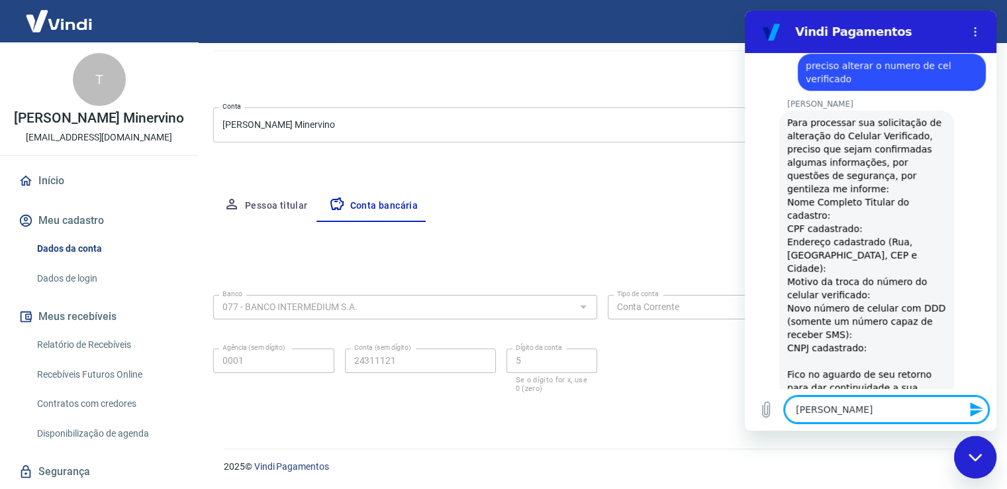
type textarea "x"
type textarea "Thomaz Ma"
type textarea "x"
type textarea "Thomaz Maz"
type textarea "x"
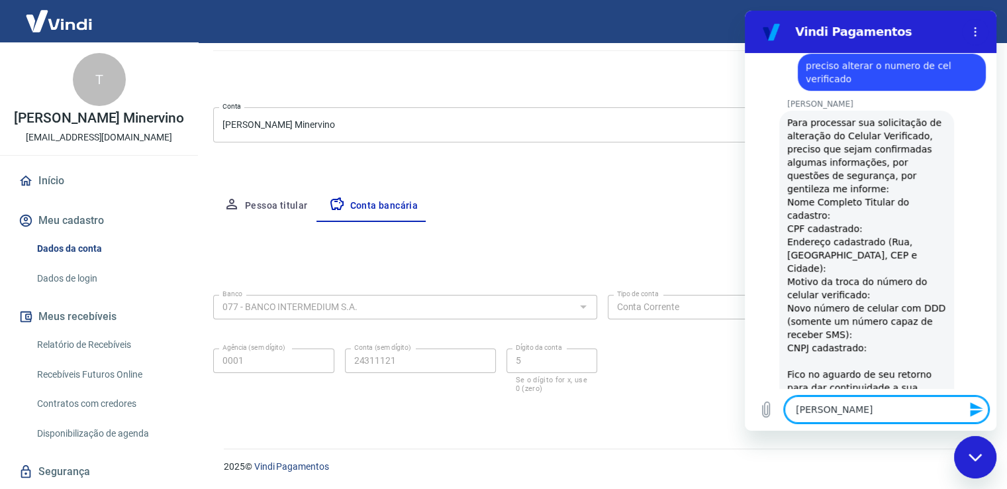
type textarea "Thomaz Mazz"
type textarea "x"
type textarea "Thomaz Mazze"
type textarea "x"
type textarea "Thomaz Mazzei"
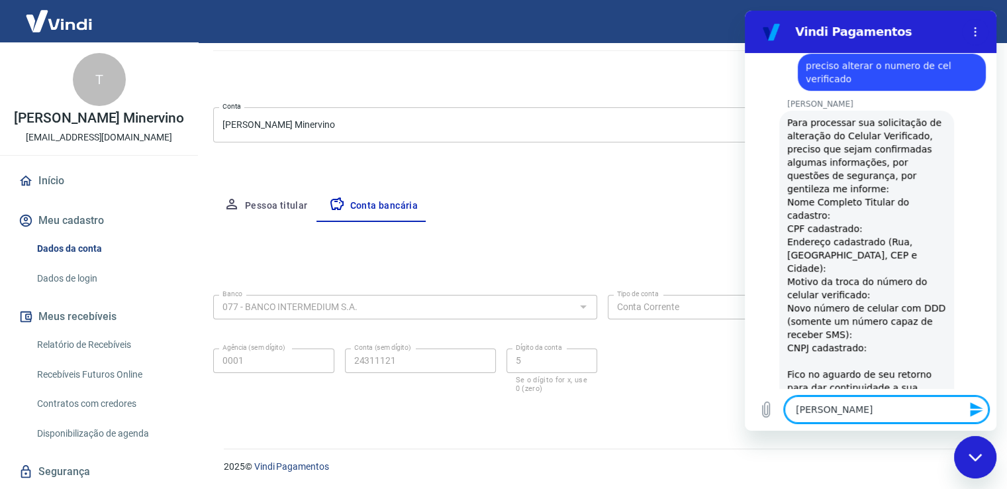
type textarea "x"
type textarea "Thomaz Mazzei"
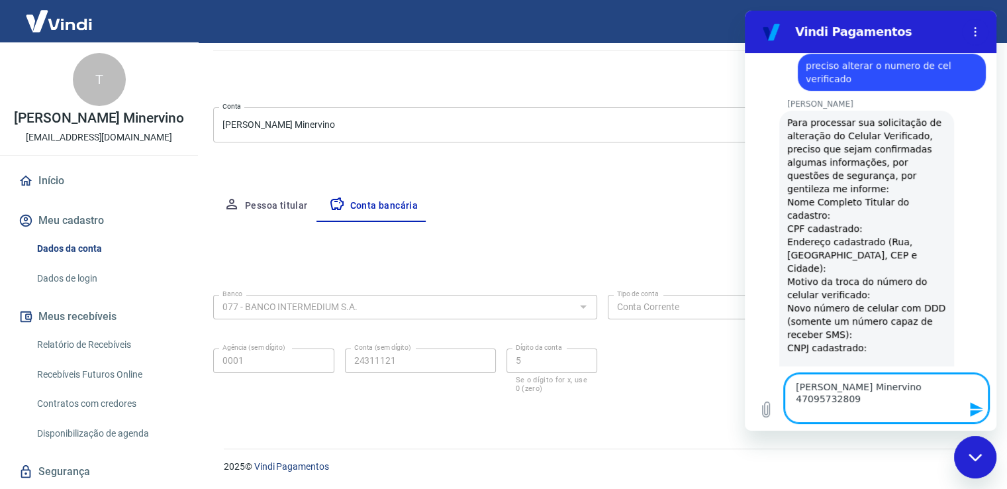
scroll to position [426, 0]
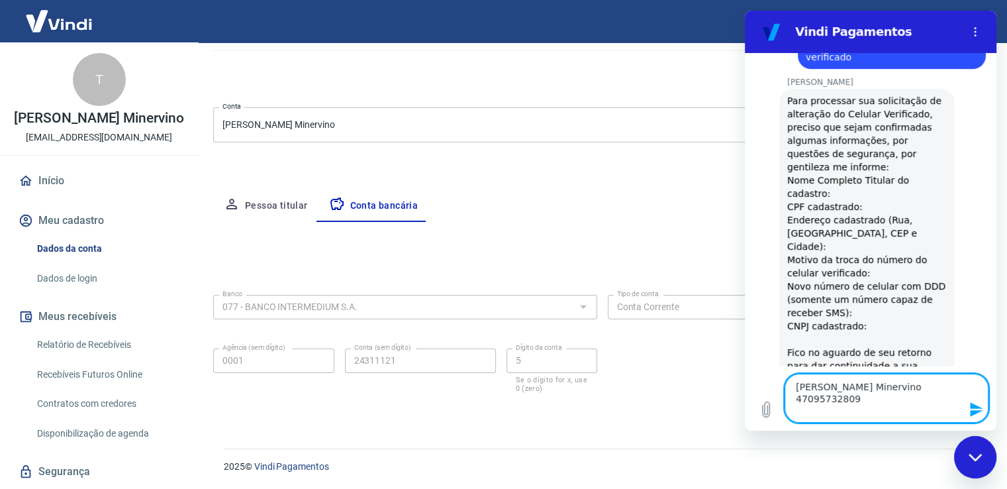
paste textarea "Rua Ipaumirim, 568 CEP 03688-020 São Paulo - SP"
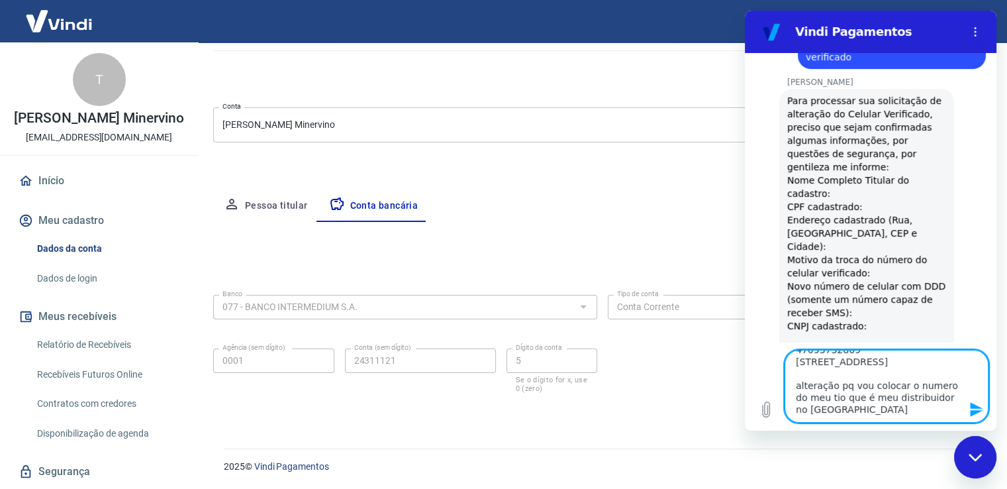
scroll to position [450, 0]
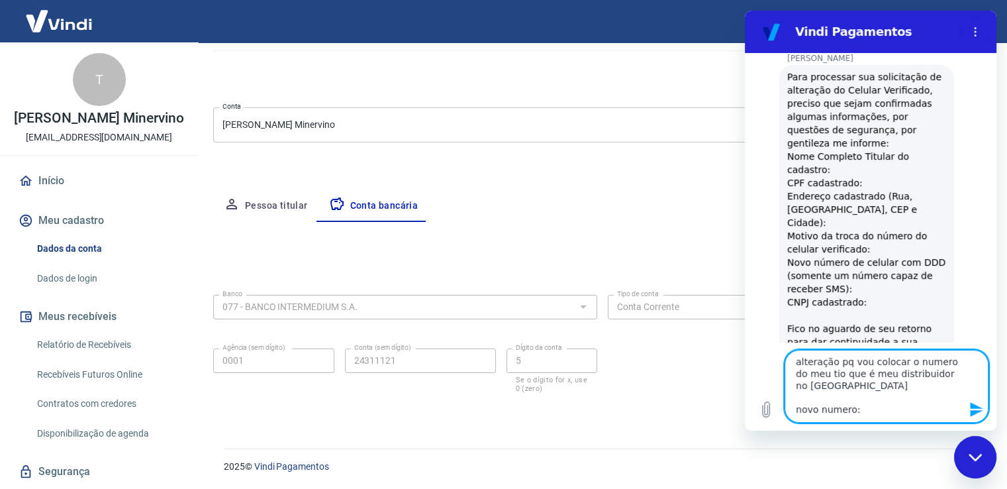
paste textarea "11 99174-9765"
paste textarea "62.477.958/0001-25"
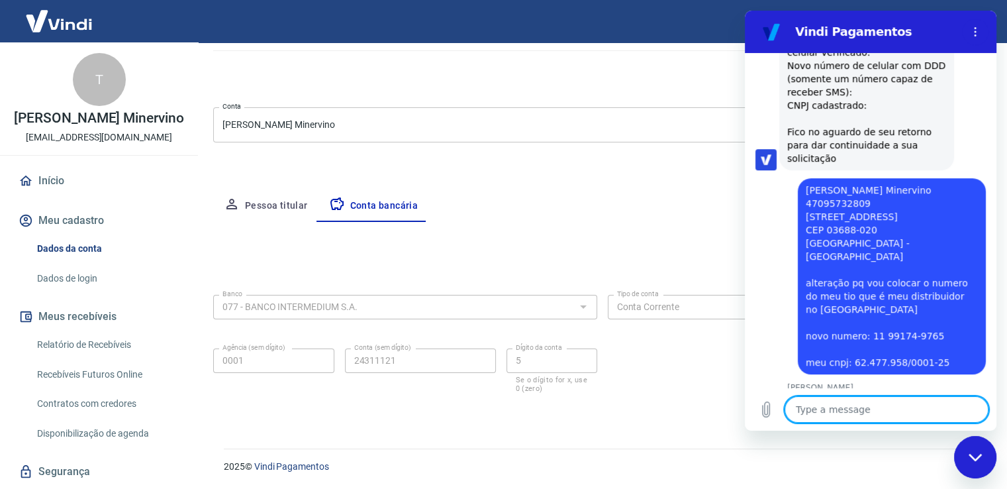
scroll to position [652, 0]
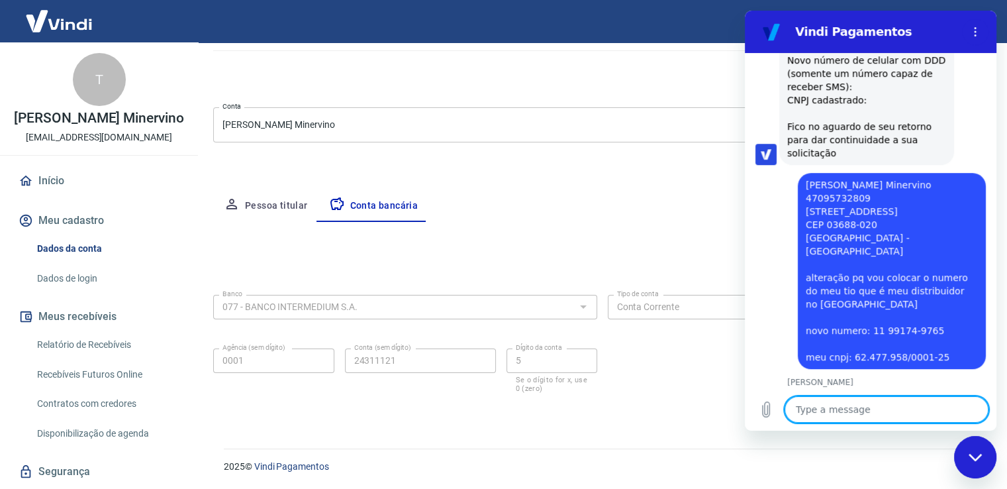
click at [854, 403] on textarea at bounding box center [887, 409] width 204 height 26
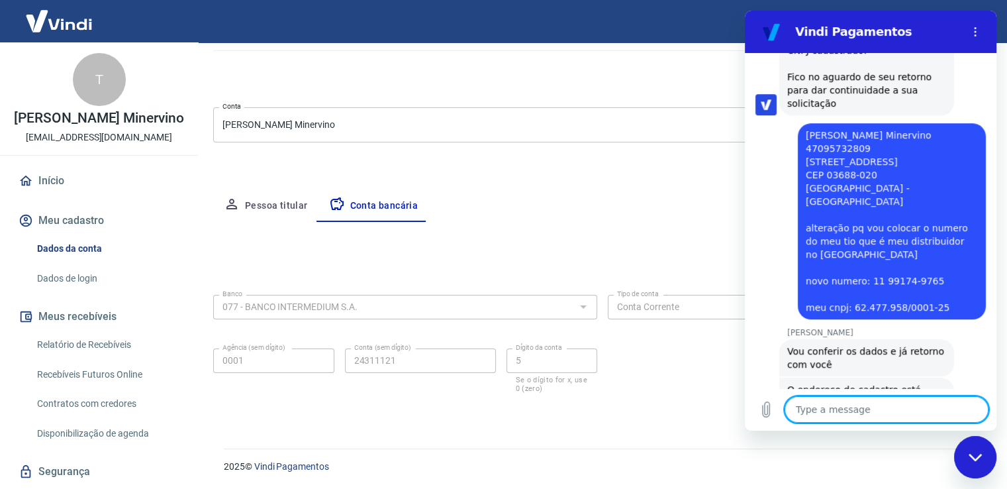
scroll to position [704, 0]
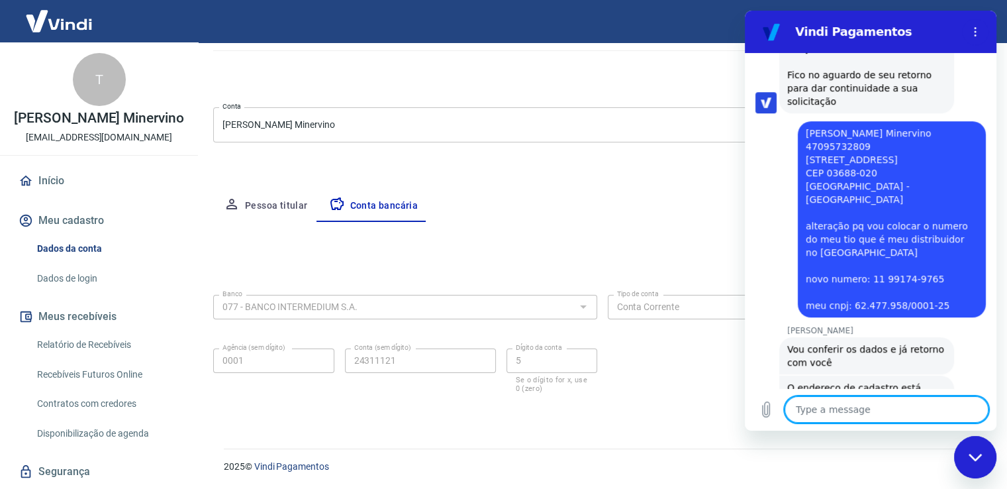
click at [858, 409] on textarea at bounding box center [887, 409] width 204 height 26
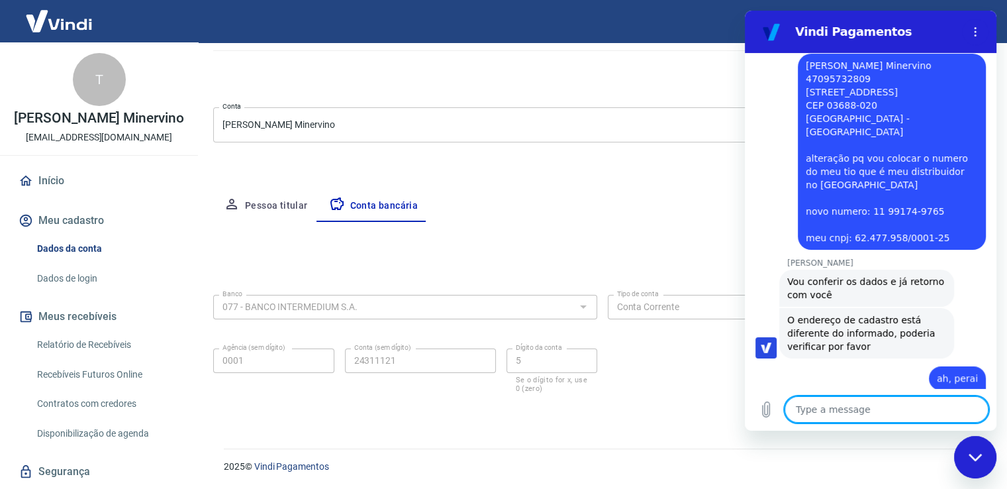
scroll to position [774, 0]
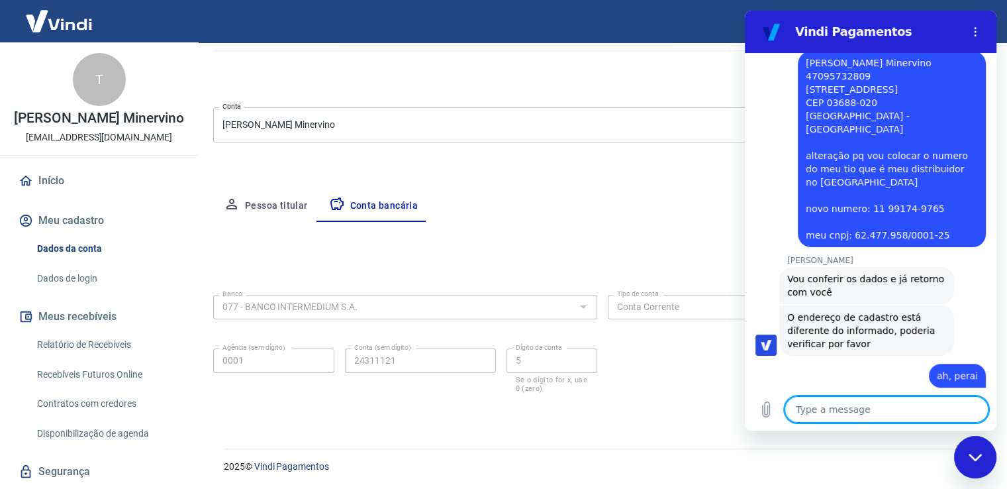
click at [858, 409] on textarea at bounding box center [887, 409] width 204 height 26
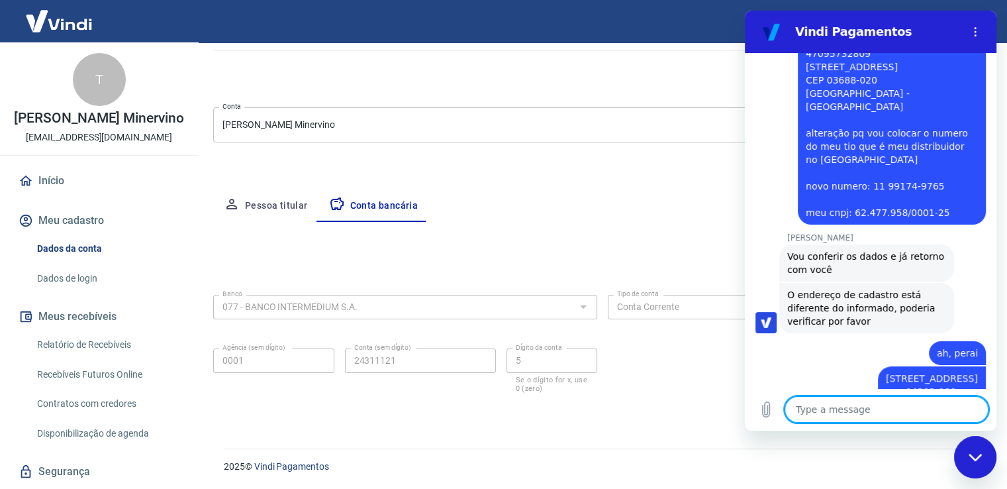
scroll to position [799, 0]
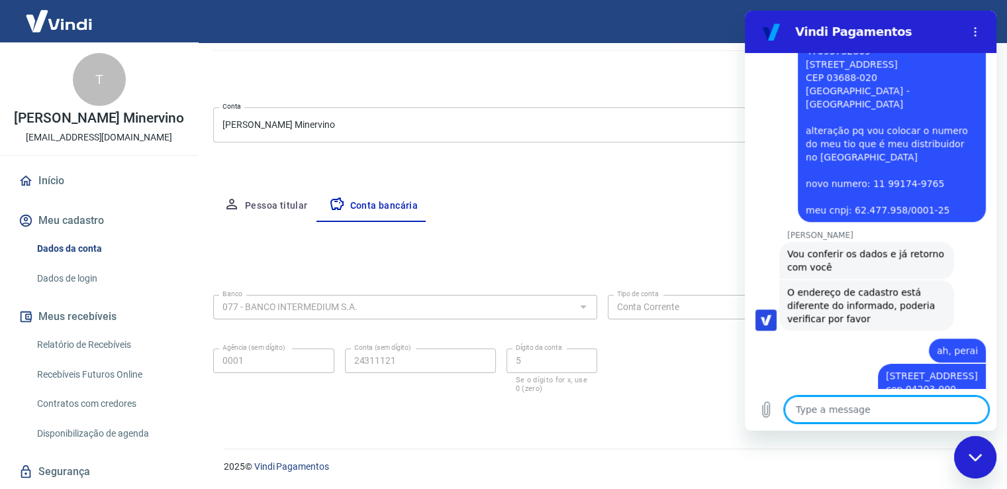
click at [278, 210] on button "Pessoa titular" at bounding box center [265, 206] width 105 height 32
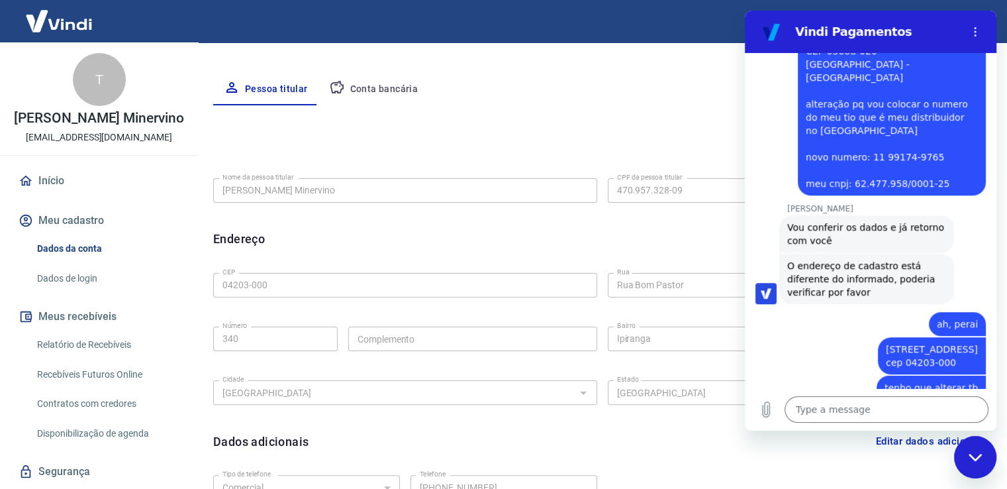
scroll to position [824, 0]
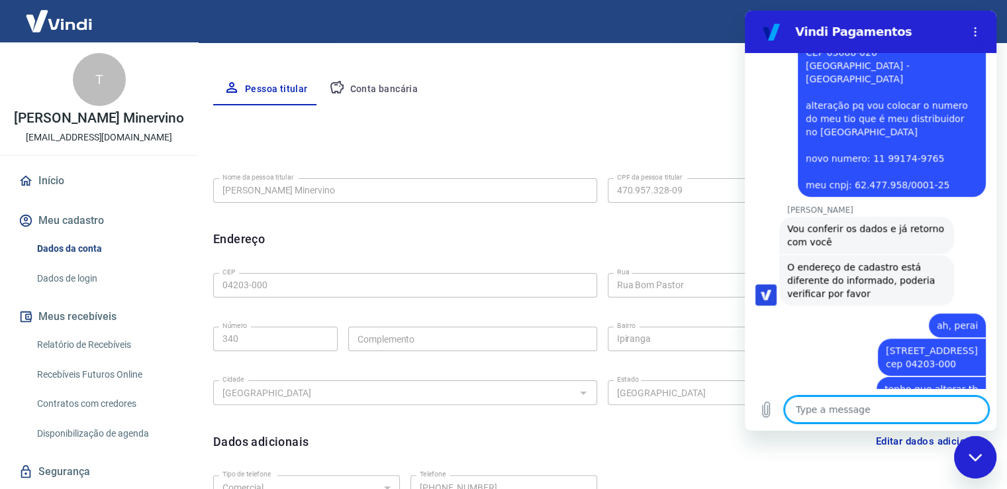
click at [830, 411] on textarea at bounding box center [887, 409] width 204 height 26
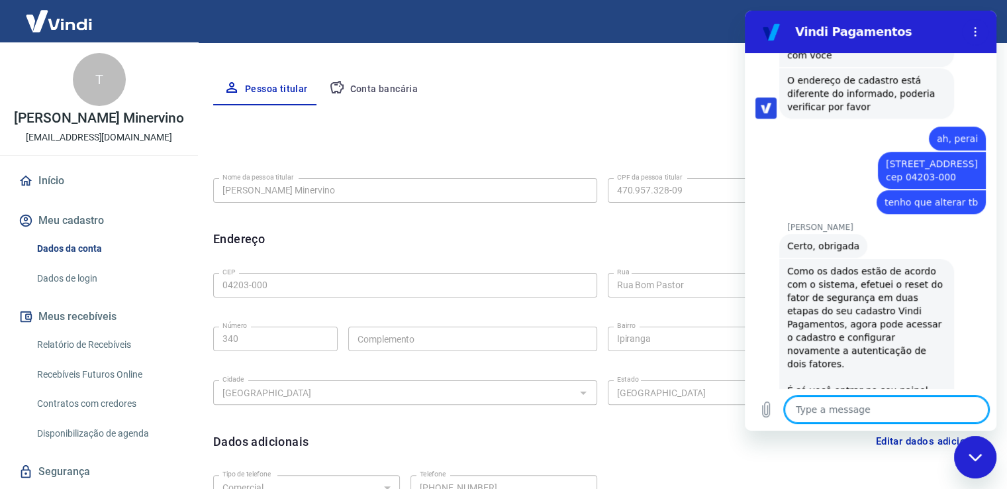
scroll to position [1014, 0]
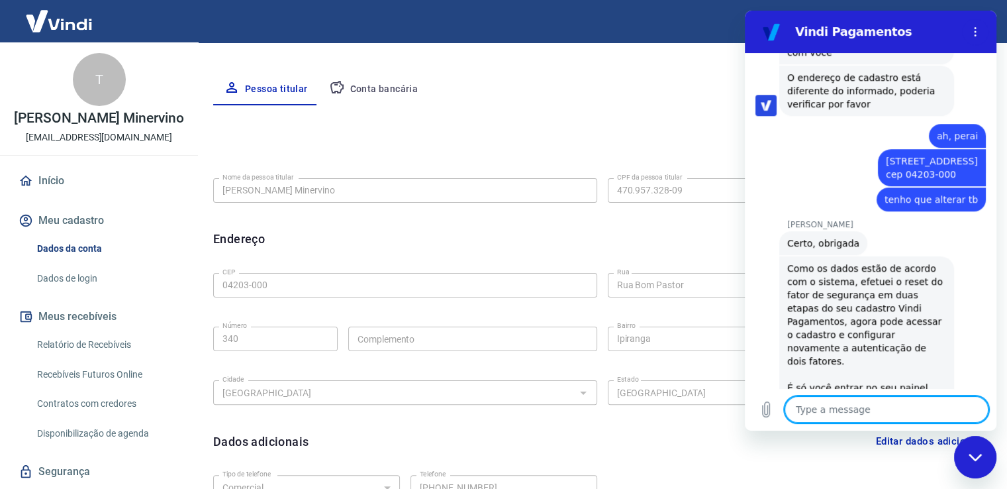
click at [819, 395] on link "https://signin.yapay.com.br/login/intermediador" at bounding box center [870, 400] width 113 height 11
click at [840, 412] on textarea at bounding box center [887, 409] width 204 height 26
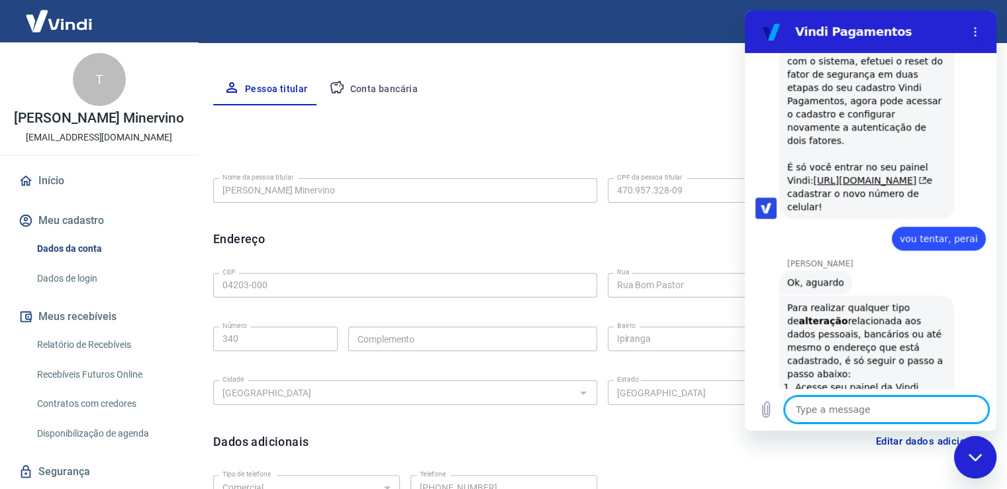
scroll to position [1247, 0]
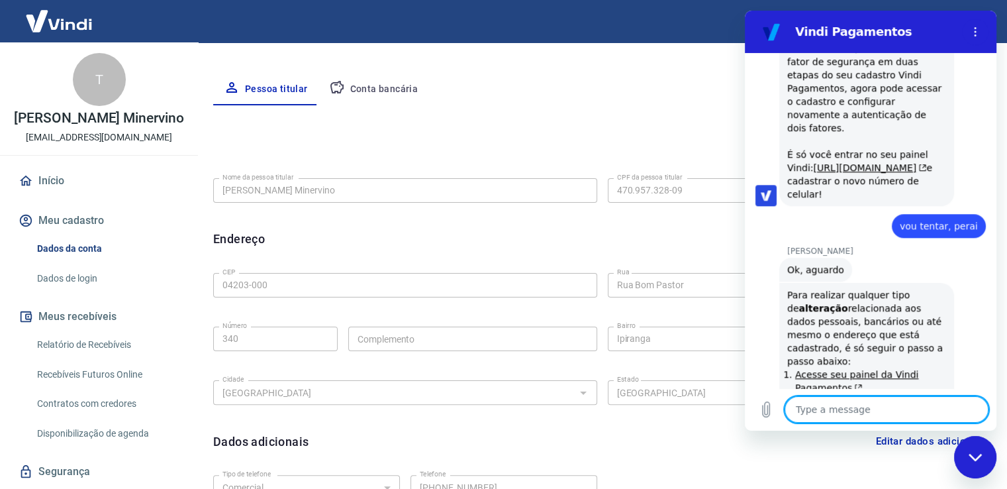
click at [863, 415] on textarea at bounding box center [887, 409] width 204 height 26
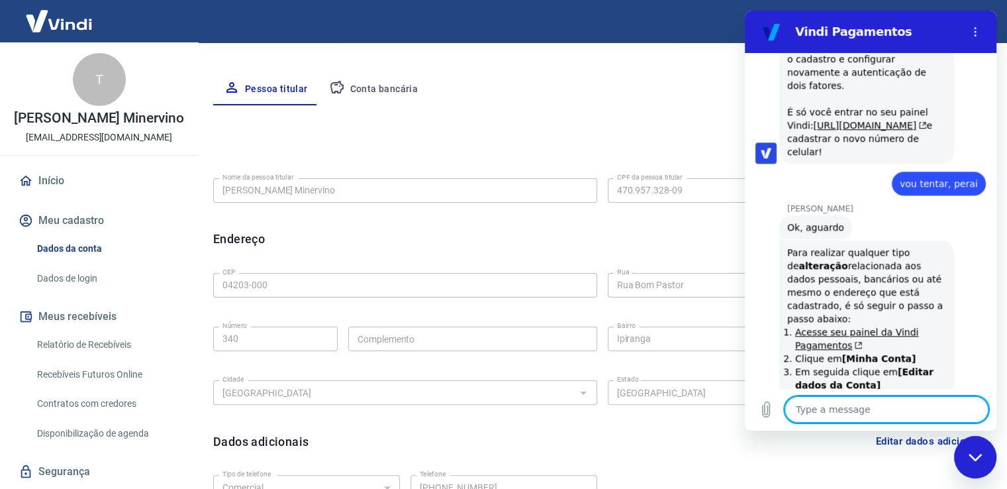
scroll to position [1292, 0]
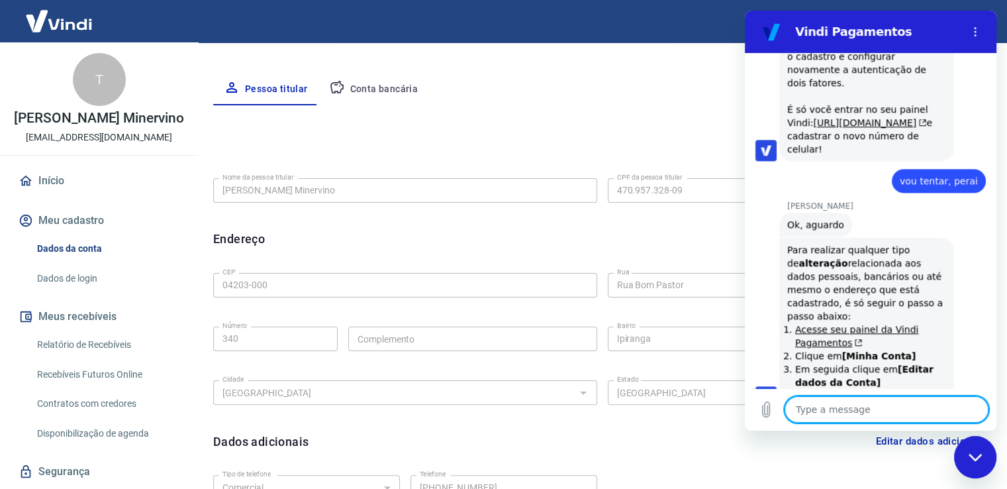
click at [843, 412] on textarea at bounding box center [887, 409] width 204 height 26
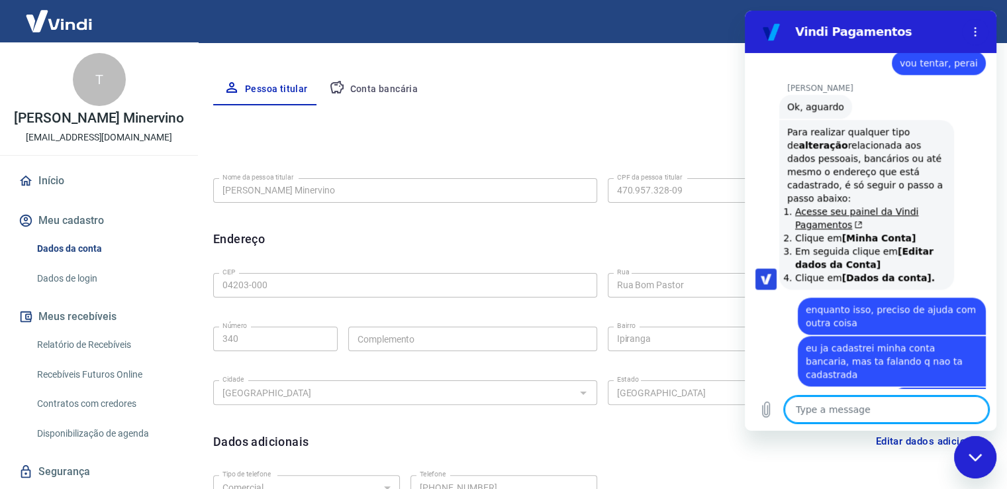
scroll to position [1412, 0]
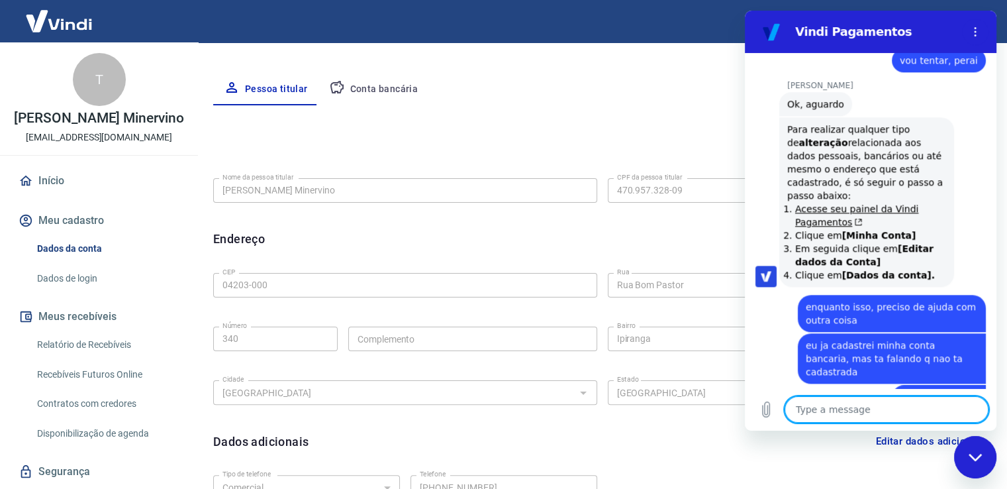
click at [841, 411] on textarea at bounding box center [887, 409] width 204 height 26
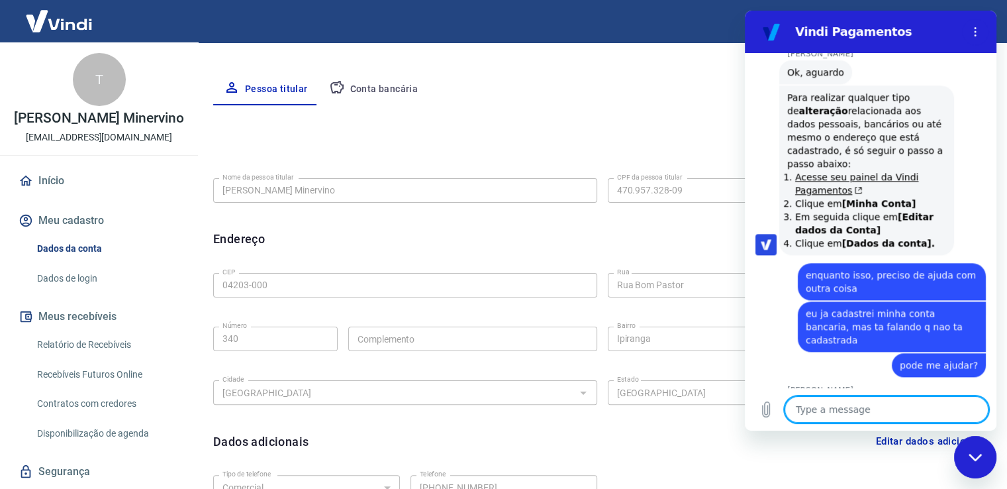
scroll to position [1501, 0]
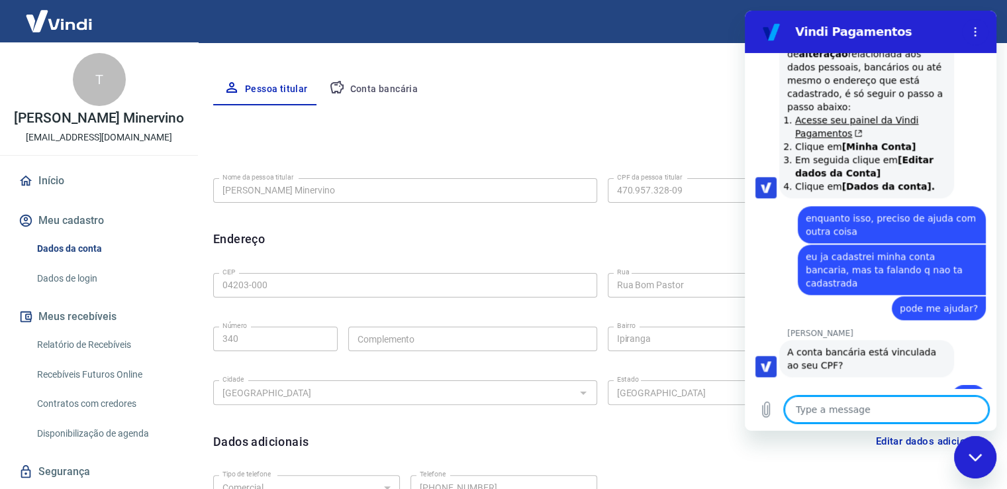
click at [887, 407] on textarea at bounding box center [887, 409] width 204 height 26
click at [863, 406] on textarea at bounding box center [887, 409] width 204 height 26
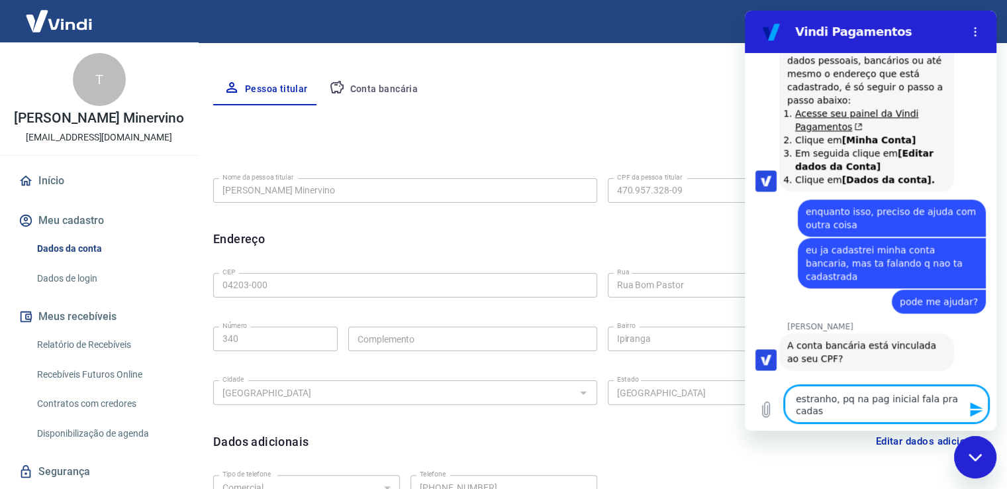
scroll to position [1509, 0]
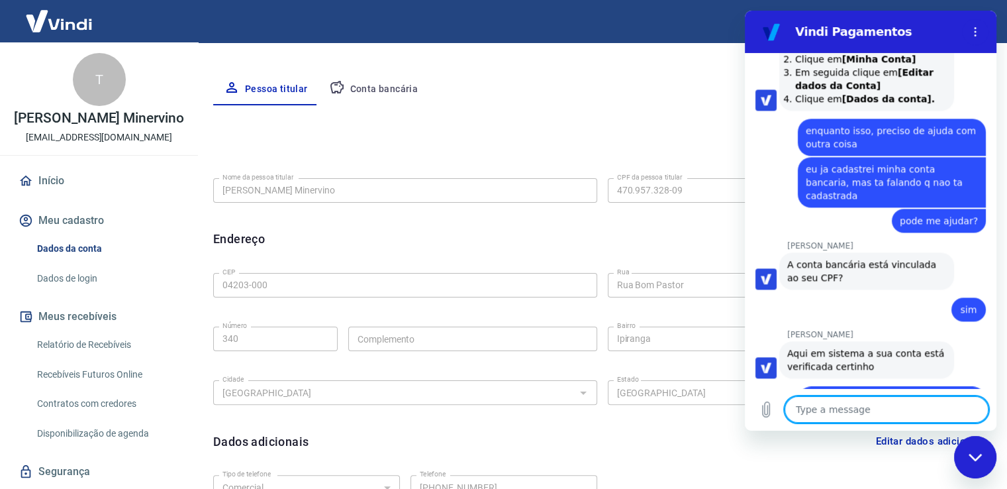
click at [863, 406] on textarea at bounding box center [887, 409] width 204 height 26
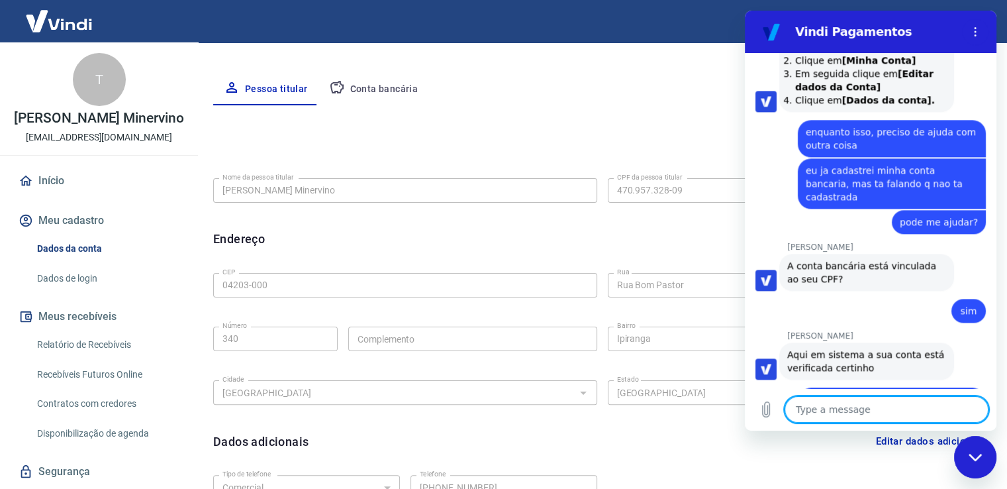
scroll to position [1590, 0]
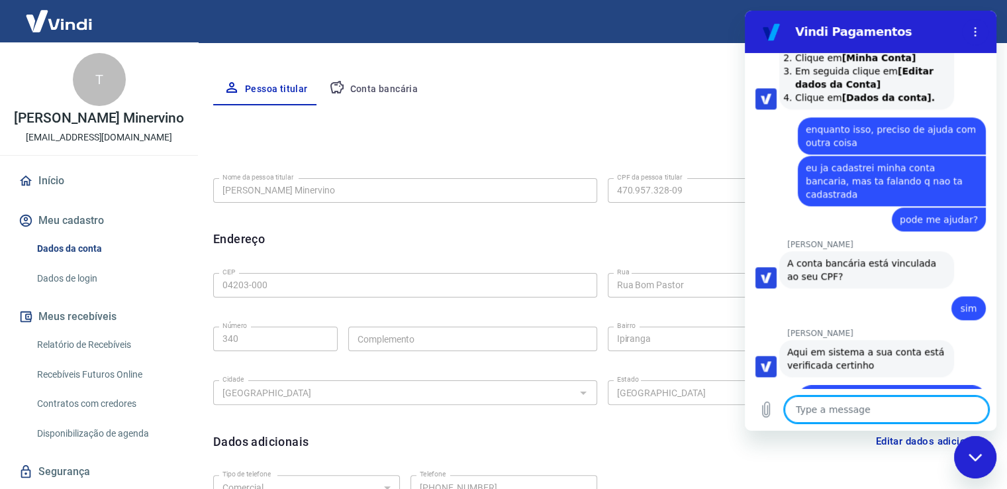
click at [890, 418] on textarea at bounding box center [887, 409] width 204 height 26
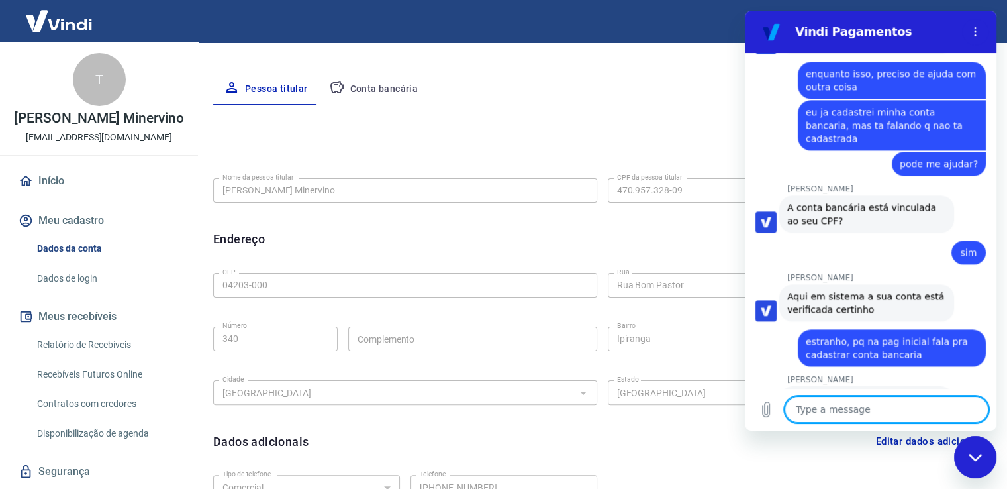
scroll to position [1648, 0]
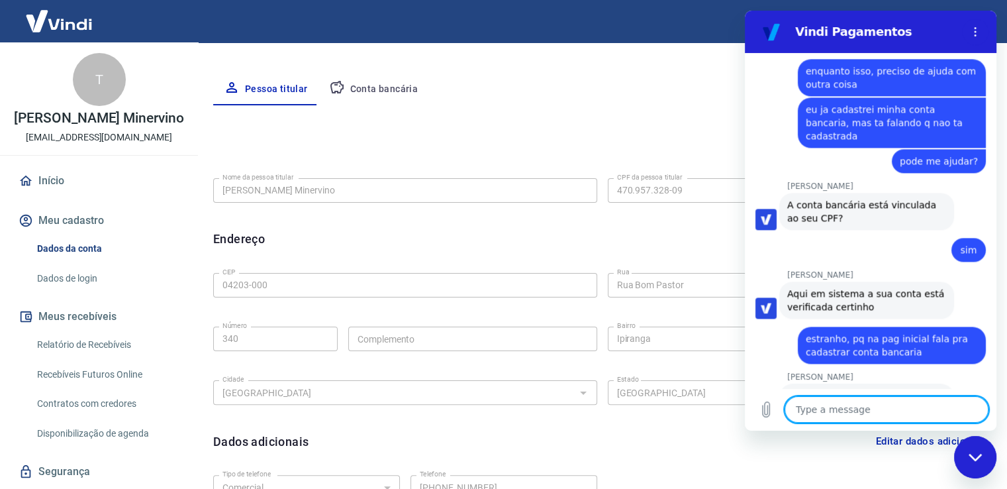
click at [842, 417] on textarea at bounding box center [887, 409] width 204 height 26
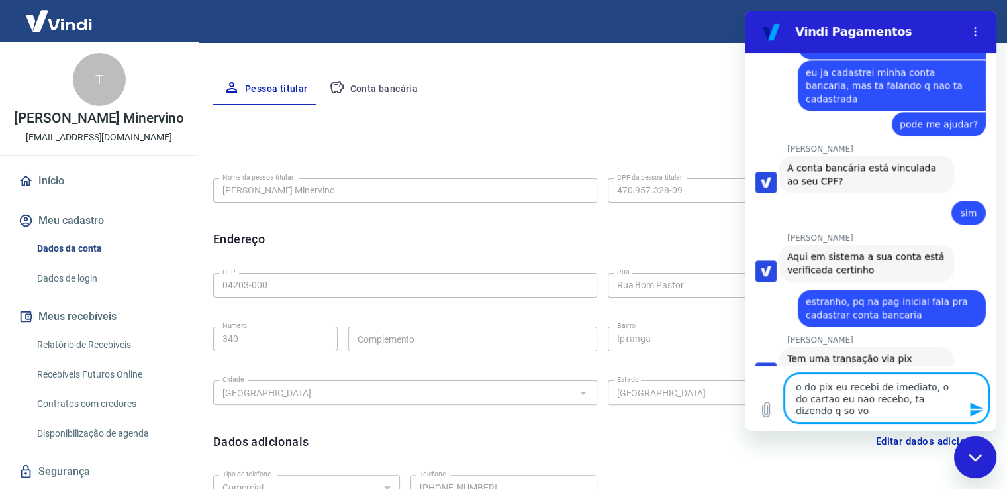
scroll to position [1685, 0]
click at [870, 408] on textarea "o do pix eu recebi de imediato, o do cartao eu nao recebo, ta dizendo q so vou …" at bounding box center [887, 397] width 204 height 49
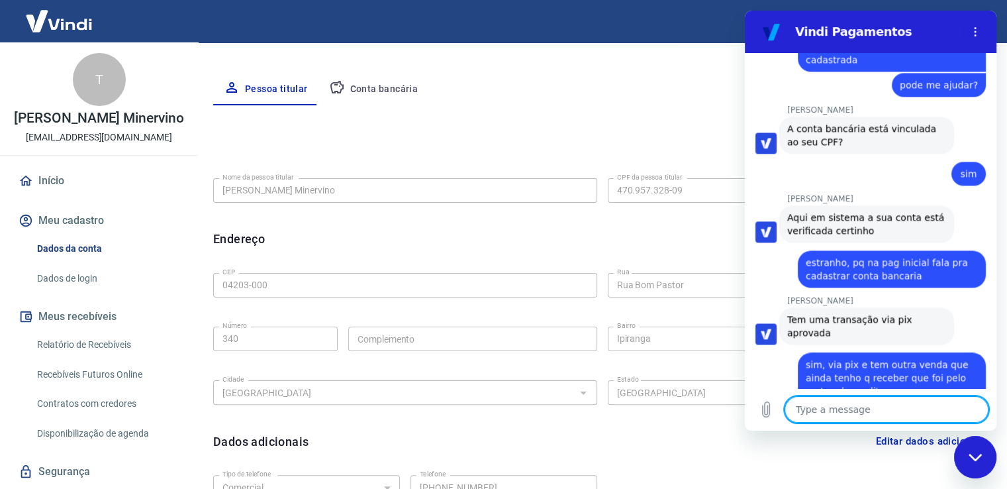
scroll to position [1725, 0]
click at [875, 417] on textarea at bounding box center [887, 409] width 204 height 26
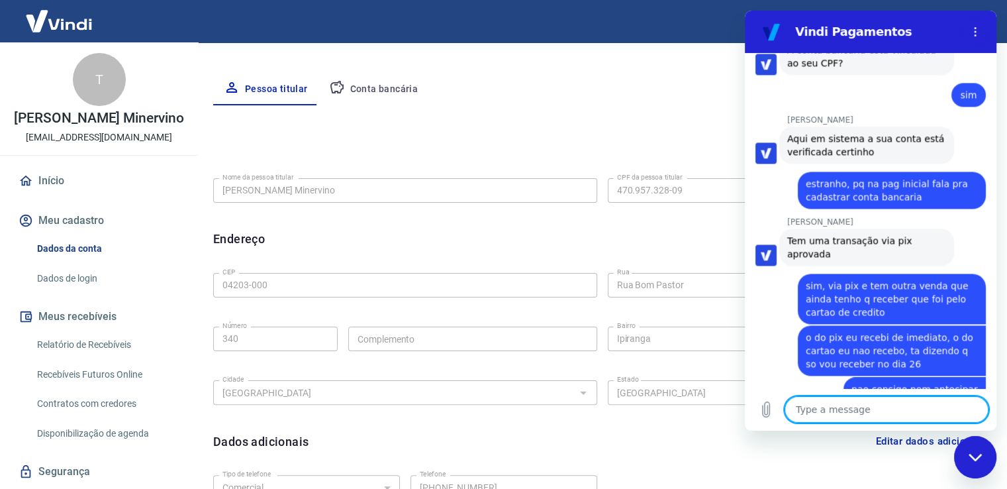
scroll to position [1802, 0]
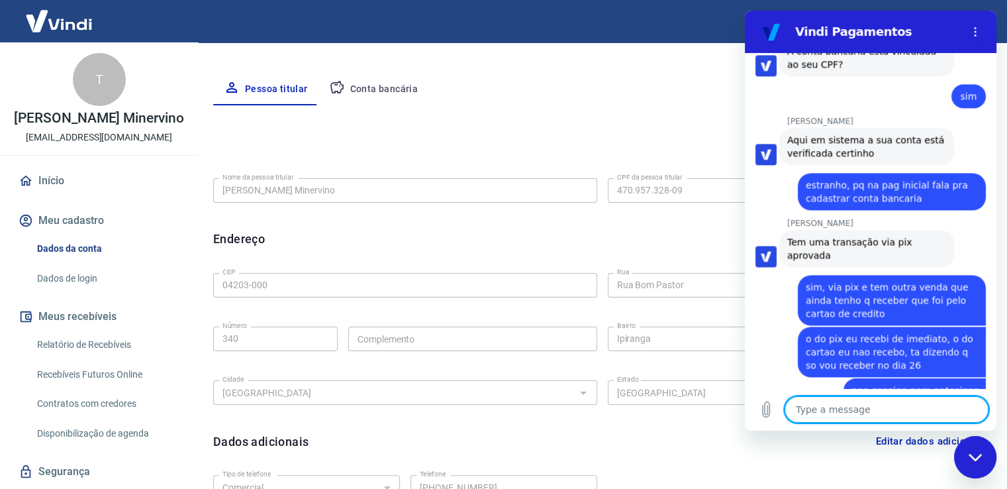
click at [846, 417] on textarea at bounding box center [887, 409] width 204 height 26
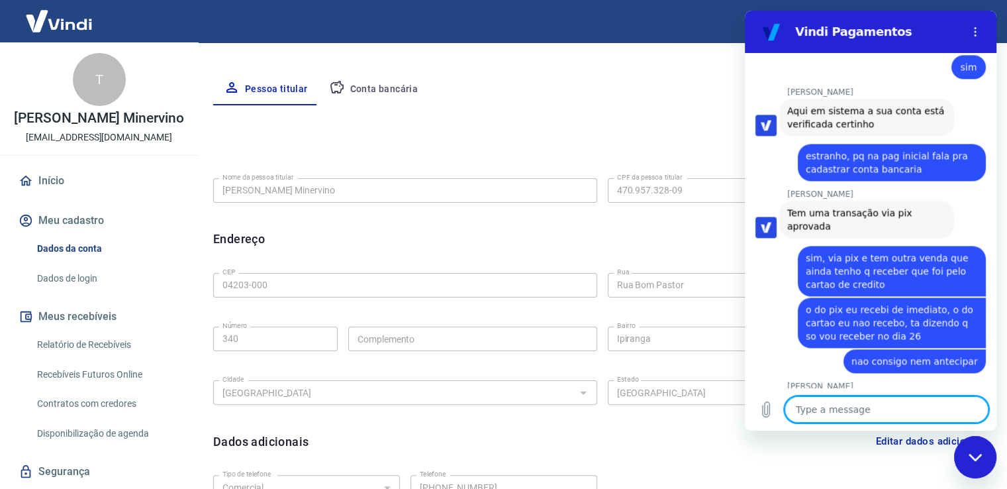
click at [837, 410] on textarea at bounding box center [887, 409] width 204 height 26
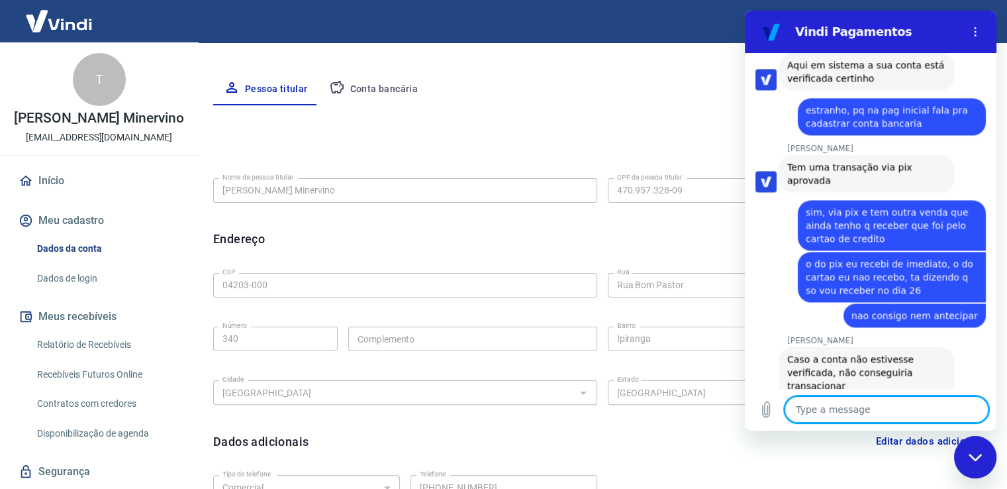
paste textarea "Por segurança, sua conta permanecerá bloqueada para vendas até que seja validad…"
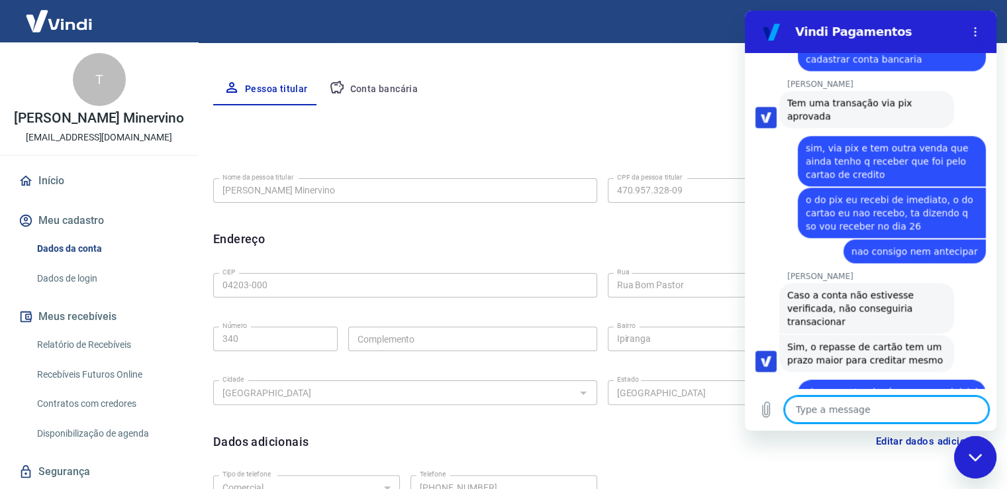
scroll to position [1944, 0]
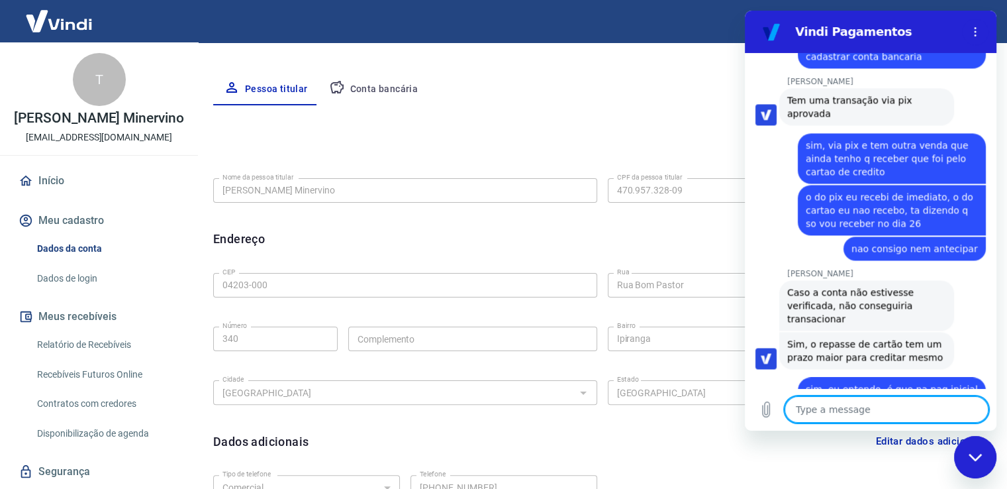
click at [837, 410] on textarea at bounding box center [887, 409] width 204 height 26
click at [865, 407] on textarea at bounding box center [887, 409] width 204 height 26
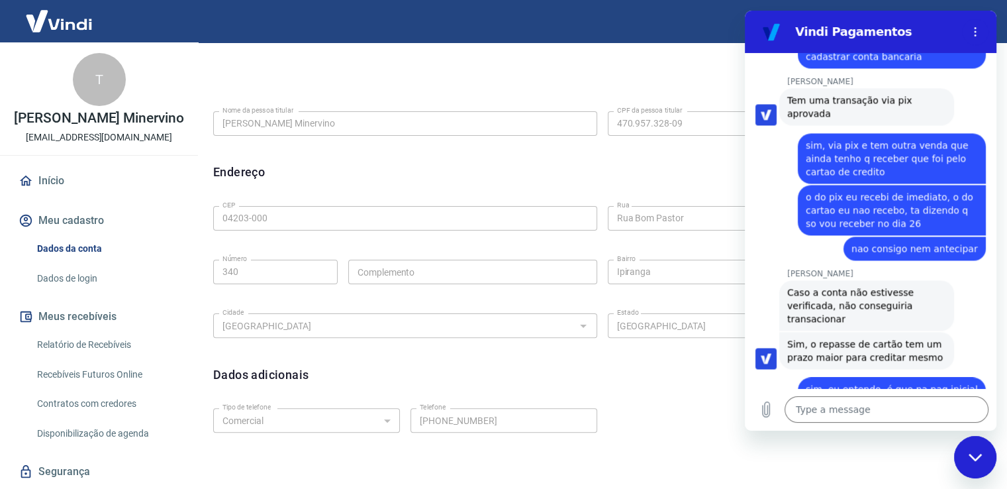
click at [986, 453] on div "Close messaging window" at bounding box center [976, 457] width 40 height 40
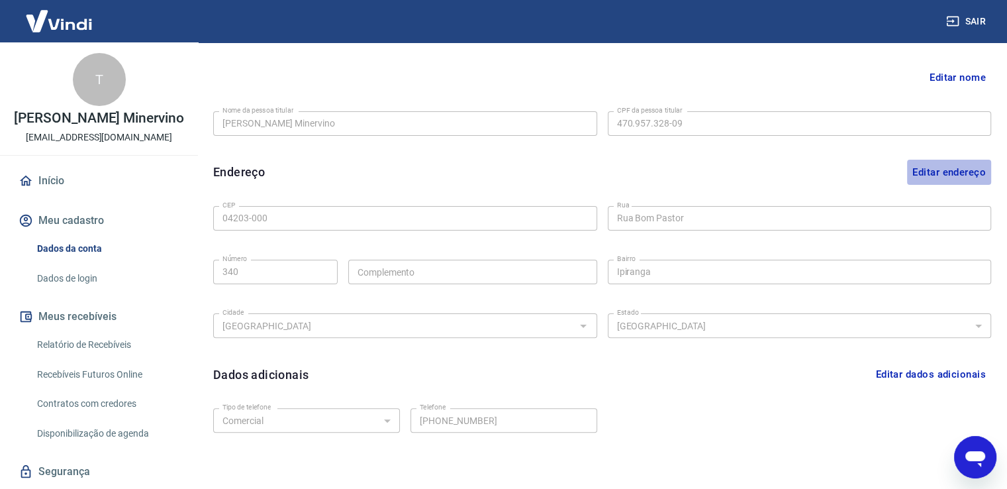
click at [935, 170] on button "Editar endereço" at bounding box center [949, 172] width 84 height 25
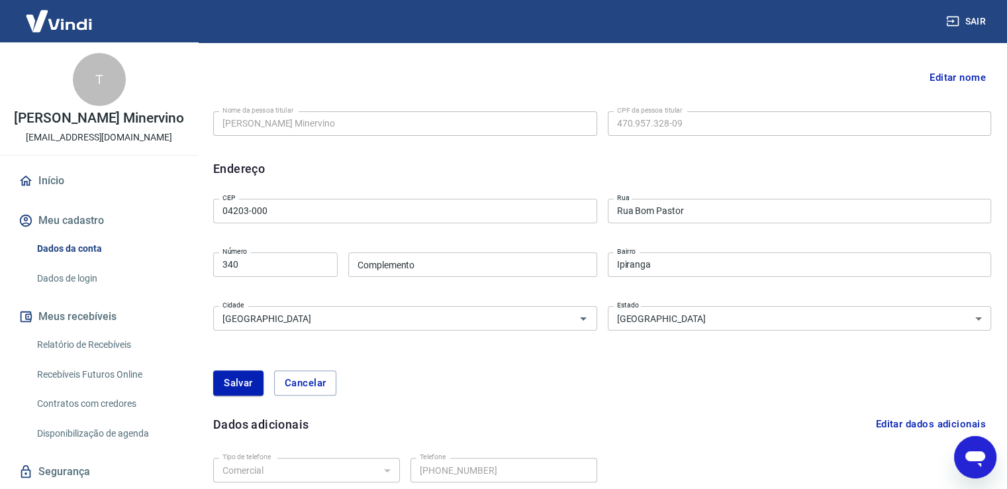
click at [373, 217] on input "04203-000" at bounding box center [405, 211] width 384 height 25
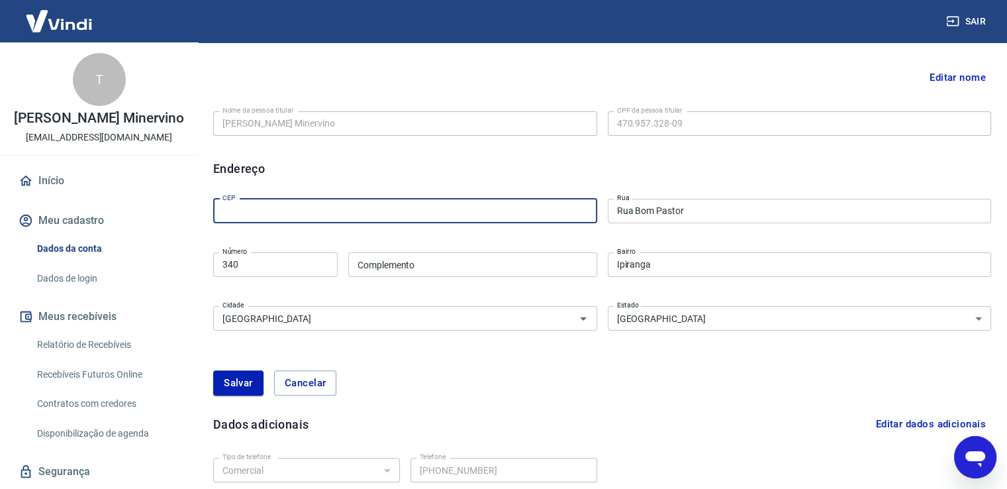
paste input "03688-020"
click at [690, 213] on input "Rua Bom Pastor" at bounding box center [800, 211] width 384 height 25
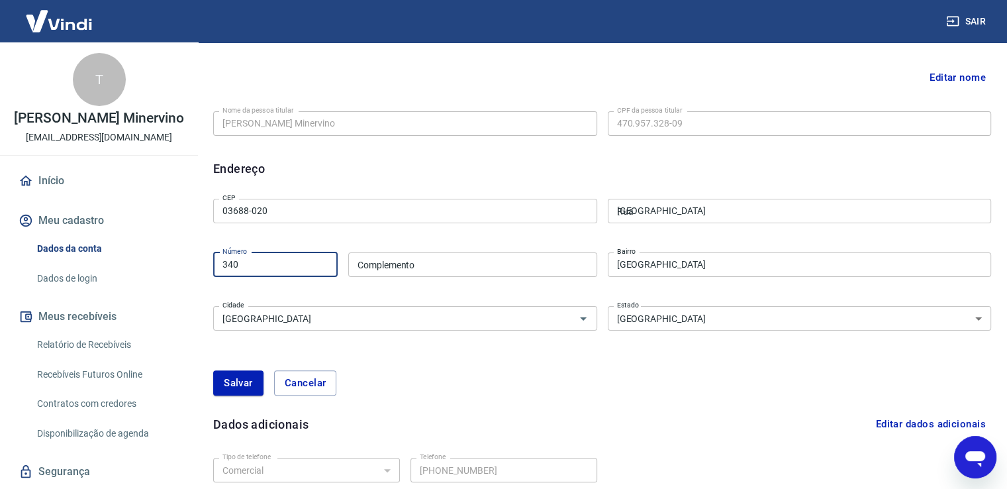
click at [257, 271] on input "340" at bounding box center [275, 264] width 124 height 25
click at [432, 268] on input "Complemento" at bounding box center [472, 264] width 249 height 25
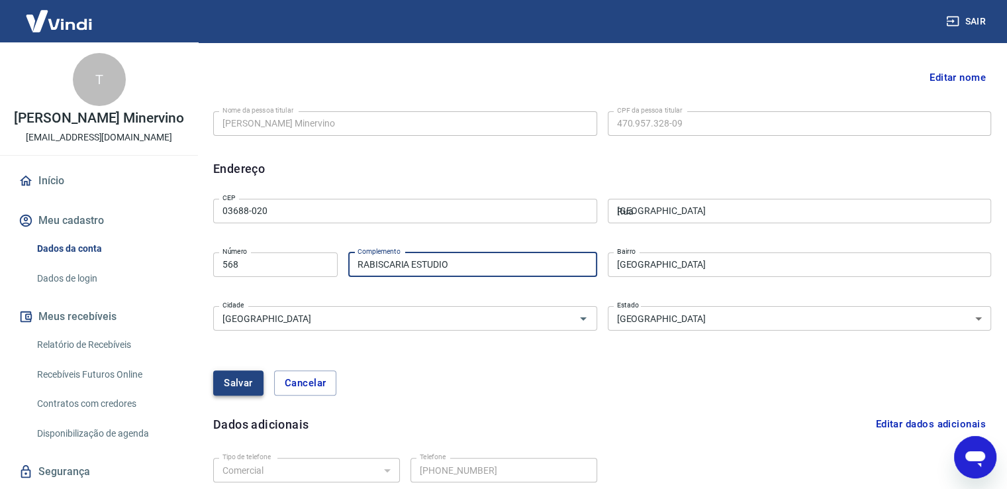
click at [246, 385] on button "Salvar" at bounding box center [238, 382] width 50 height 25
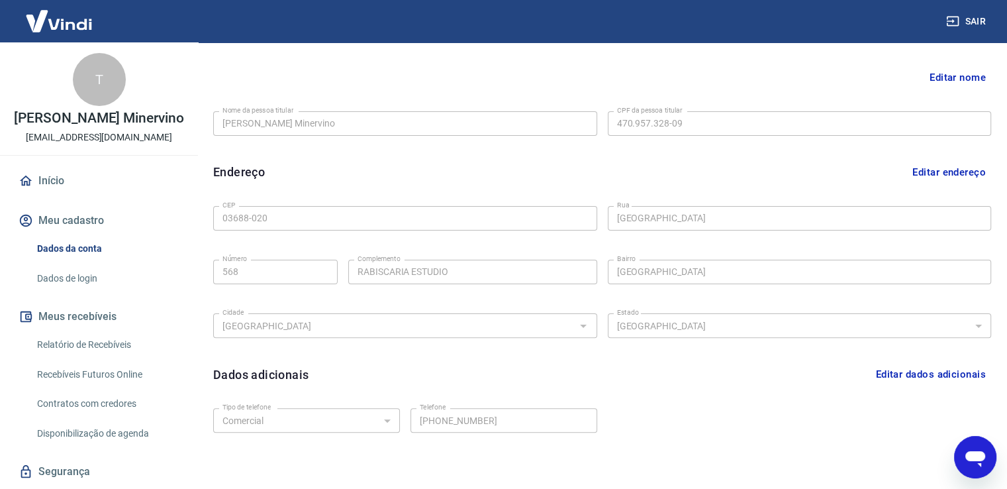
click at [979, 448] on icon "Open messaging window" at bounding box center [975, 457] width 24 height 24
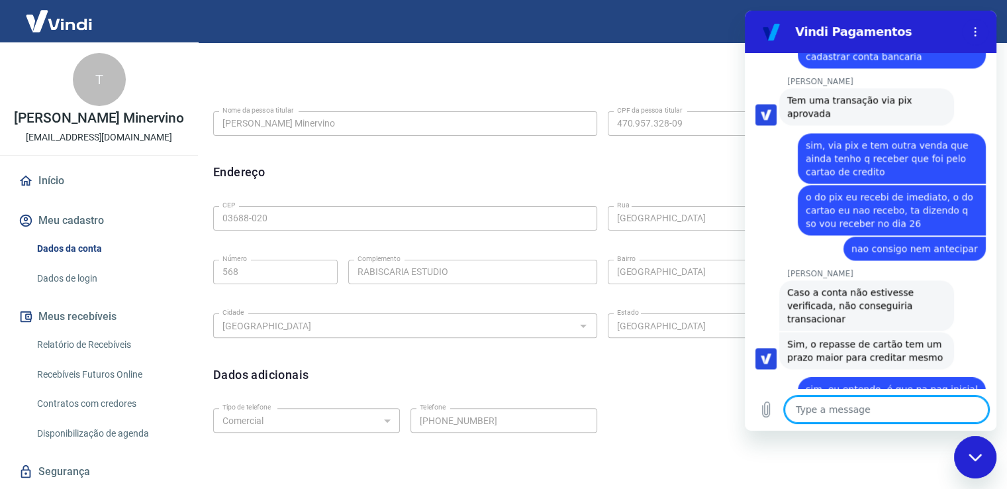
scroll to position [2008, 0]
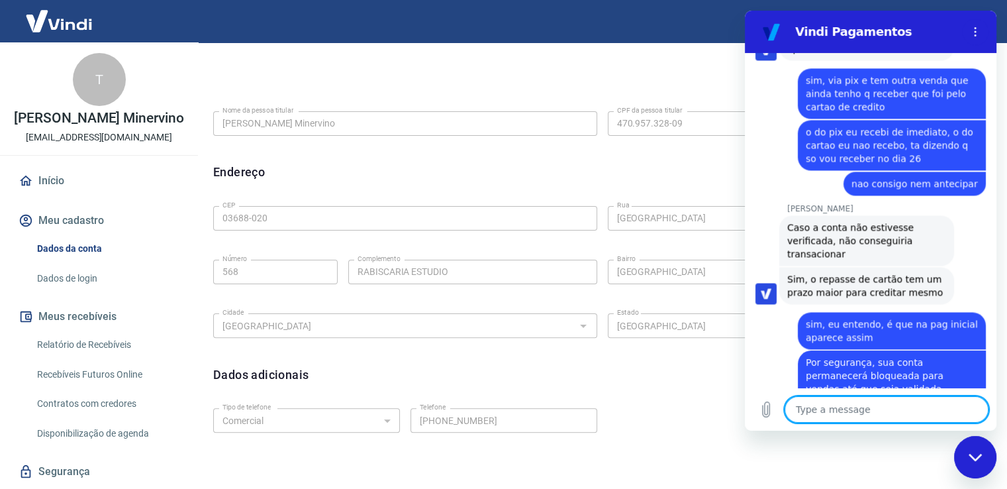
click at [852, 406] on textarea at bounding box center [887, 409] width 204 height 26
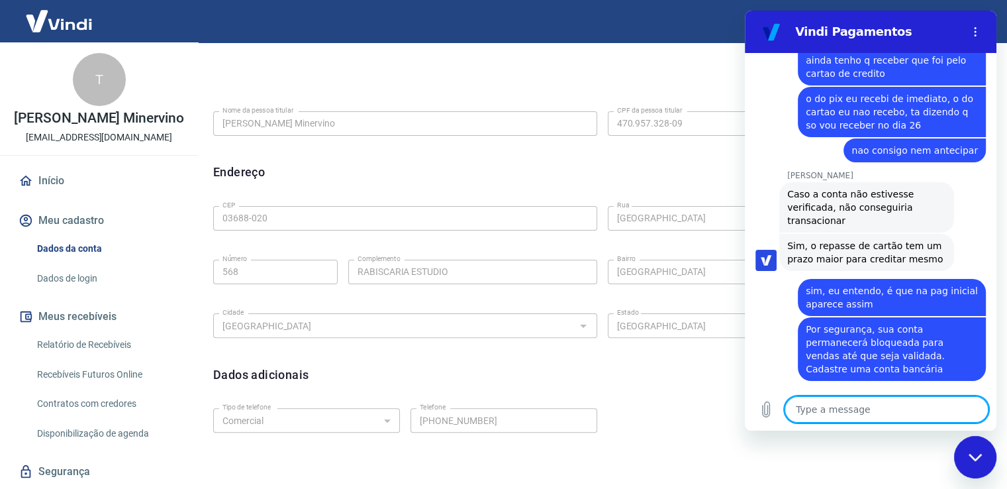
scroll to position [2040, 0]
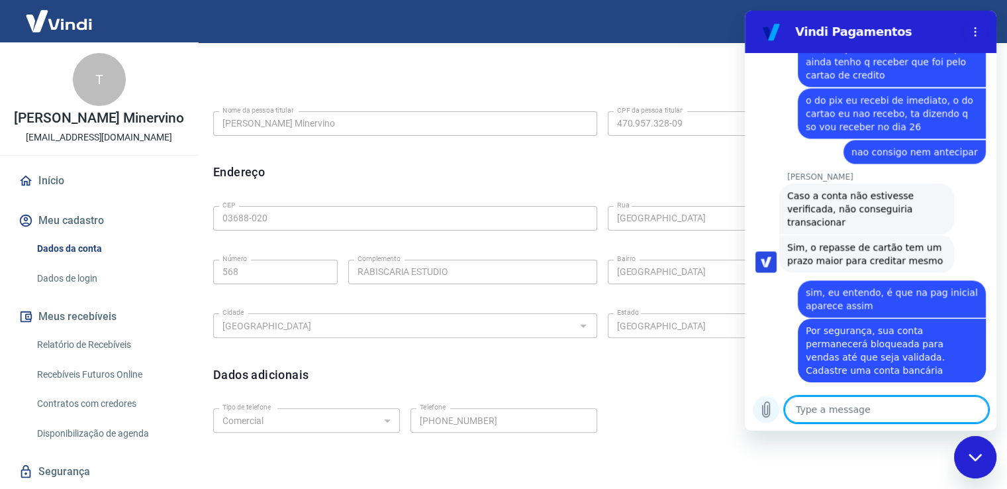
click at [758, 414] on icon "Upload file" at bounding box center [766, 409] width 16 height 16
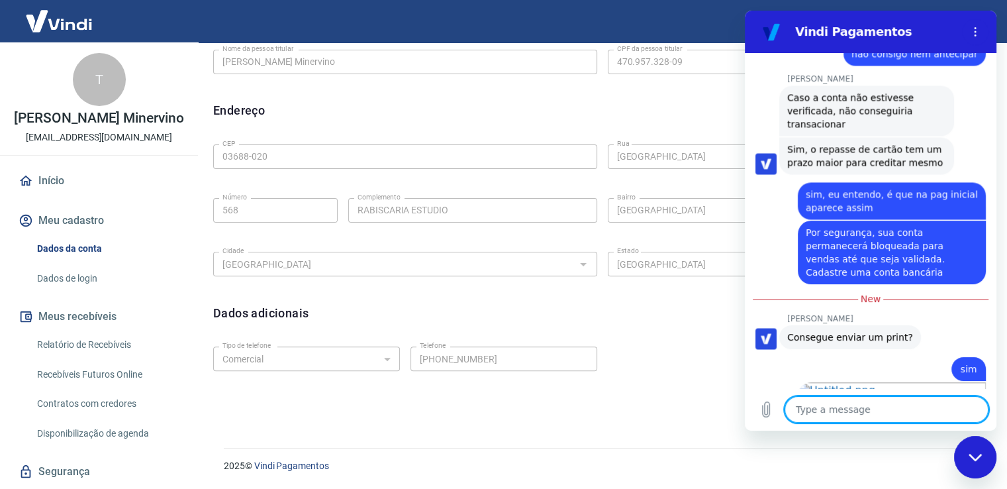
scroll to position [2235, 0]
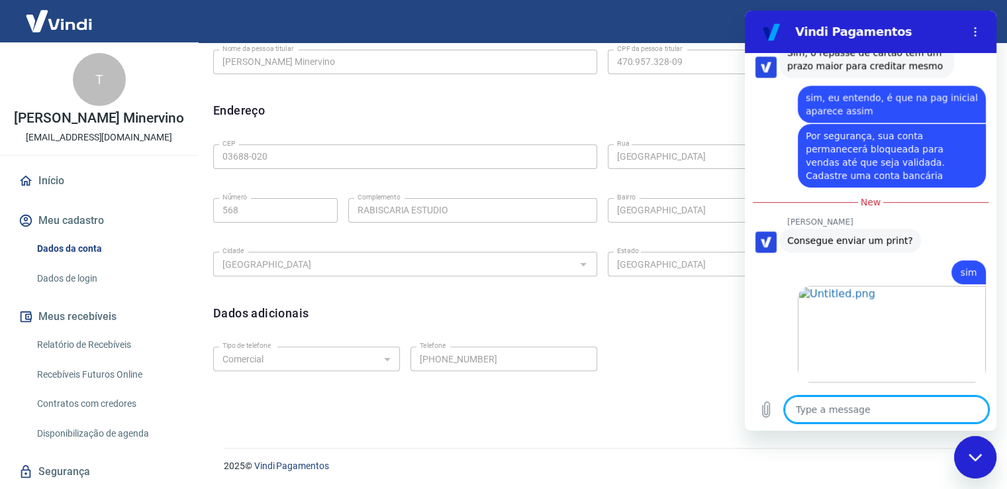
click at [877, 411] on textarea at bounding box center [887, 409] width 204 height 26
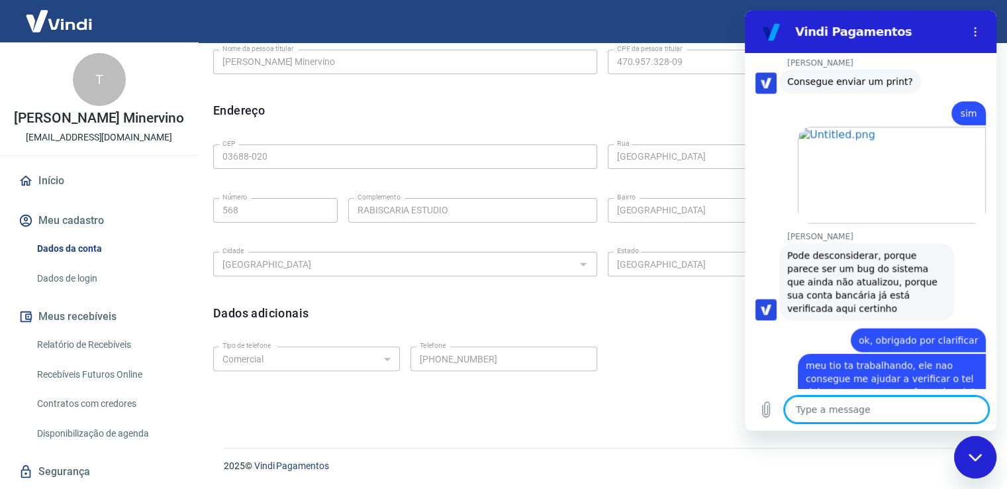
scroll to position [2412, 0]
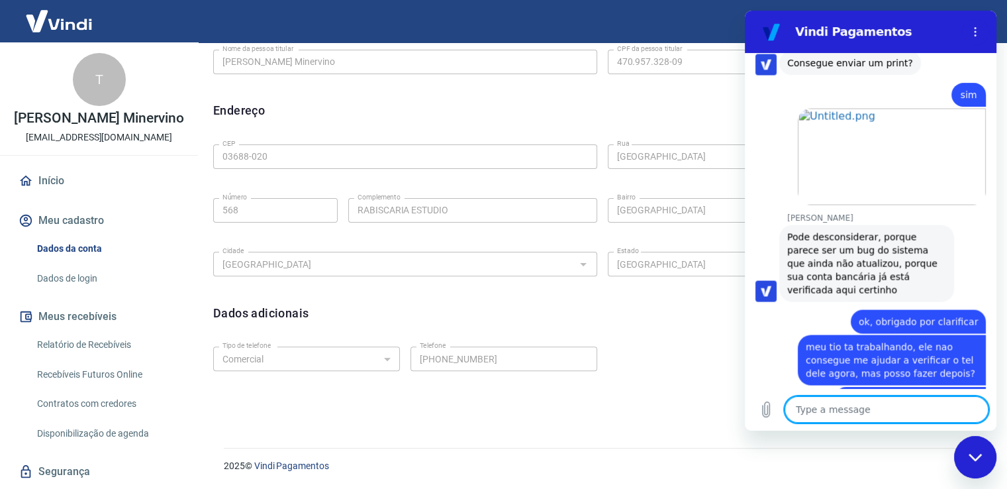
click at [862, 411] on textarea at bounding box center [887, 409] width 204 height 26
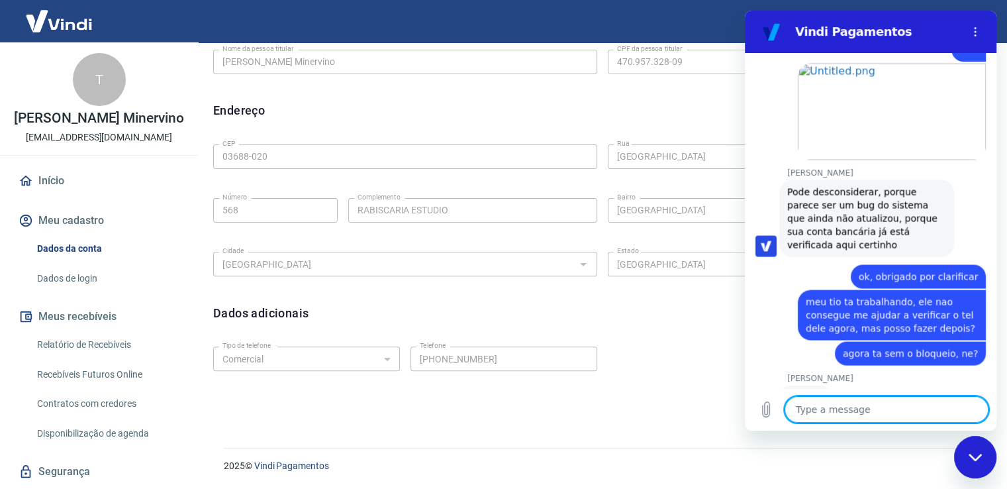
scroll to position [2514, 0]
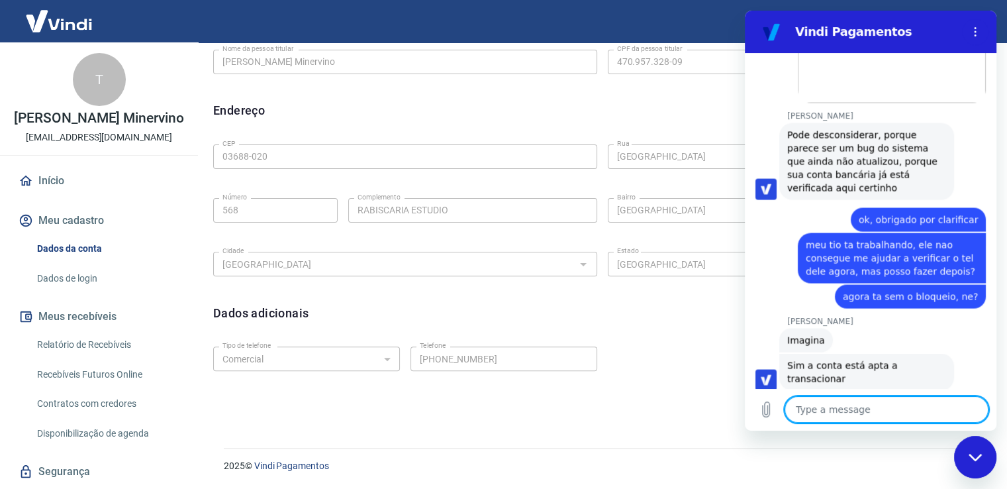
click at [873, 404] on textarea at bounding box center [887, 409] width 204 height 26
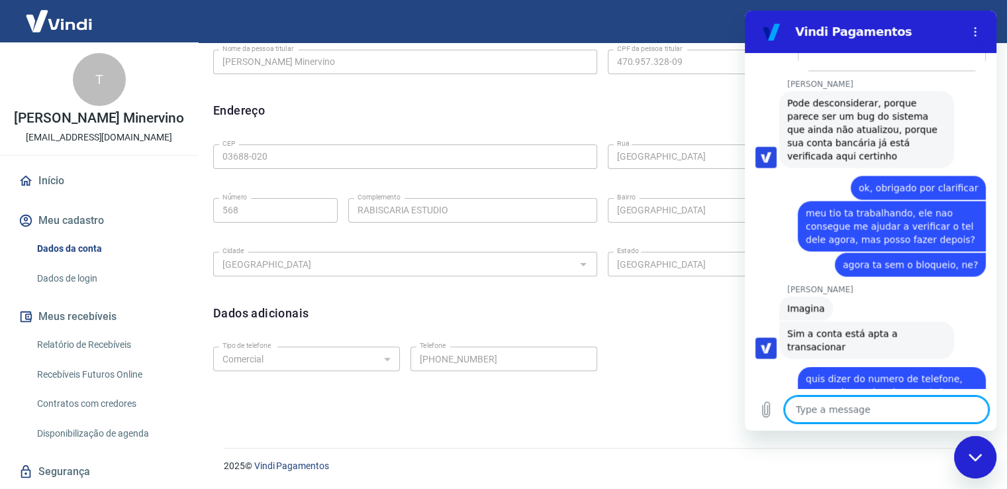
scroll to position [2616, 0]
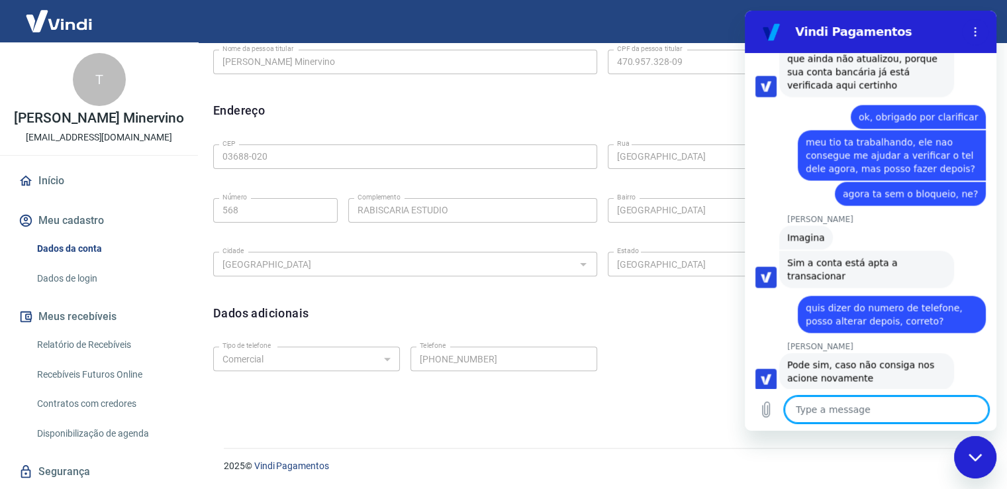
click at [844, 415] on textarea at bounding box center [887, 409] width 204 height 26
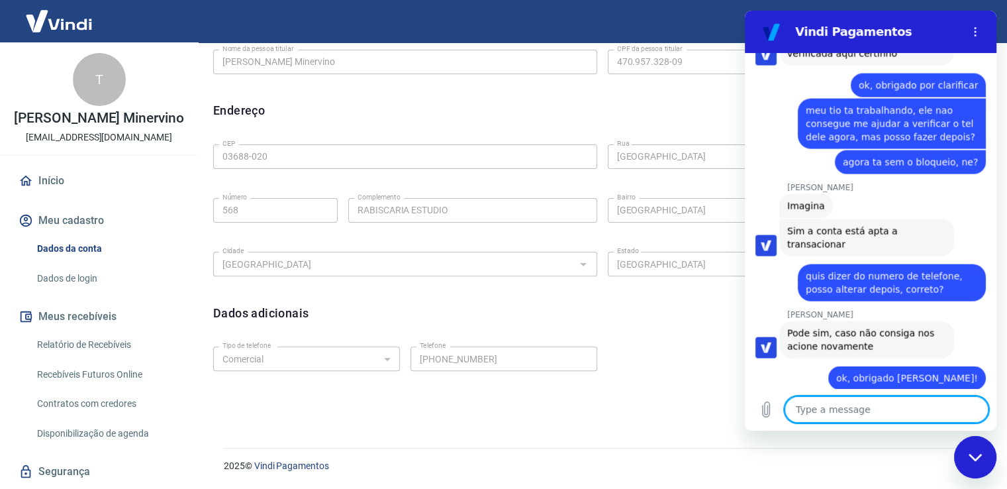
scroll to position [2692, 0]
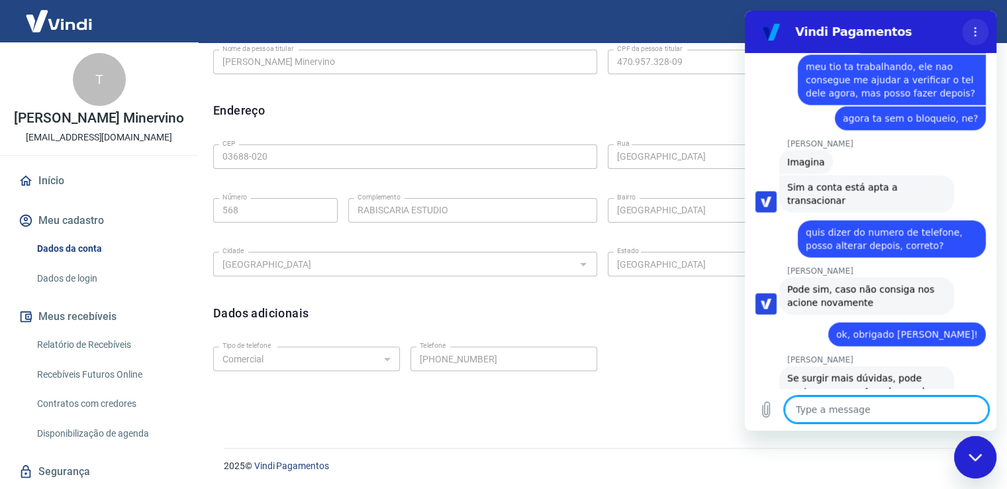
click at [981, 27] on button "Options menu" at bounding box center [975, 32] width 26 height 26
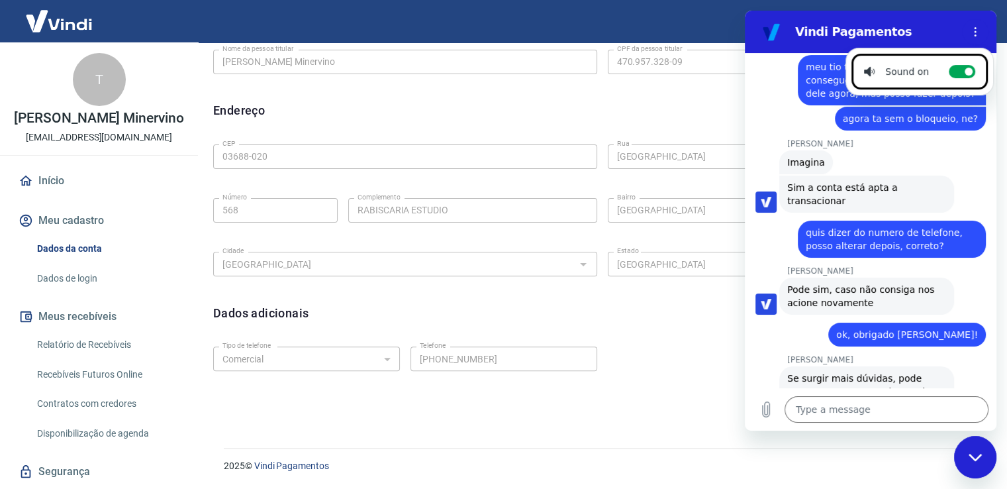
click at [963, 39] on div at bounding box center [975, 32] width 26 height 26
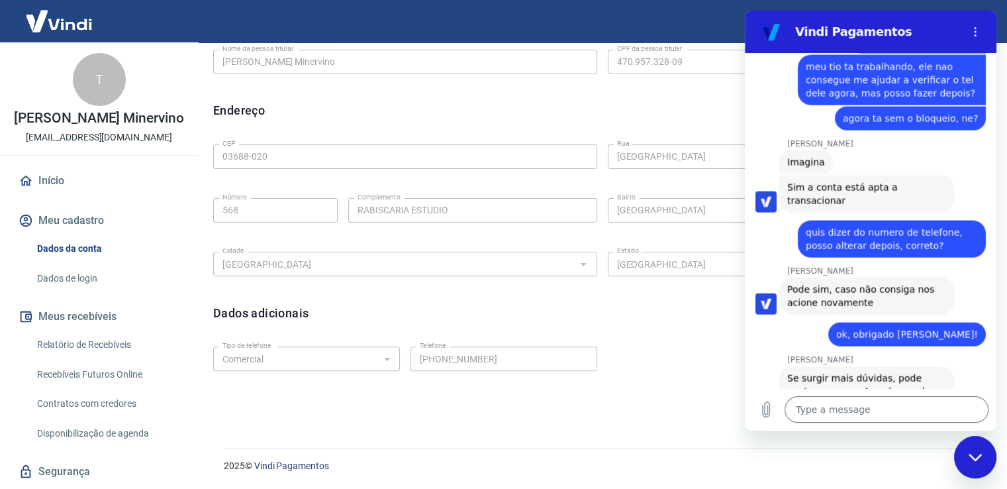
click at [975, 473] on div "Close messaging window" at bounding box center [976, 457] width 40 height 40
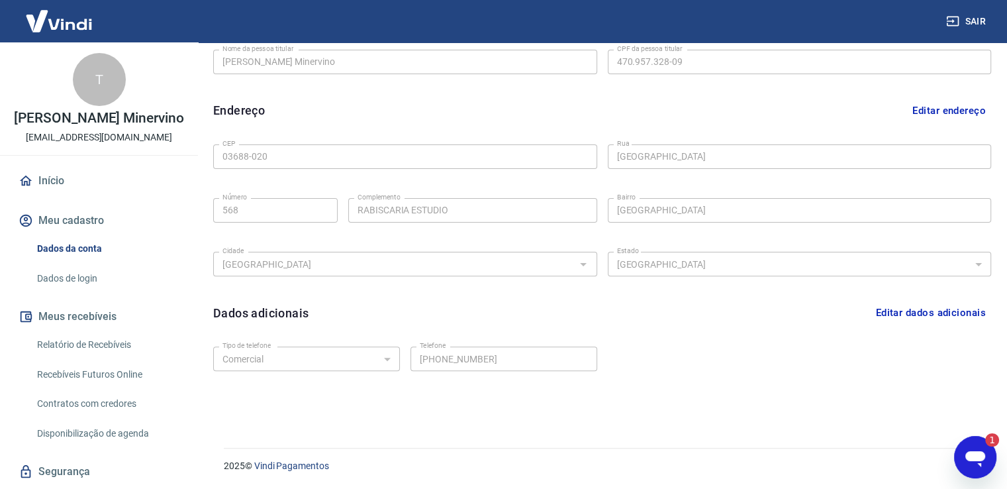
scroll to position [0, 0]
click at [971, 460] on icon "Open messaging window, 1 unread message" at bounding box center [975, 459] width 20 height 16
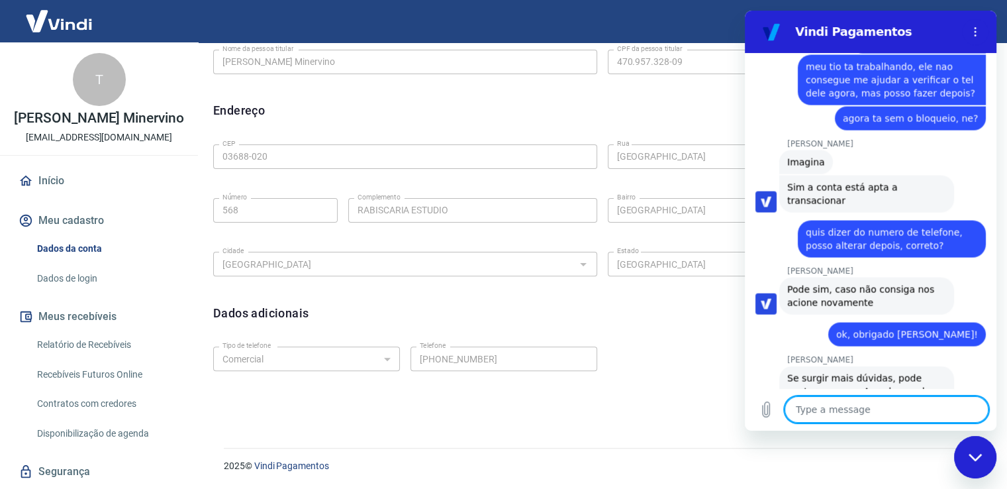
scroll to position [2765, 0]
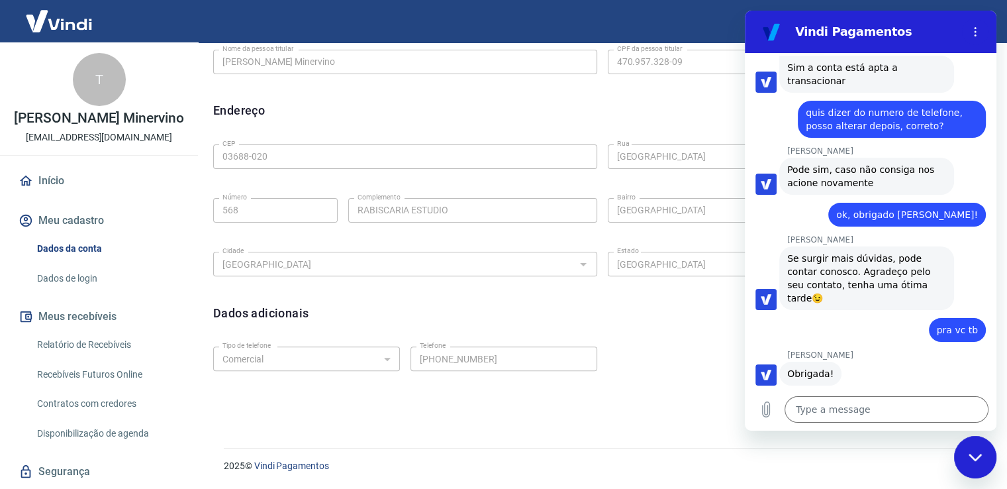
scroll to position [2879, 0]
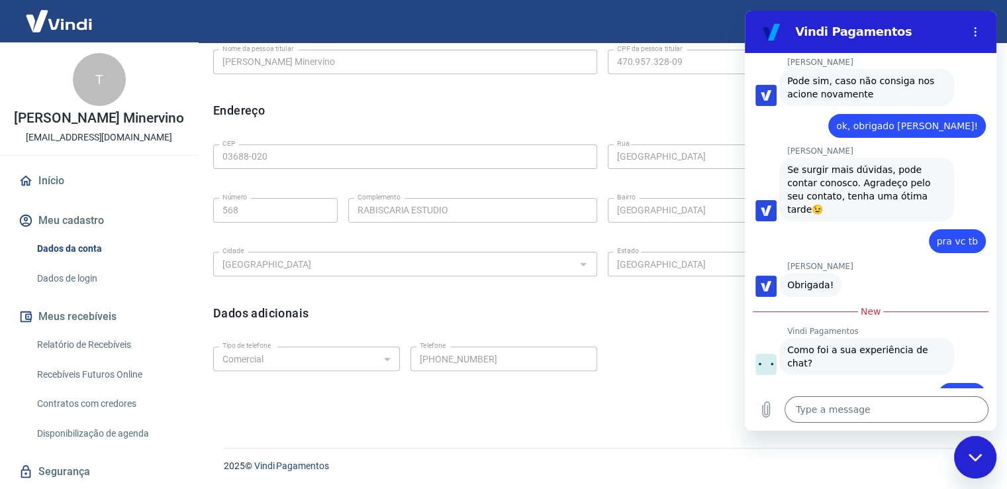
click at [879, 458] on input "Dê sua opinião:" at bounding box center [883, 472] width 184 height 28
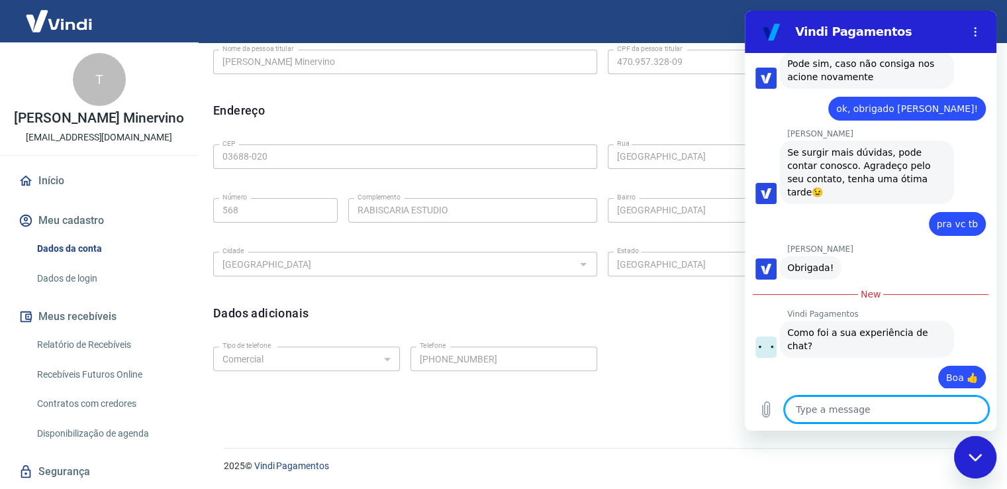
scroll to position [2897, 0]
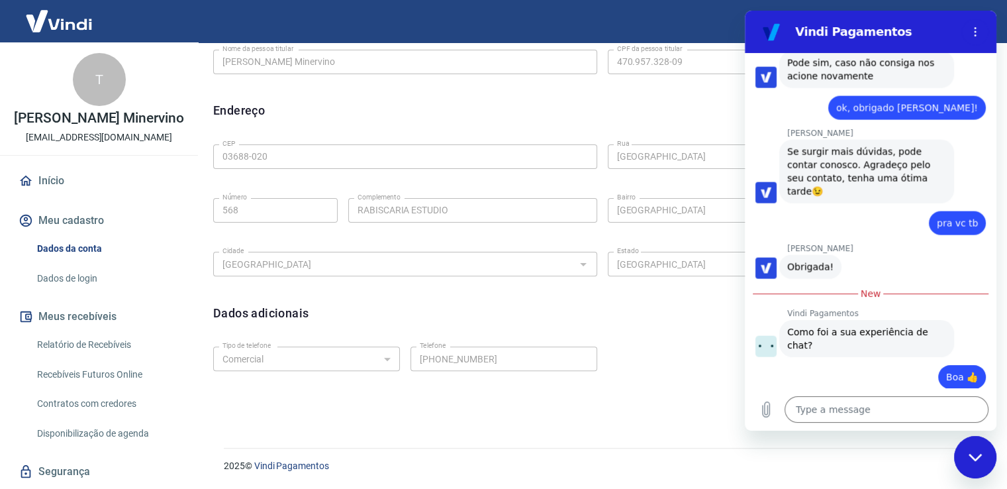
click at [966, 450] on div "Close messaging window" at bounding box center [976, 457] width 40 height 40
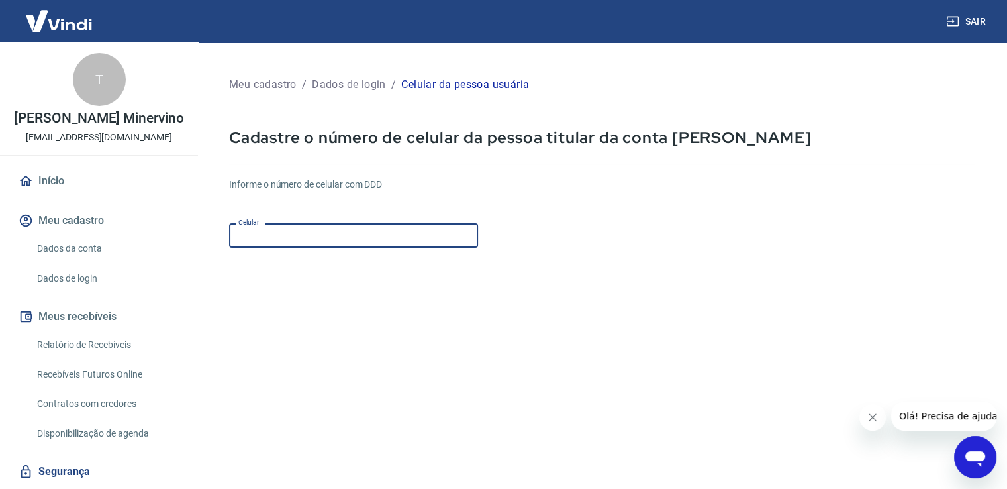
click at [307, 232] on input "Celular" at bounding box center [353, 235] width 249 height 25
paste input "(11) 99174-9765"
type input "(11) 99174-9765"
click at [978, 446] on icon "Open messaging window" at bounding box center [975, 457] width 24 height 24
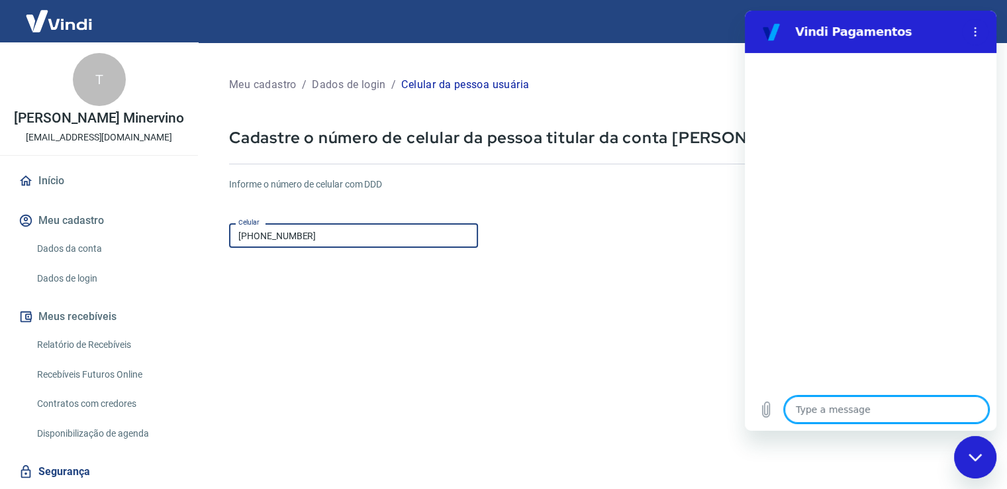
click at [327, 234] on input "(11) 99174-9765" at bounding box center [353, 235] width 249 height 25
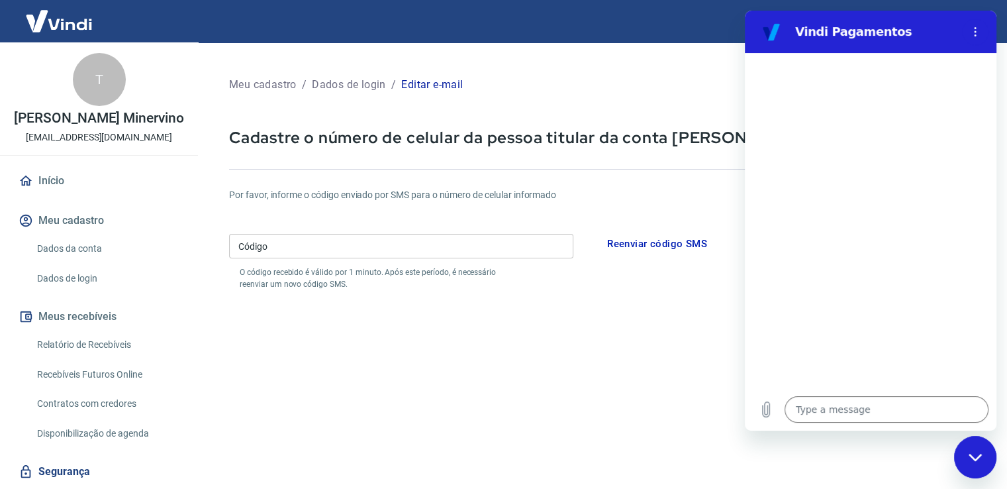
click at [305, 244] on input "Código" at bounding box center [401, 246] width 344 height 25
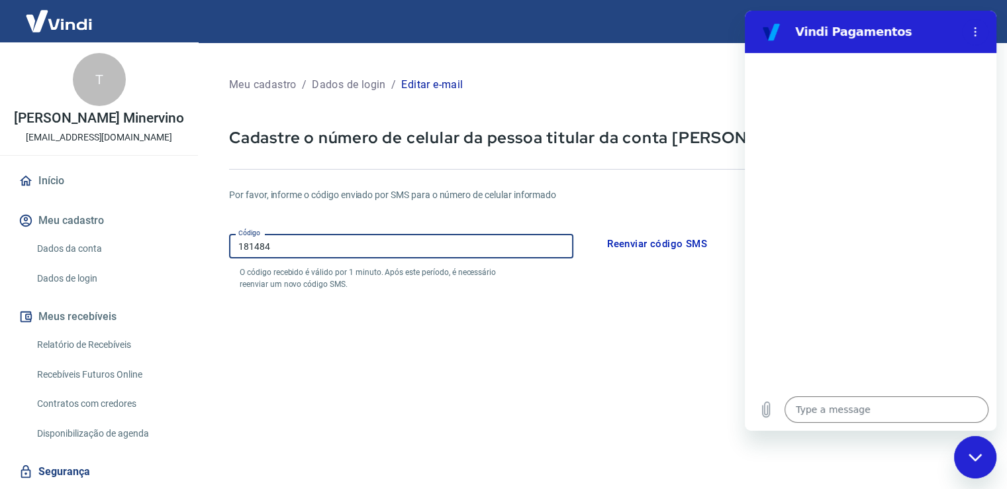
type input "181484"
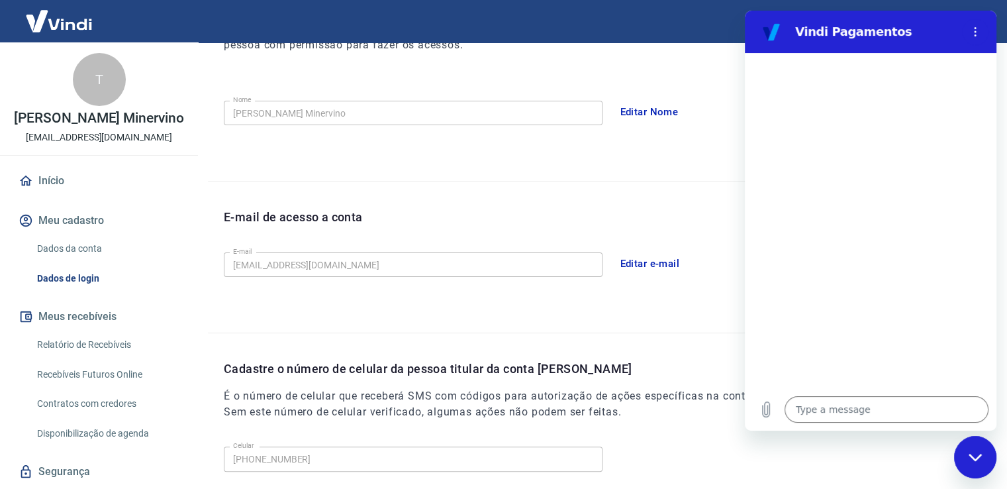
scroll to position [294, 0]
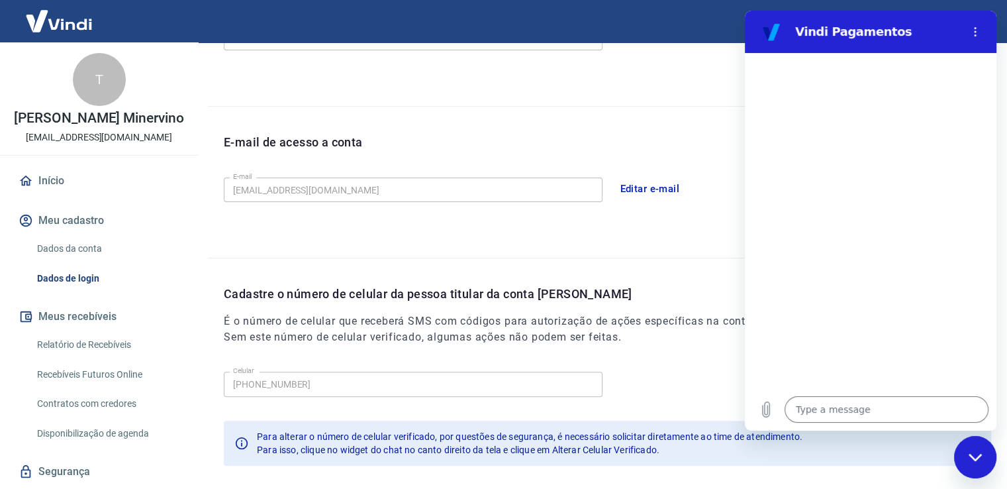
click at [974, 464] on div "Close messaging window" at bounding box center [976, 457] width 40 height 40
type textarea "x"
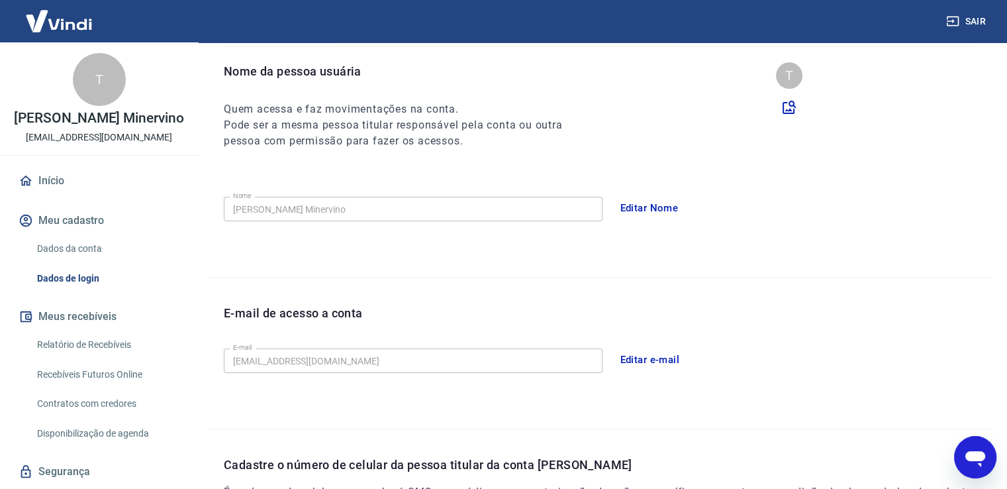
scroll to position [101, 0]
